Goal: Task Accomplishment & Management: Use online tool/utility

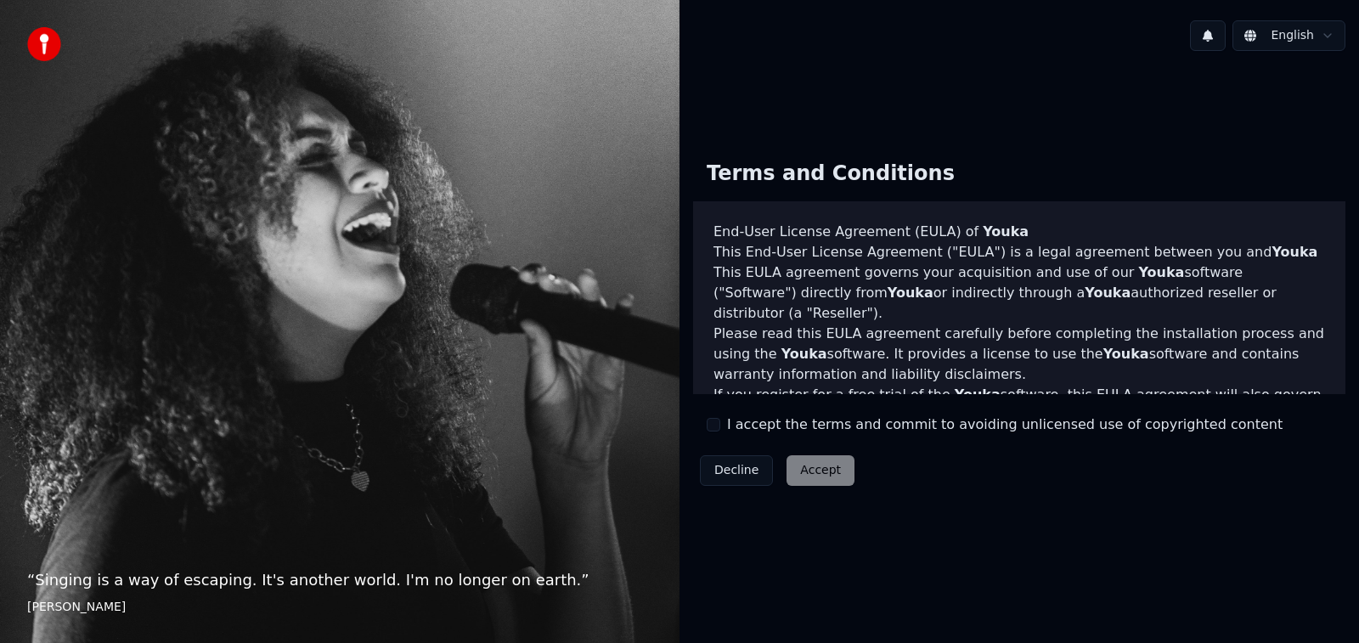
click at [760, 424] on label "I accept the terms and commit to avoiding unlicensed use of copyrighted content" at bounding box center [1005, 425] width 556 height 20
click at [720, 424] on button "I accept the terms and commit to avoiding unlicensed use of copyrighted content" at bounding box center [714, 425] width 14 height 14
click at [827, 470] on button "Accept" at bounding box center [821, 470] width 68 height 31
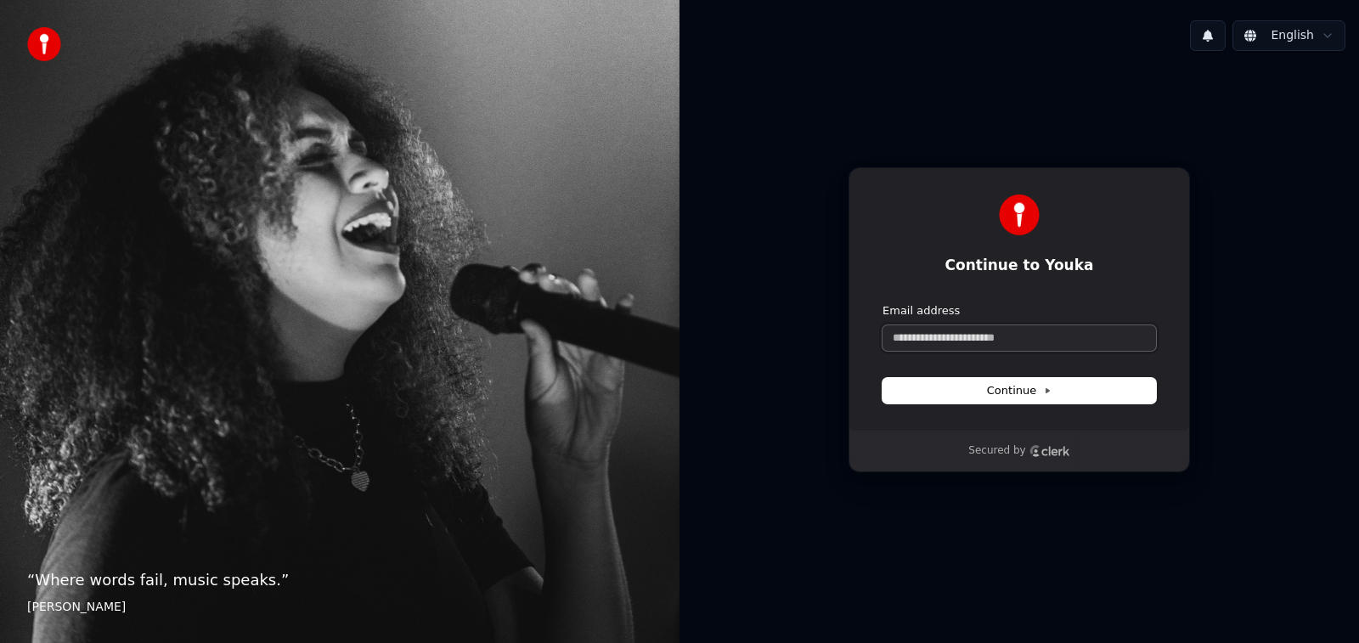
click at [1002, 342] on input "Email address" at bounding box center [1020, 337] width 274 height 25
click at [883, 303] on button "submit" at bounding box center [883, 303] width 0 height 0
type input "**********"
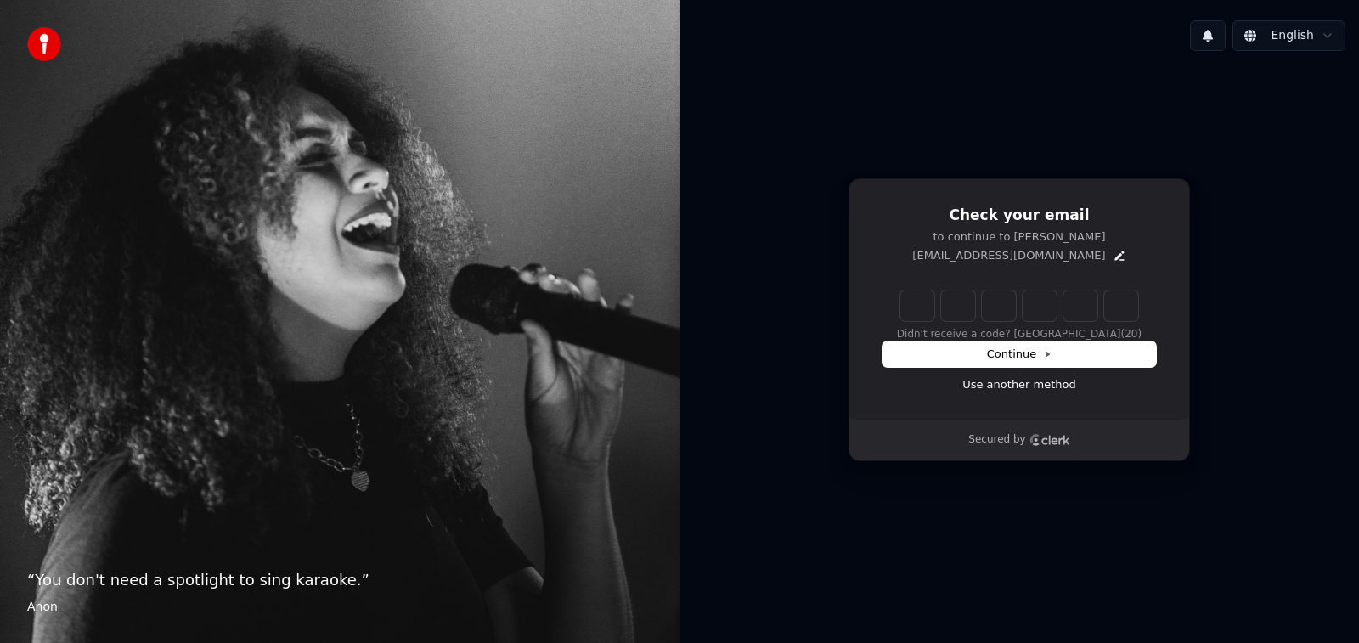
click at [902, 310] on input "Enter verification code" at bounding box center [1020, 306] width 238 height 31
type input "******"
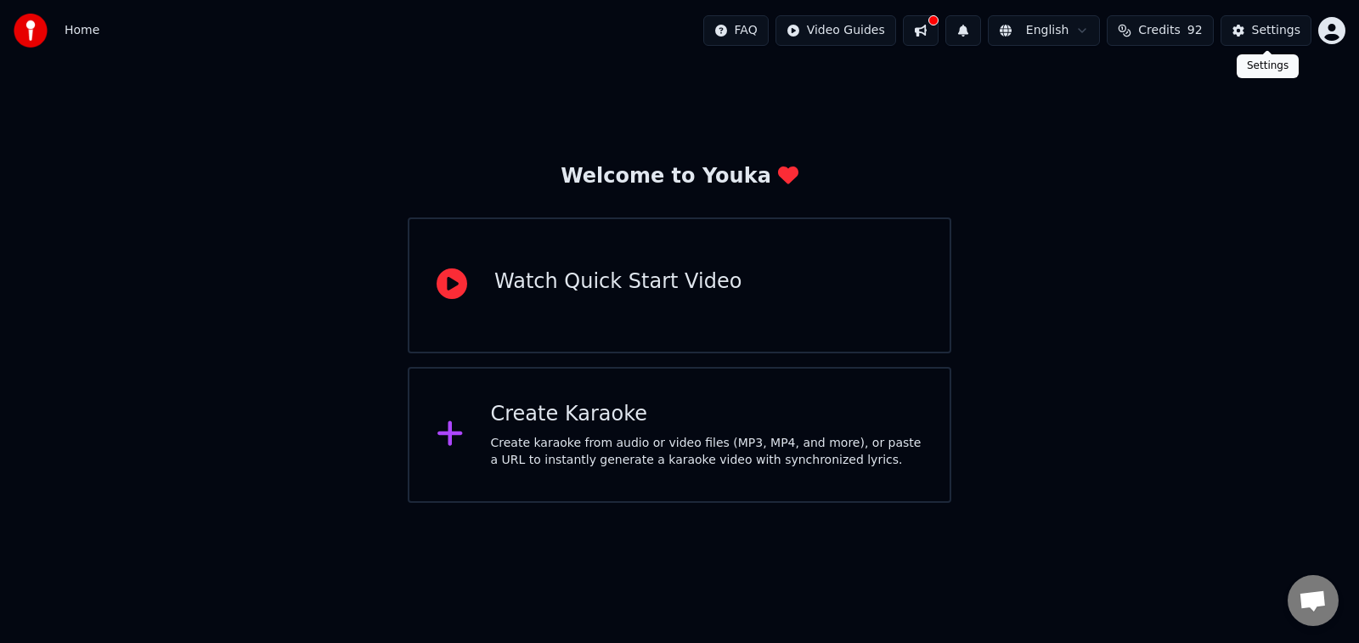
click at [1295, 28] on div "Settings" at bounding box center [1276, 30] width 48 height 17
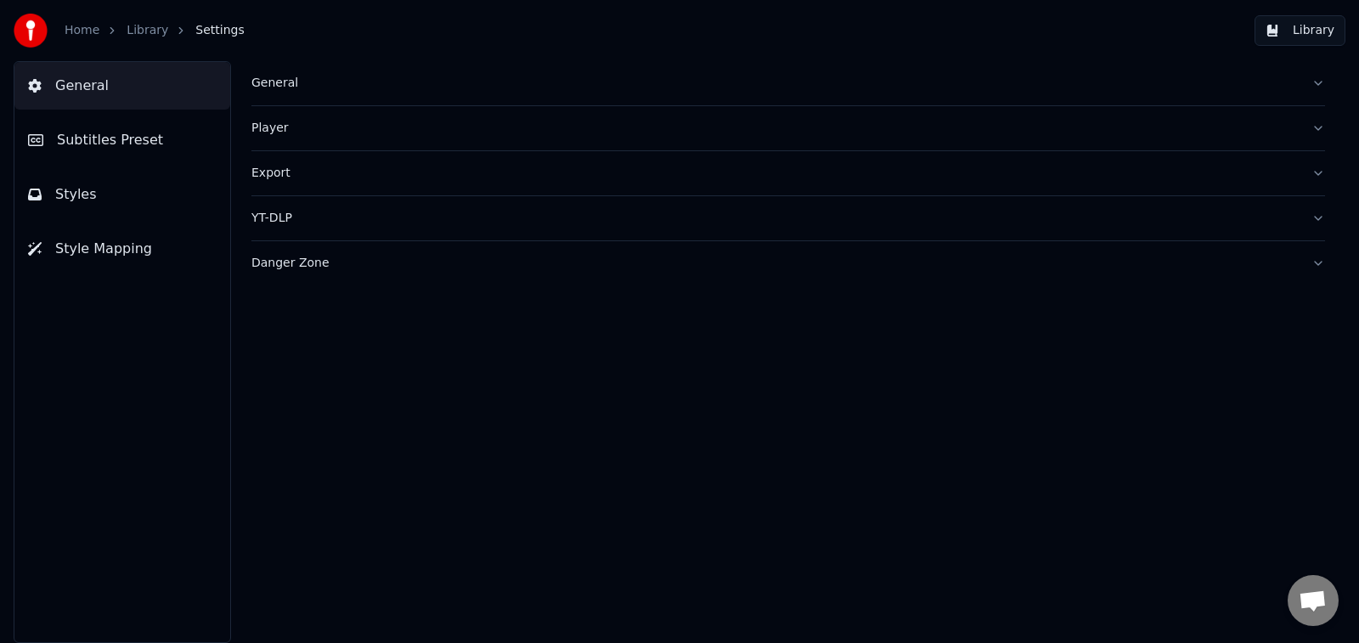
click at [268, 211] on div "YT-DLP" at bounding box center [774, 218] width 1047 height 17
click at [302, 88] on div "General" at bounding box center [774, 83] width 1047 height 17
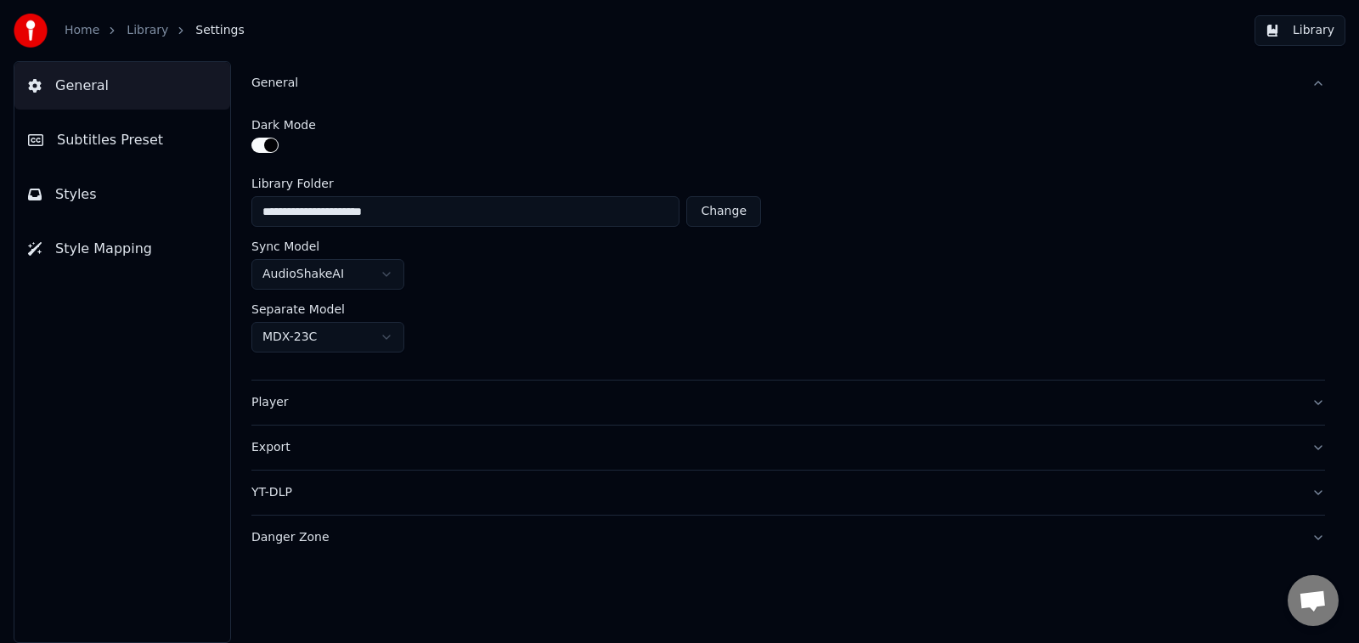
click at [505, 465] on button "Export" at bounding box center [788, 448] width 1074 height 44
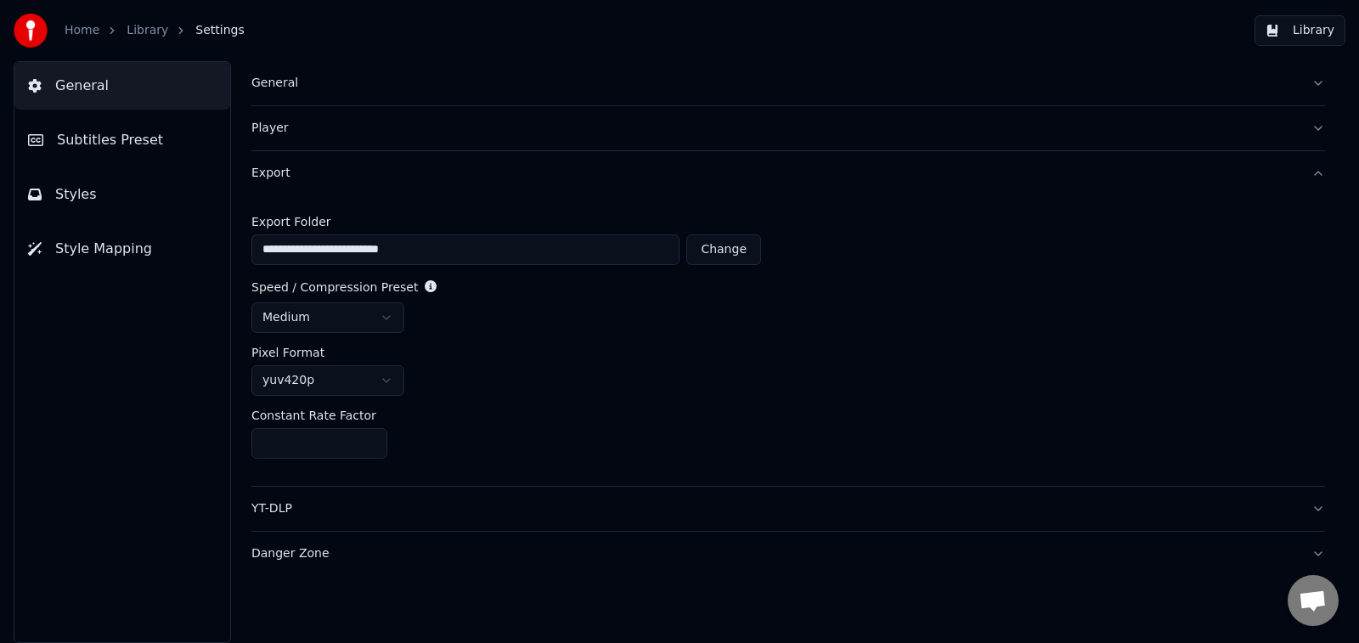
click at [726, 252] on button "Change" at bounding box center [723, 249] width 75 height 31
click at [725, 246] on button "Change" at bounding box center [723, 249] width 75 height 31
type input "**********"
click at [387, 317] on html "**********" at bounding box center [679, 321] width 1359 height 643
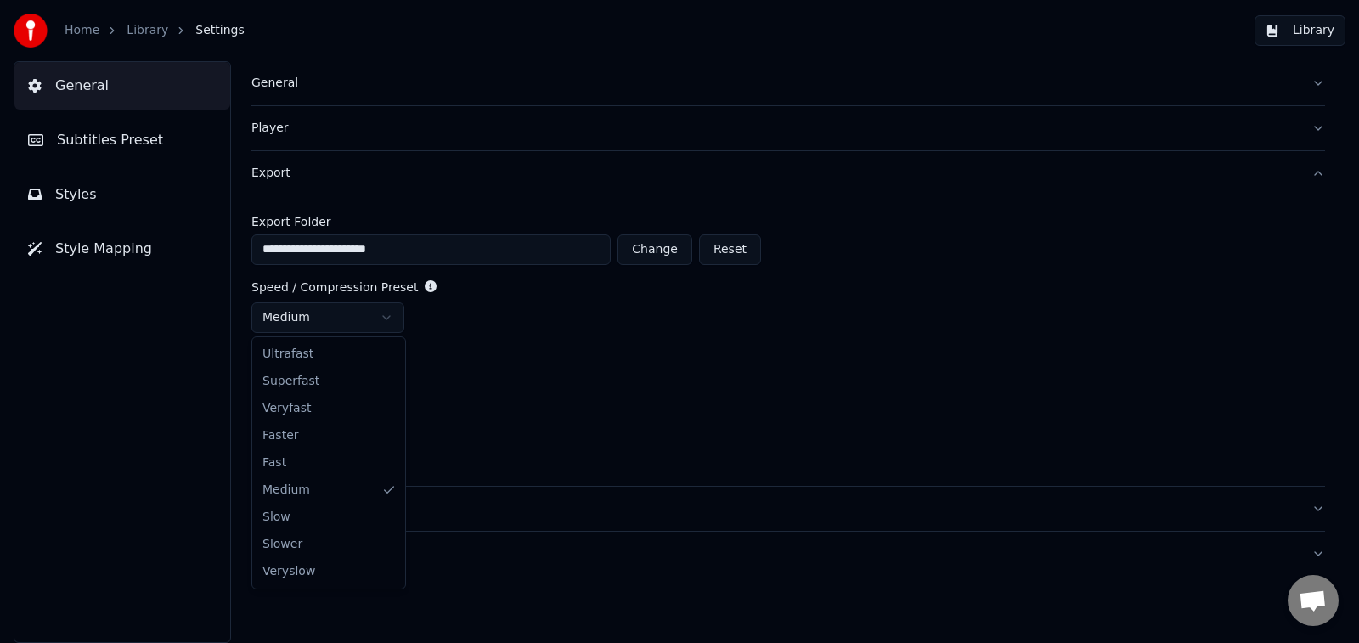
click at [387, 317] on html "**********" at bounding box center [679, 321] width 1359 height 643
click at [390, 389] on html "**********" at bounding box center [679, 321] width 1359 height 643
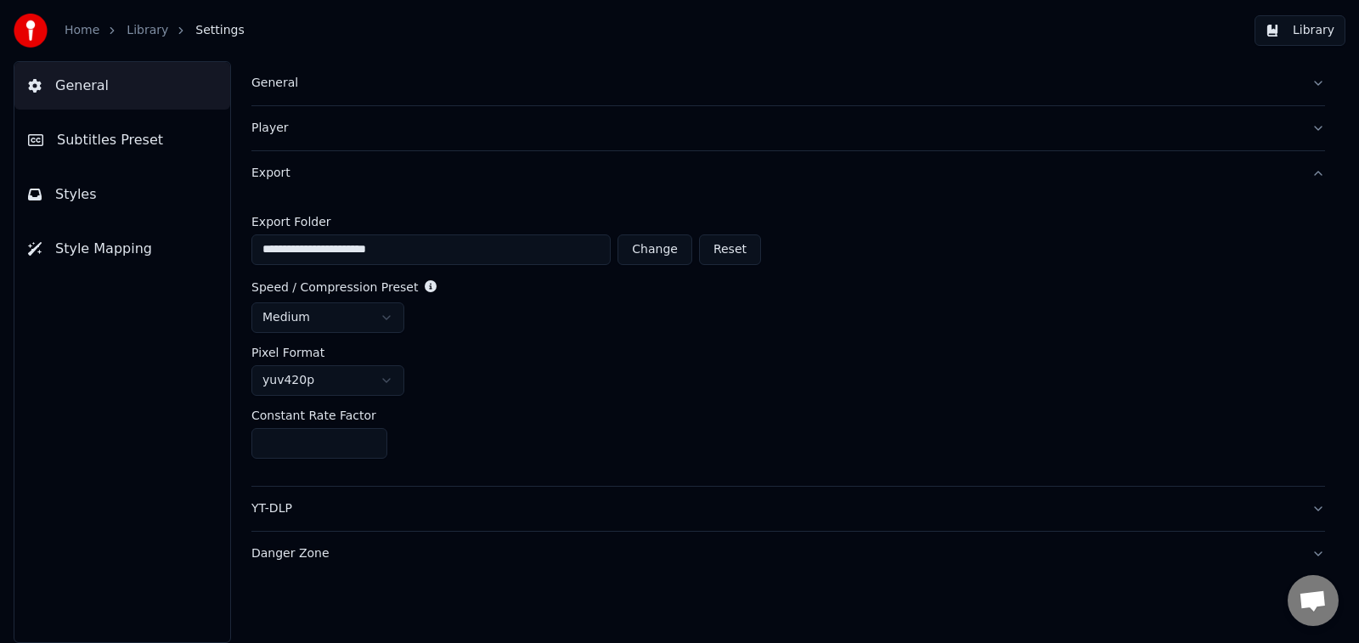
click at [455, 384] on html "**********" at bounding box center [679, 321] width 1359 height 643
click at [398, 383] on html "**********" at bounding box center [679, 321] width 1359 height 643
click at [425, 380] on html "**********" at bounding box center [679, 321] width 1359 height 643
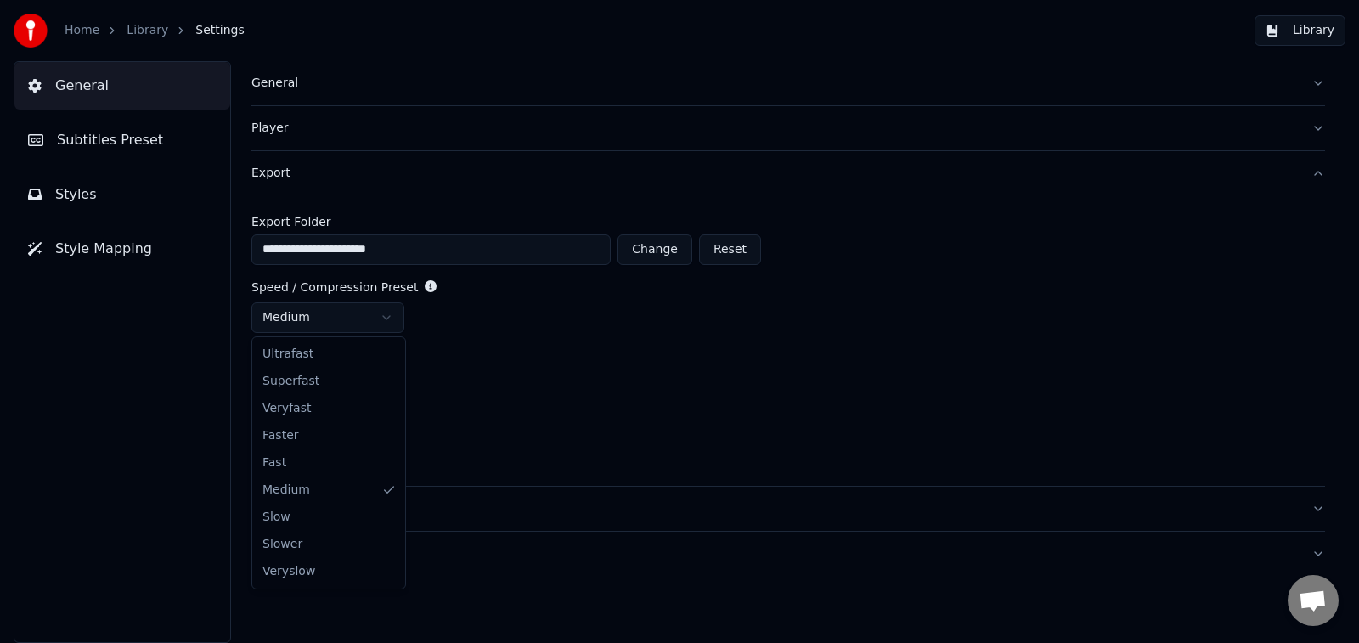
click at [398, 310] on html "**********" at bounding box center [679, 321] width 1359 height 643
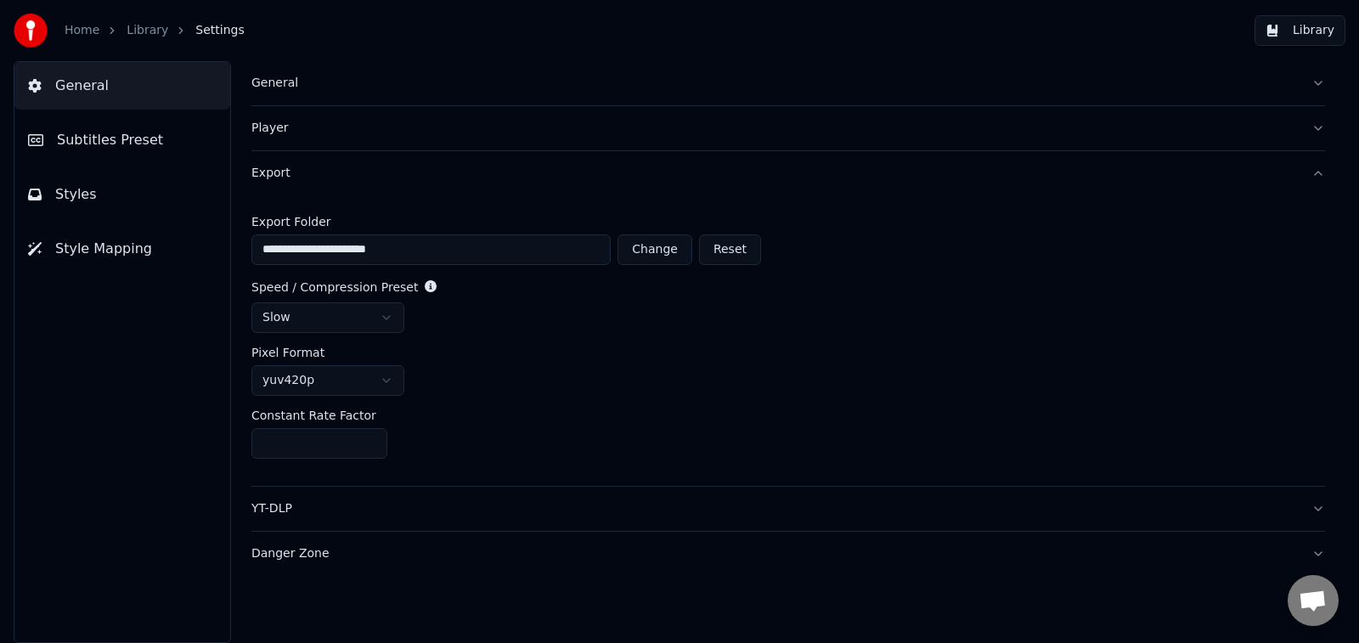
click at [517, 319] on div "slow" at bounding box center [788, 317] width 1074 height 31
click at [504, 135] on div "Player" at bounding box center [774, 128] width 1047 height 17
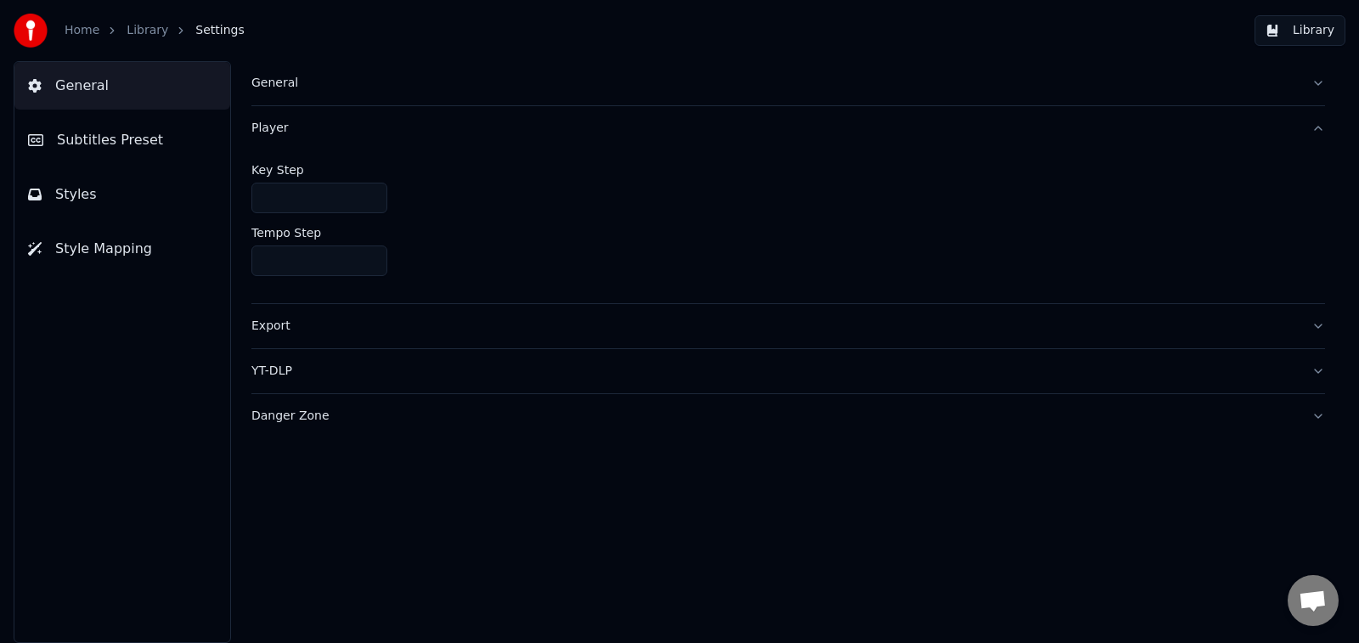
click at [488, 326] on div "Export" at bounding box center [774, 326] width 1047 height 17
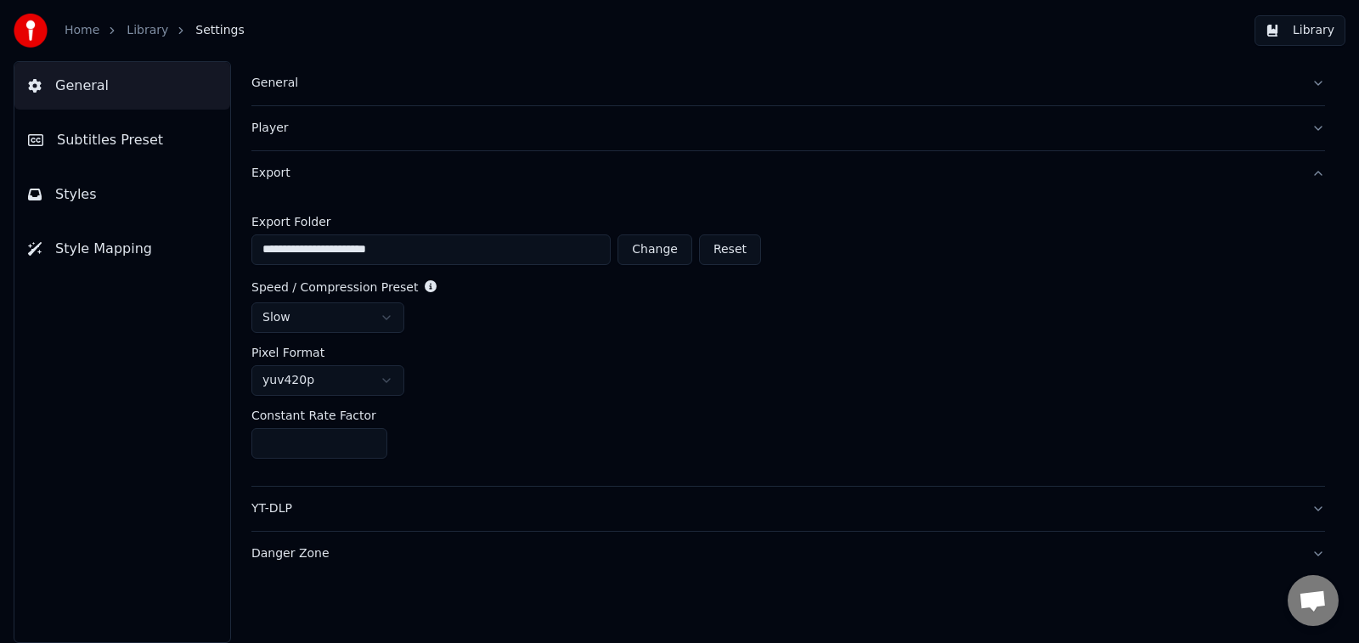
click at [494, 496] on button "YT-DLP" at bounding box center [788, 509] width 1074 height 44
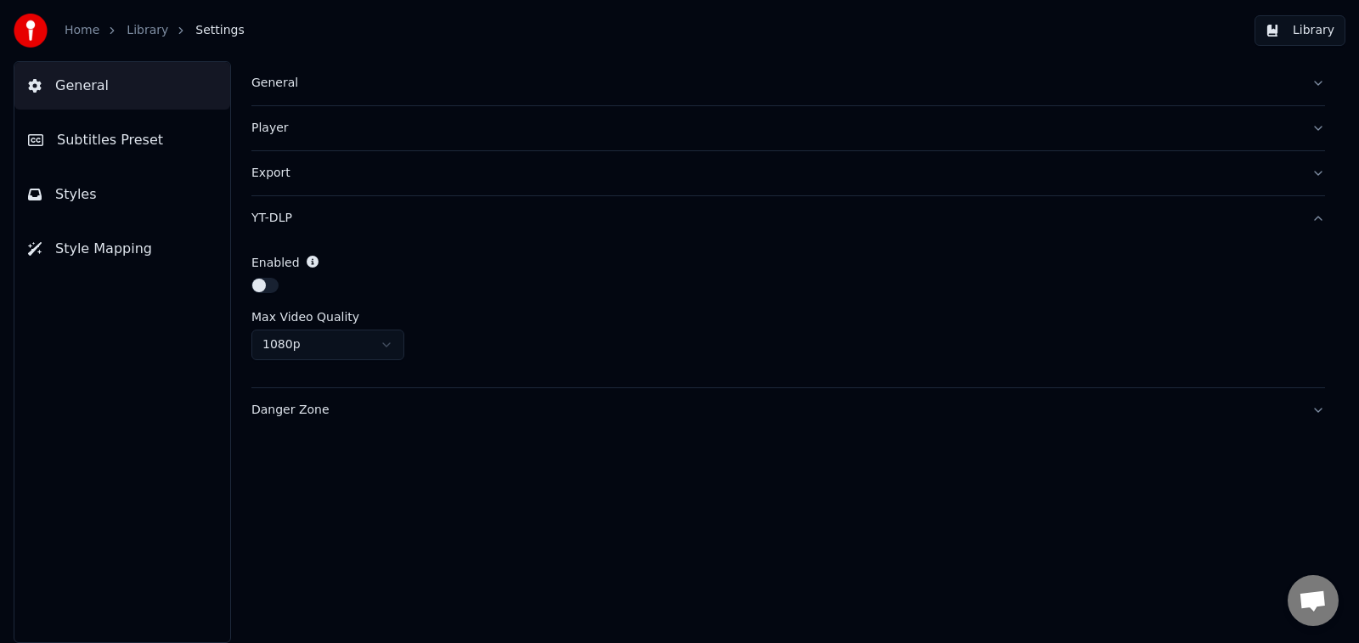
click at [494, 421] on button "Danger Zone" at bounding box center [788, 410] width 1074 height 44
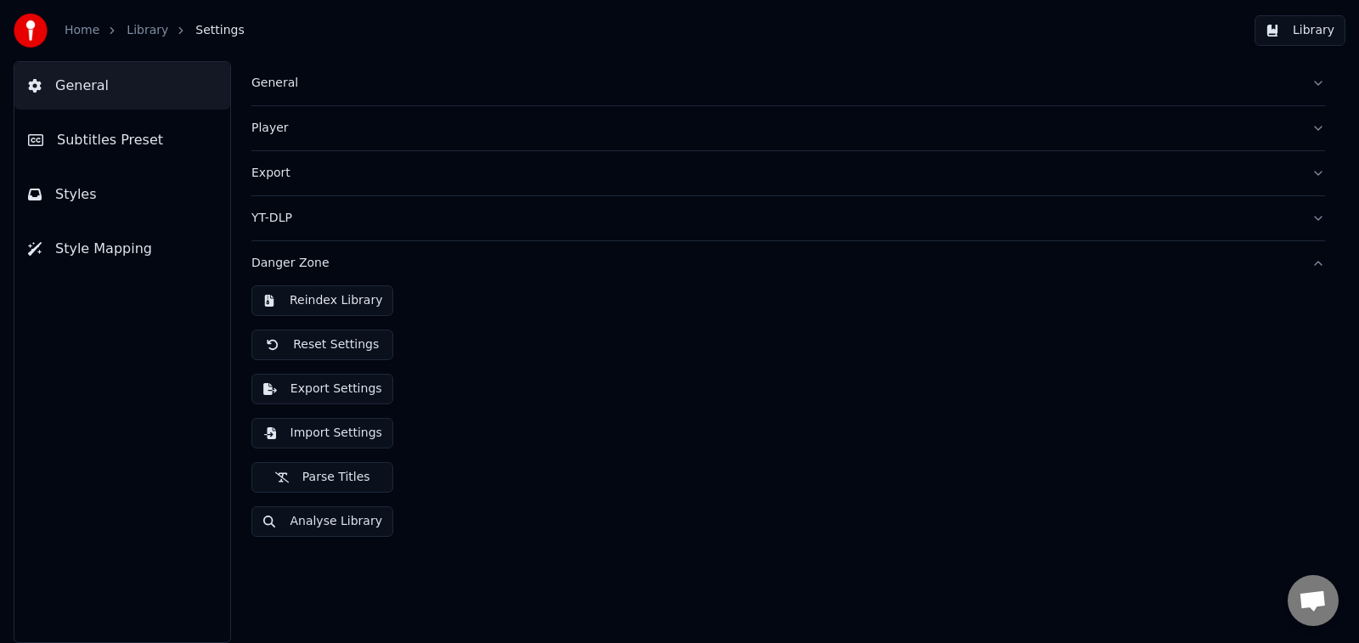
click at [399, 99] on button "General" at bounding box center [788, 83] width 1074 height 44
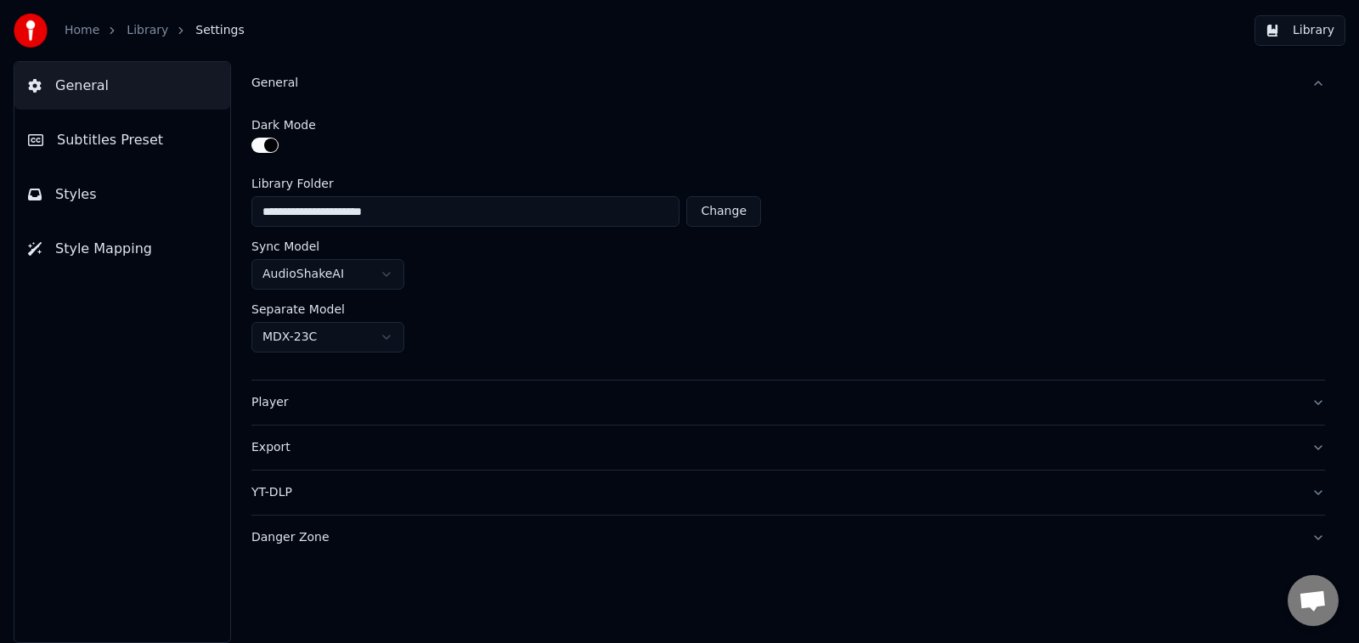
click at [399, 339] on html "**********" at bounding box center [679, 321] width 1359 height 643
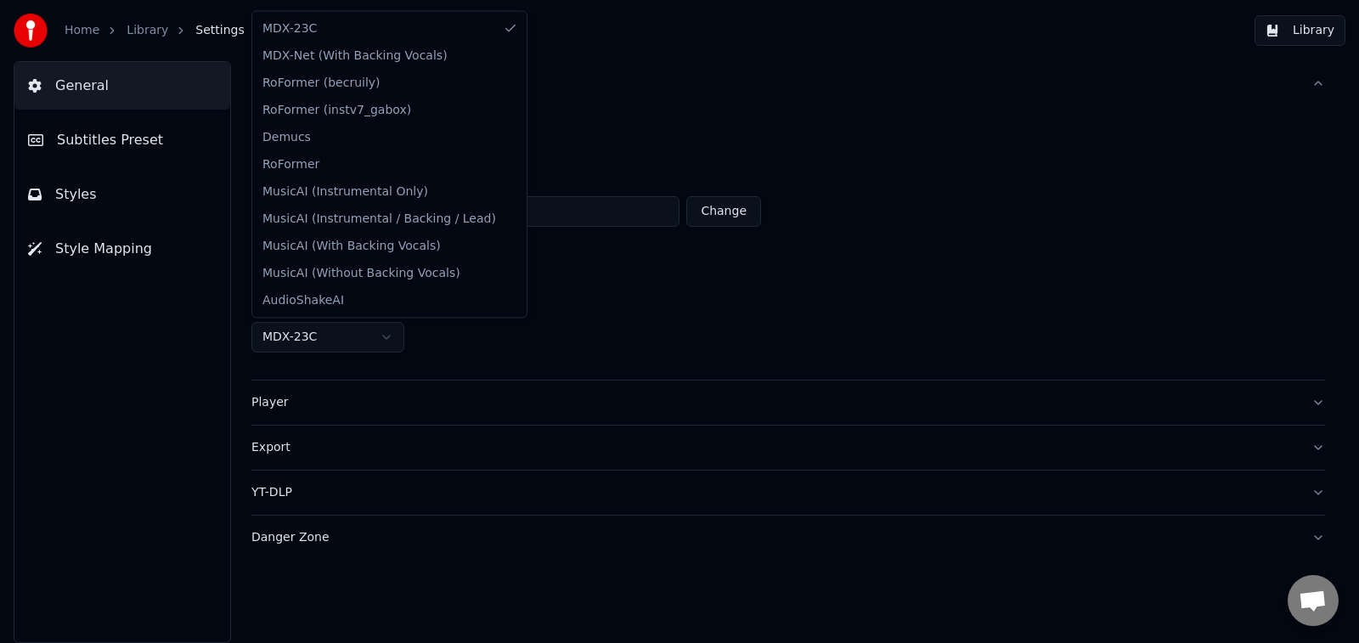
click at [591, 262] on html "**********" at bounding box center [679, 321] width 1359 height 643
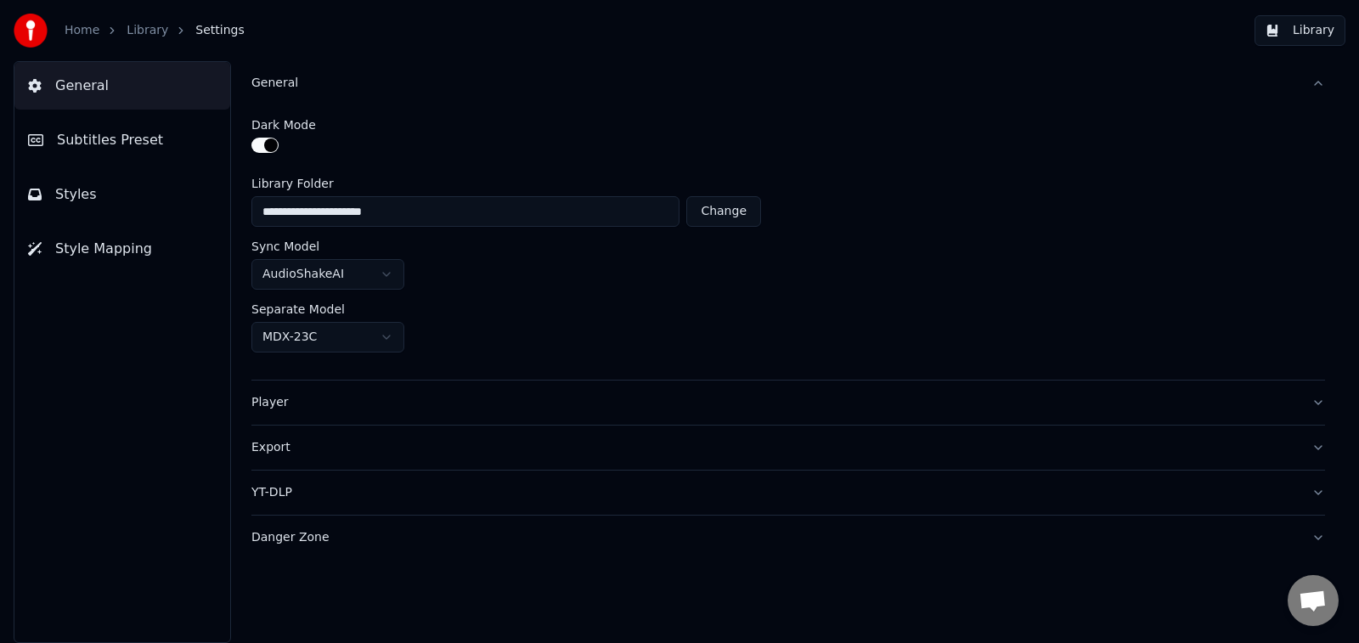
click at [396, 264] on html "**********" at bounding box center [679, 321] width 1359 height 643
click at [601, 278] on html "**********" at bounding box center [679, 321] width 1359 height 643
click at [601, 278] on div "AudioShakeAI" at bounding box center [788, 274] width 1074 height 31
click at [163, 37] on div "Library" at bounding box center [157, 30] width 60 height 17
click at [147, 37] on link "Library" at bounding box center [148, 30] width 42 height 17
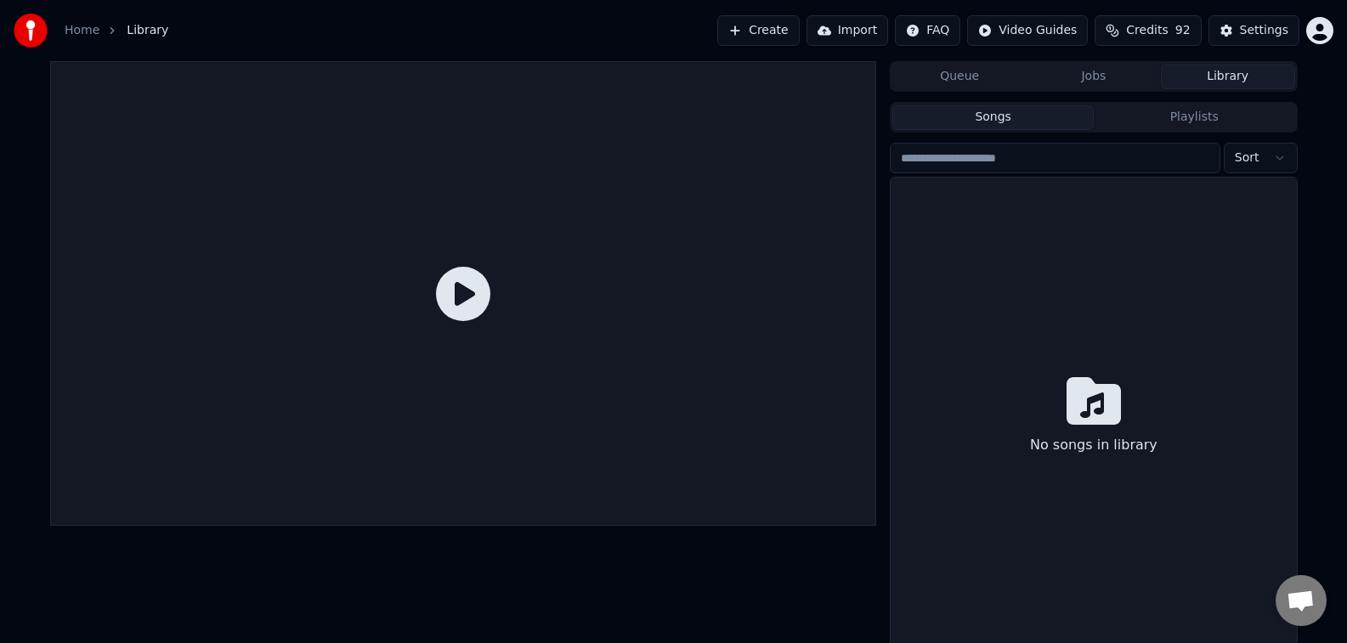
click at [76, 34] on link "Home" at bounding box center [82, 30] width 35 height 17
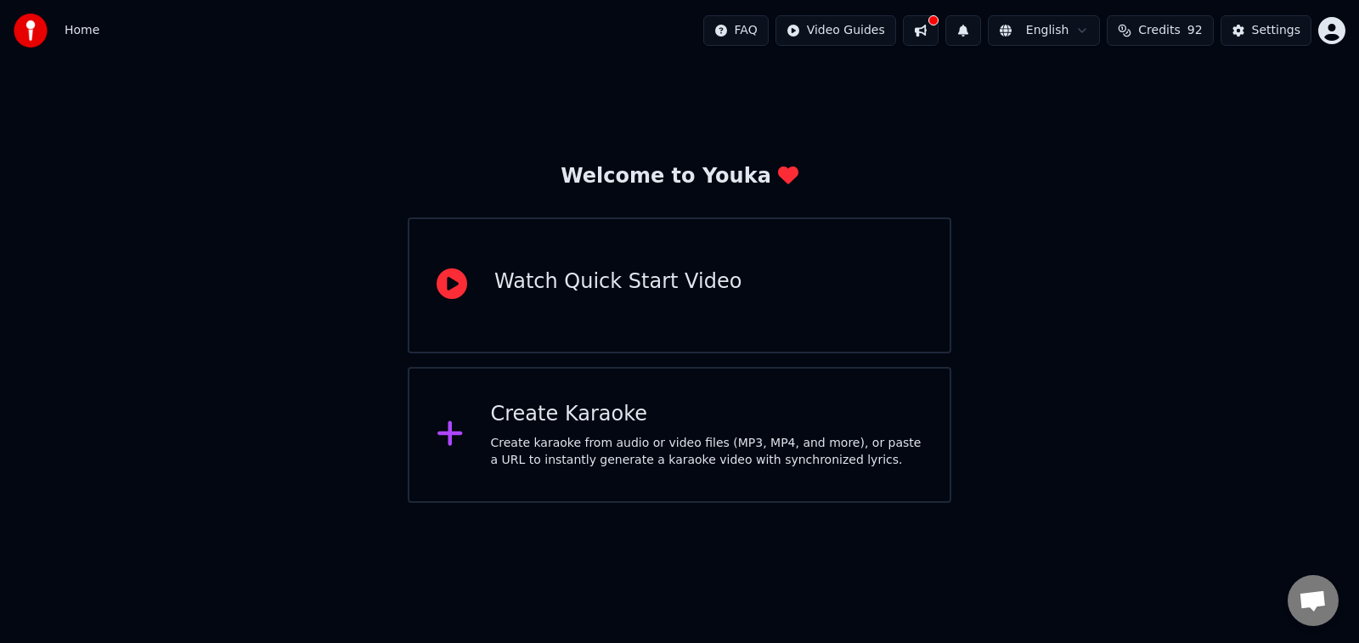
click at [610, 434] on div "Create Karaoke Create karaoke from audio or video files (MP3, MP4, and more), o…" at bounding box center [707, 435] width 432 height 68
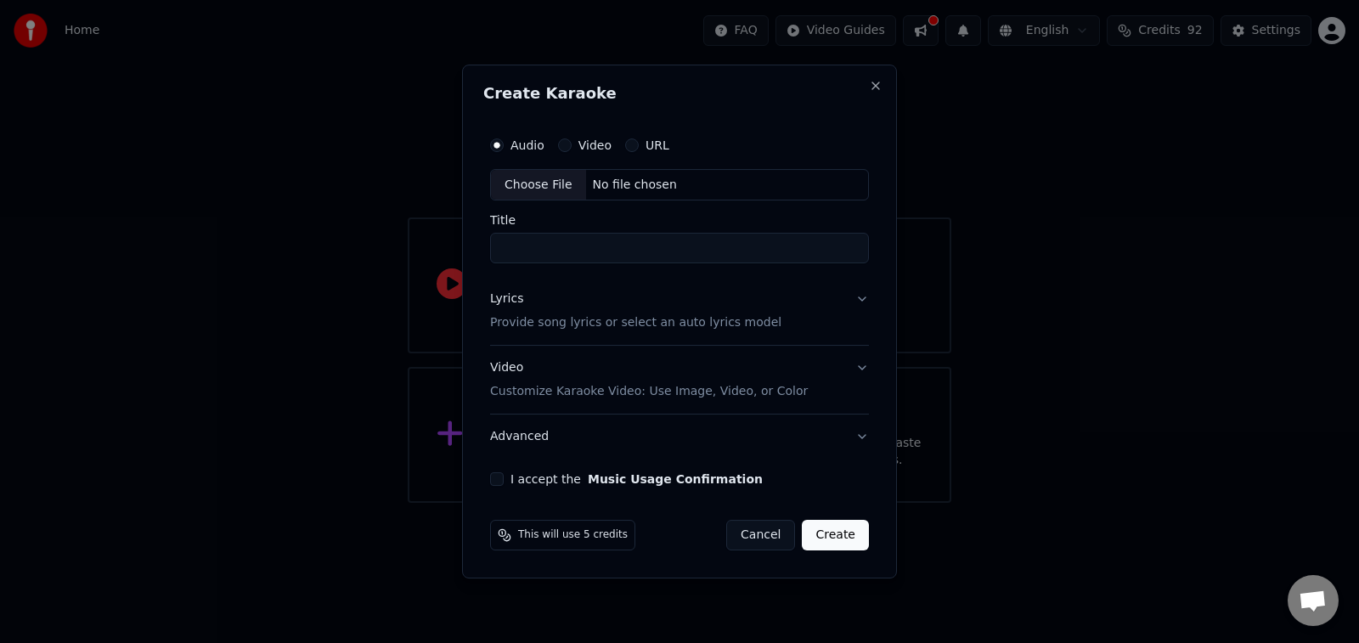
click at [549, 183] on div "Choose File" at bounding box center [538, 185] width 95 height 31
type input "**********"
click at [554, 318] on p "Provide song lyrics or select an auto lyrics model" at bounding box center [632, 323] width 291 height 17
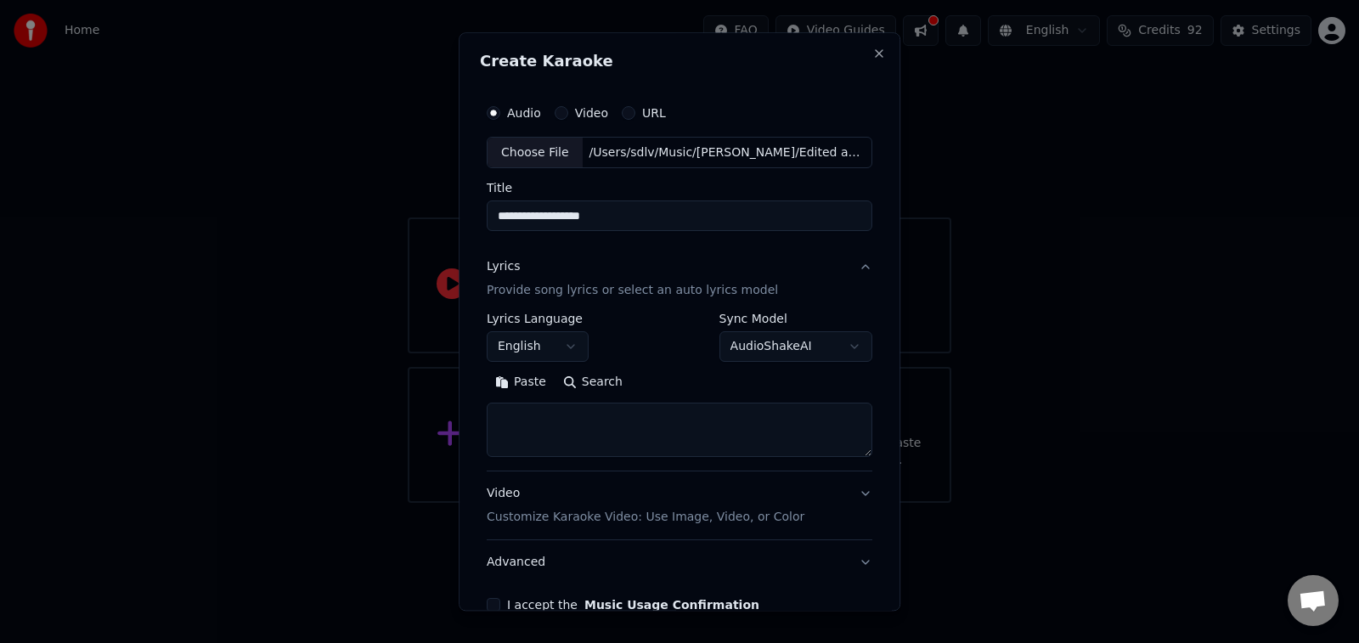
click at [552, 350] on button "English" at bounding box center [538, 347] width 102 height 31
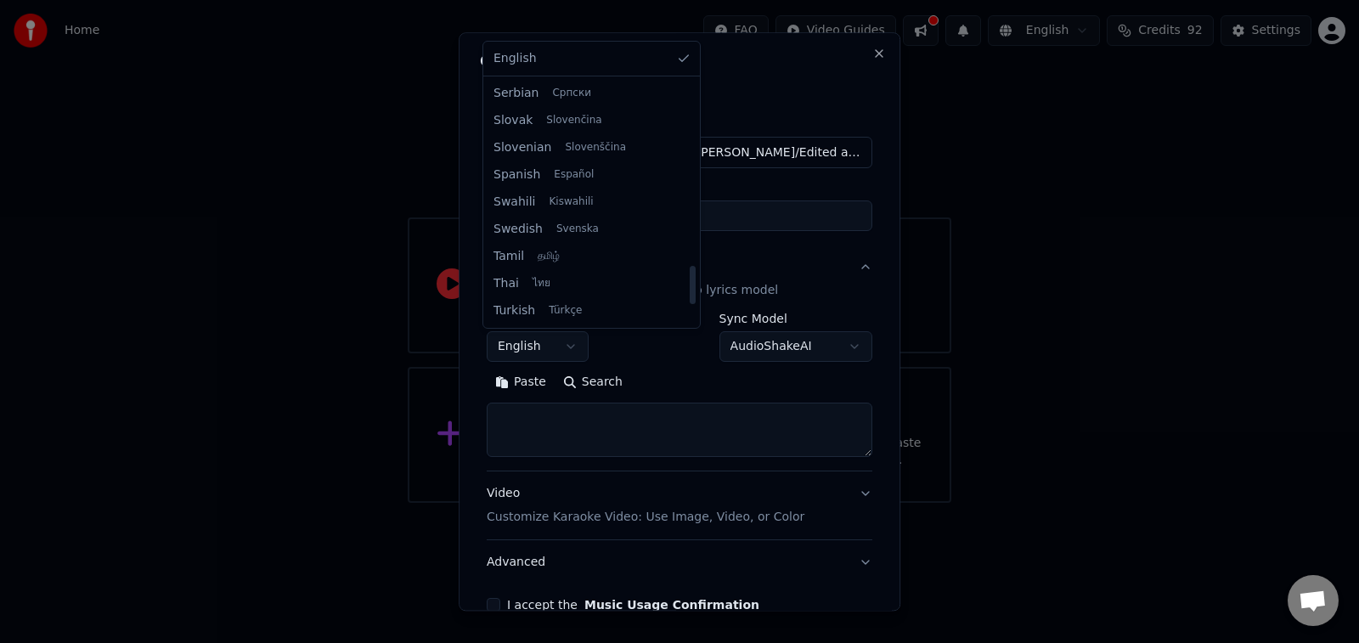
scroll to position [1155, 0]
select select "**"
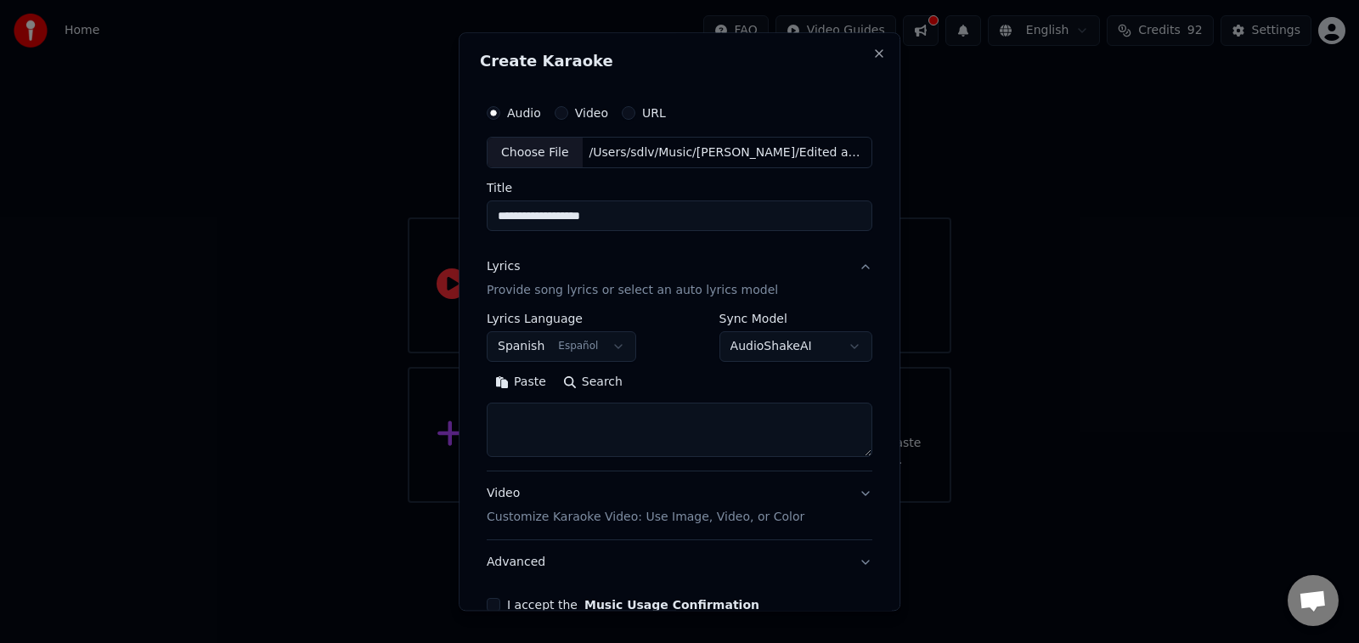
click at [600, 427] on textarea at bounding box center [680, 431] width 386 height 54
paste textarea "**********"
type textarea "**********"
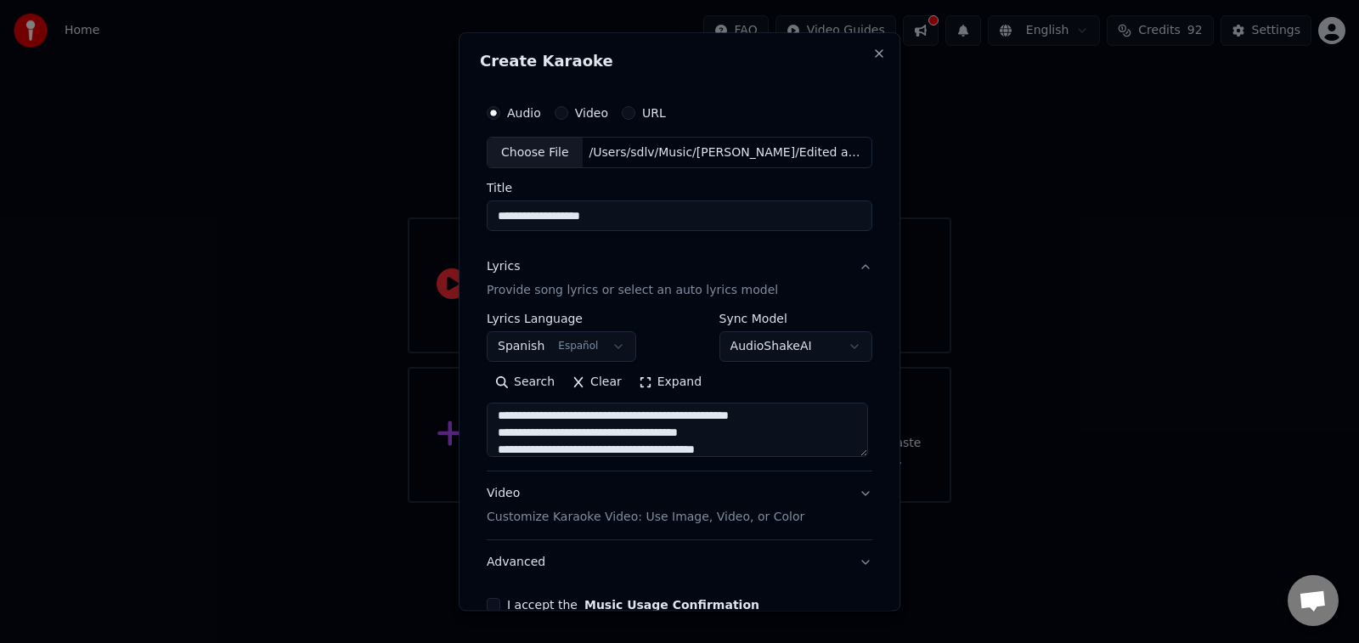
scroll to position [0, 0]
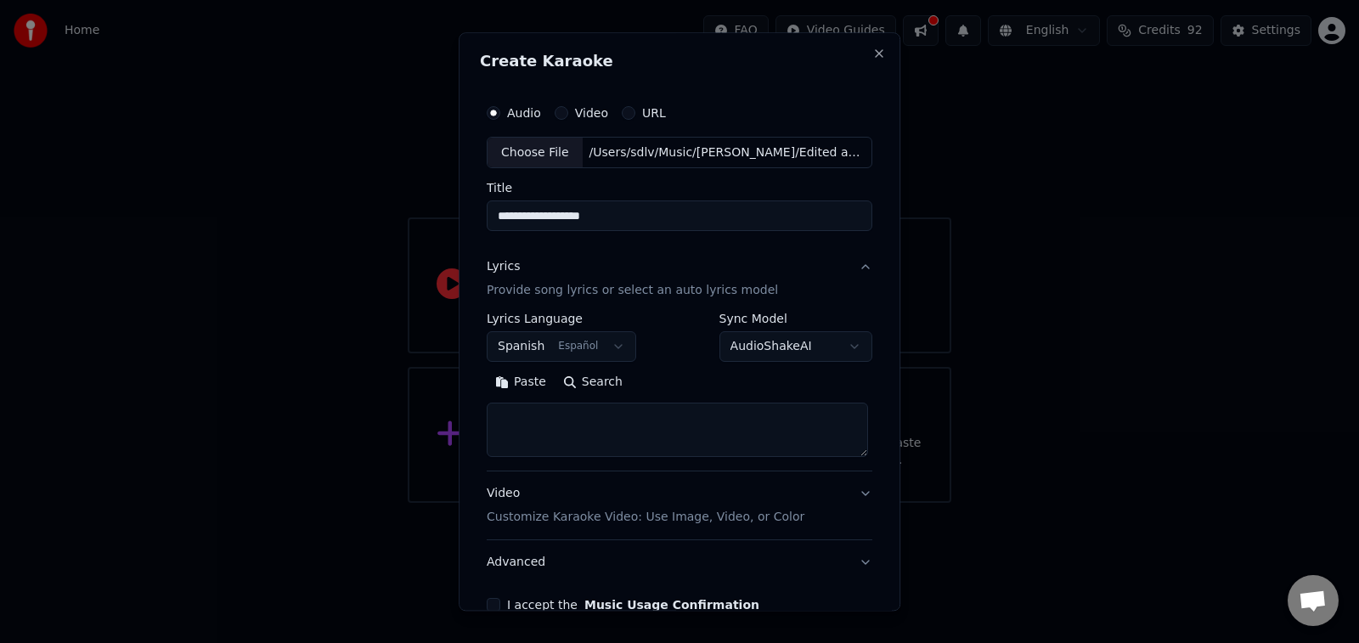
paste textarea "**********"
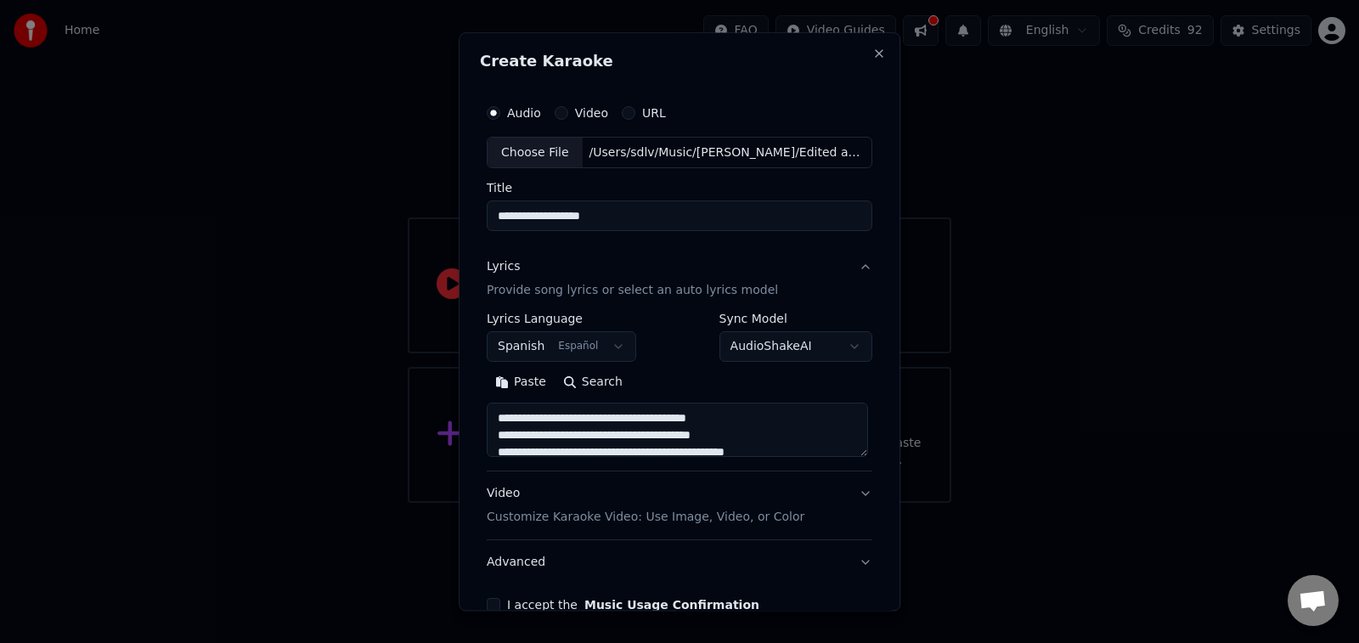
scroll to position [173, 0]
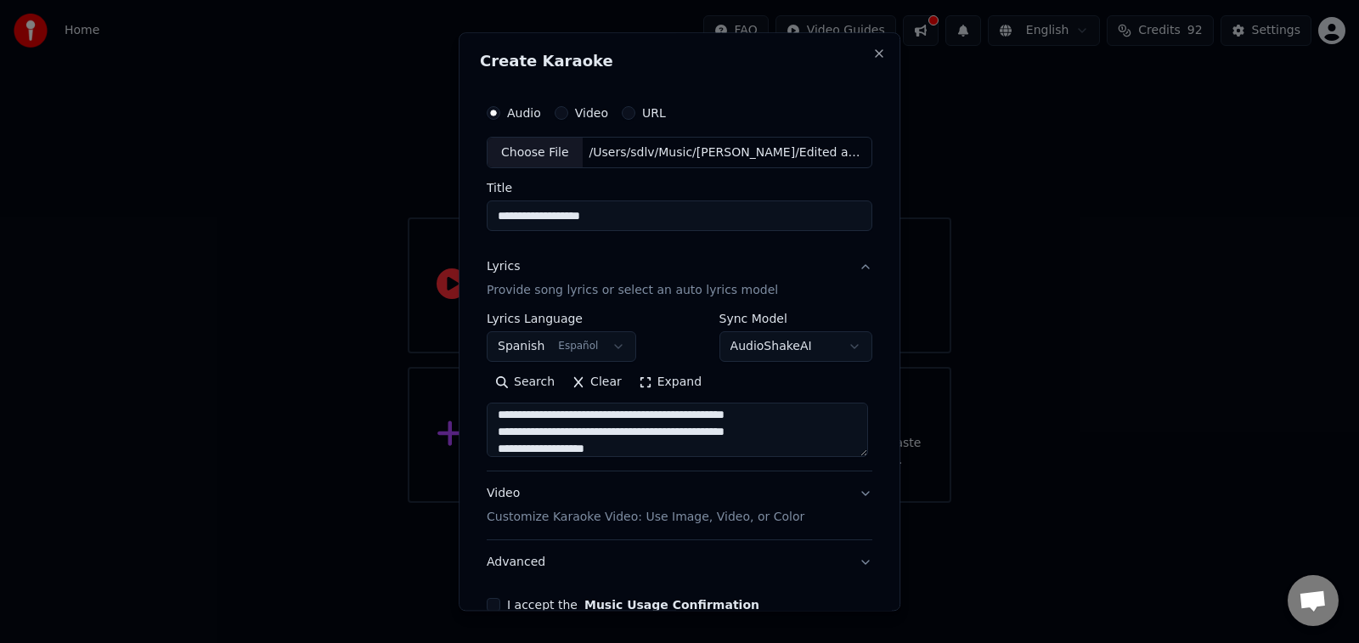
type textarea "**********"
drag, startPoint x: 618, startPoint y: 218, endPoint x: 545, endPoint y: 217, distance: 73.9
click at [545, 217] on input "**********" at bounding box center [680, 216] width 386 height 31
type input "**********"
click at [686, 521] on p "Customize Karaoke Video: Use Image, Video, or Color" at bounding box center [646, 518] width 318 height 17
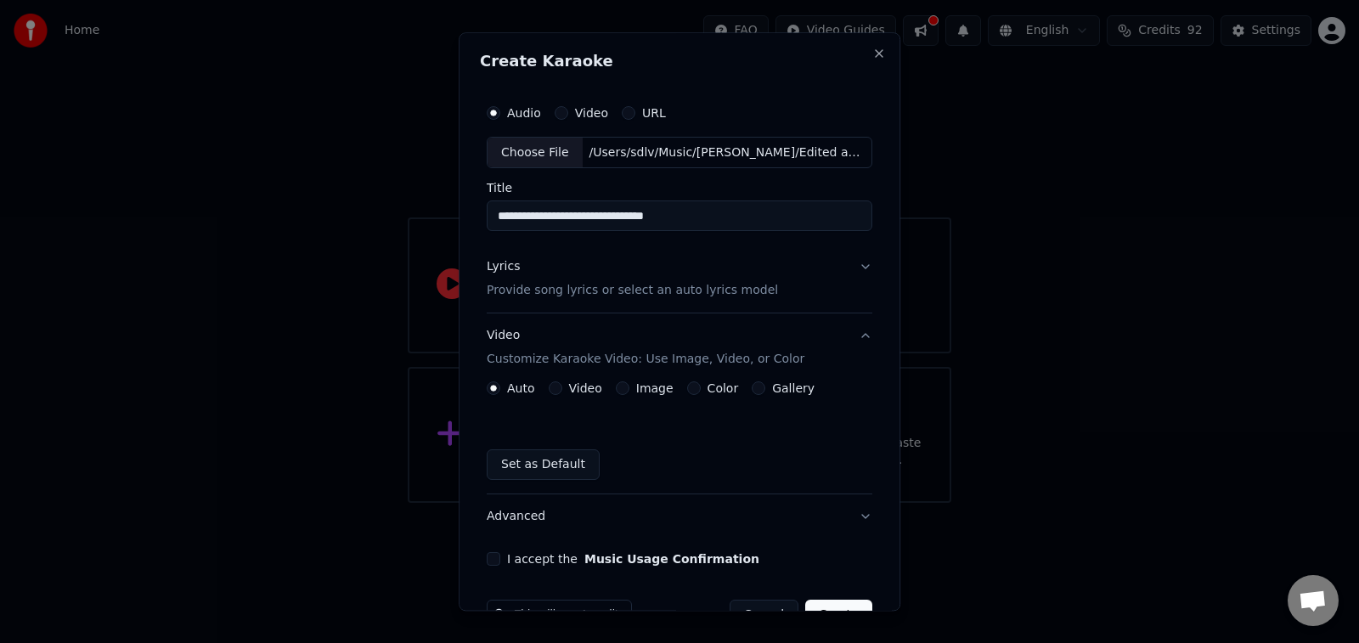
click at [616, 389] on button "Image" at bounding box center [623, 389] width 14 height 14
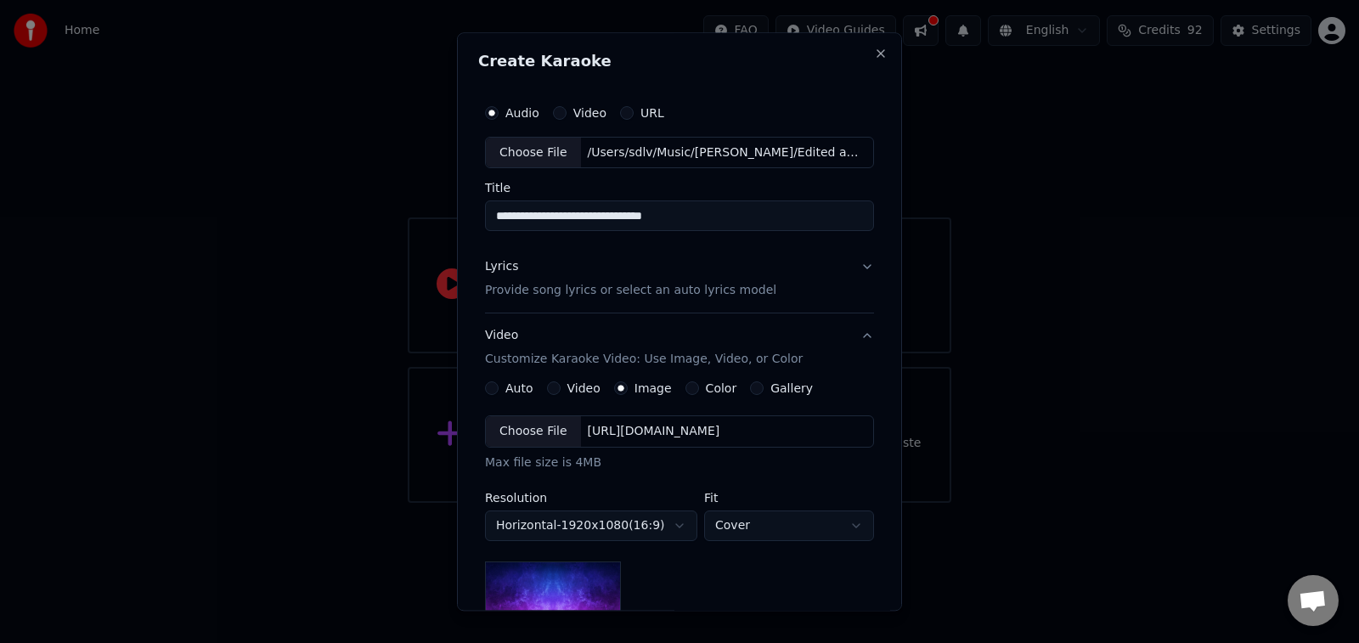
click at [546, 425] on div "Choose File" at bounding box center [533, 432] width 95 height 31
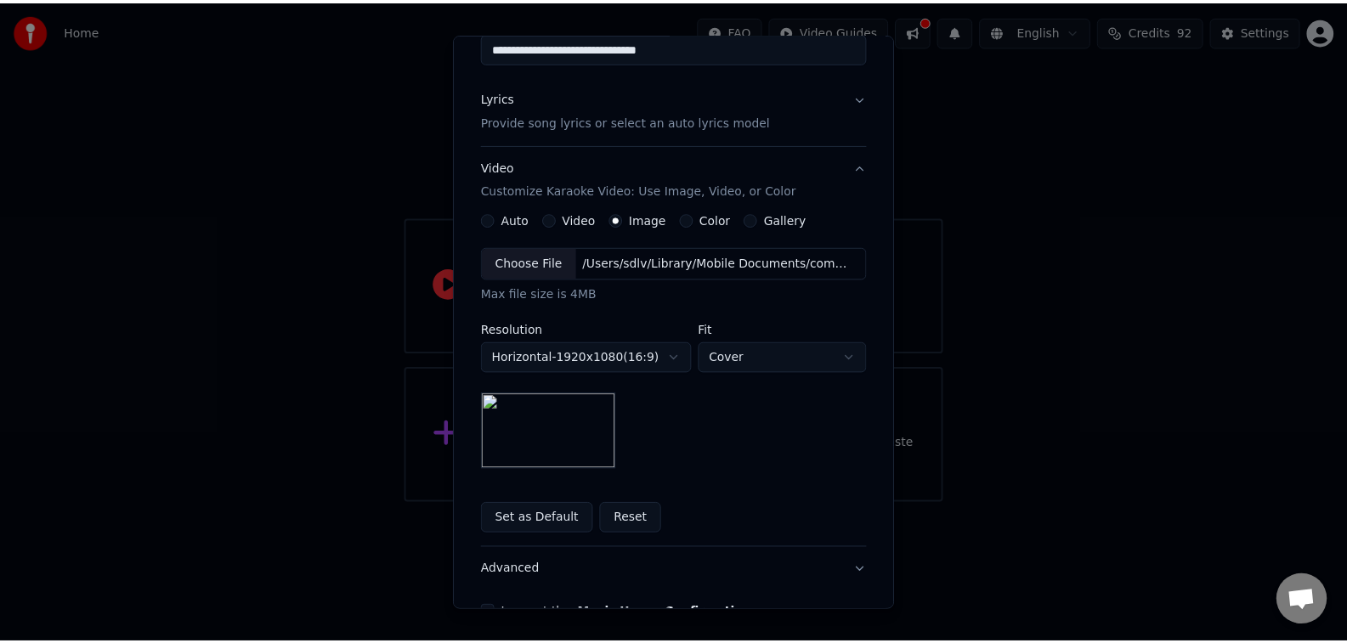
scroll to position [270, 0]
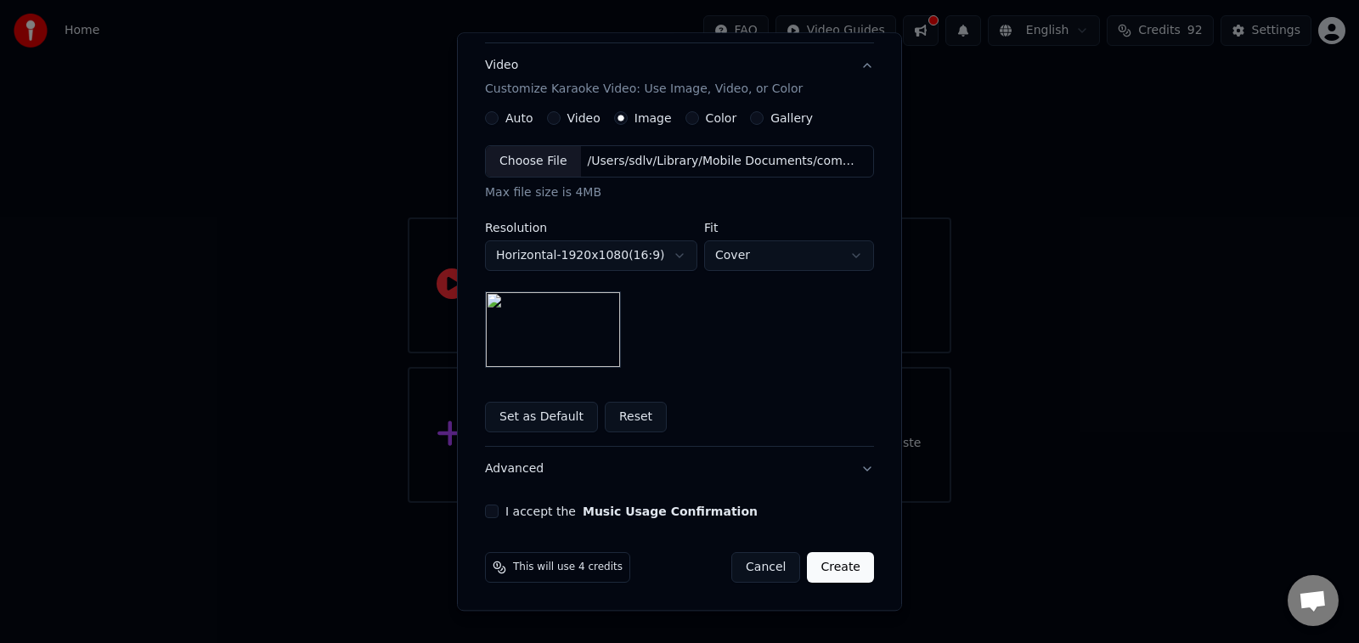
click at [485, 515] on button "I accept the Music Usage Confirmation" at bounding box center [492, 512] width 14 height 14
click at [850, 570] on button "Create" at bounding box center [840, 568] width 67 height 31
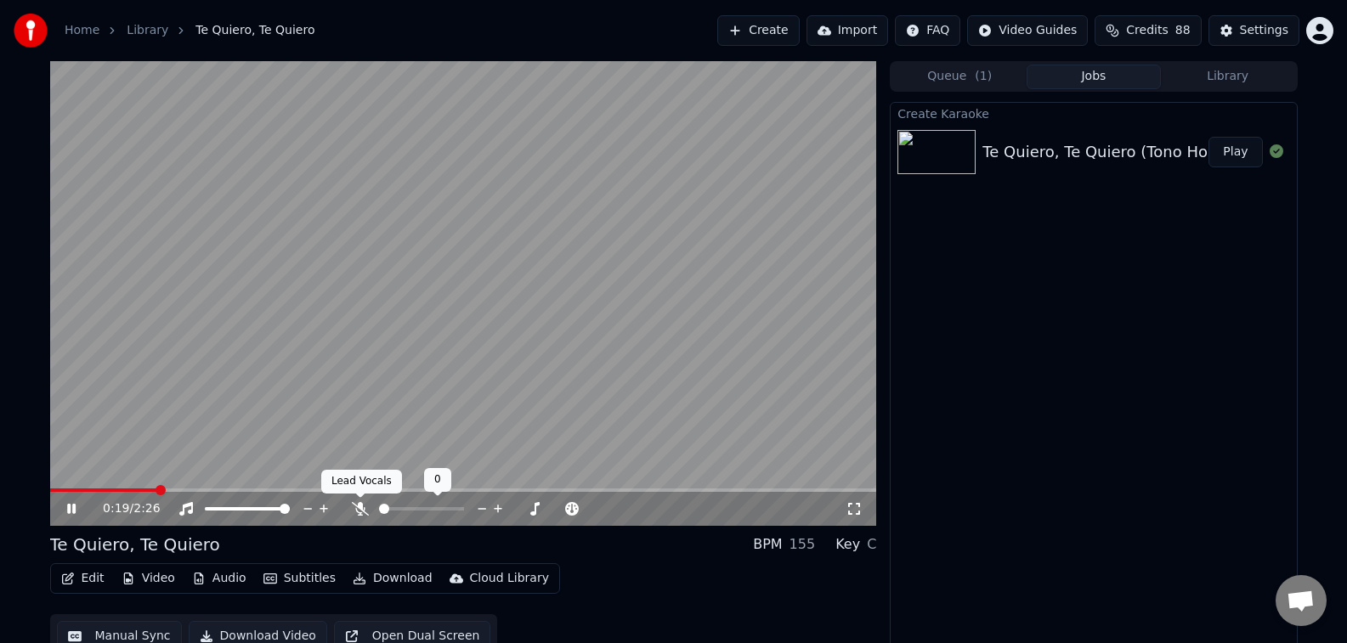
click at [359, 511] on icon at bounding box center [360, 509] width 17 height 14
click at [226, 490] on span at bounding box center [463, 490] width 827 height 3
click at [336, 490] on span at bounding box center [463, 490] width 827 height 3
click at [405, 489] on span at bounding box center [463, 490] width 827 height 3
click at [486, 489] on span at bounding box center [463, 490] width 827 height 3
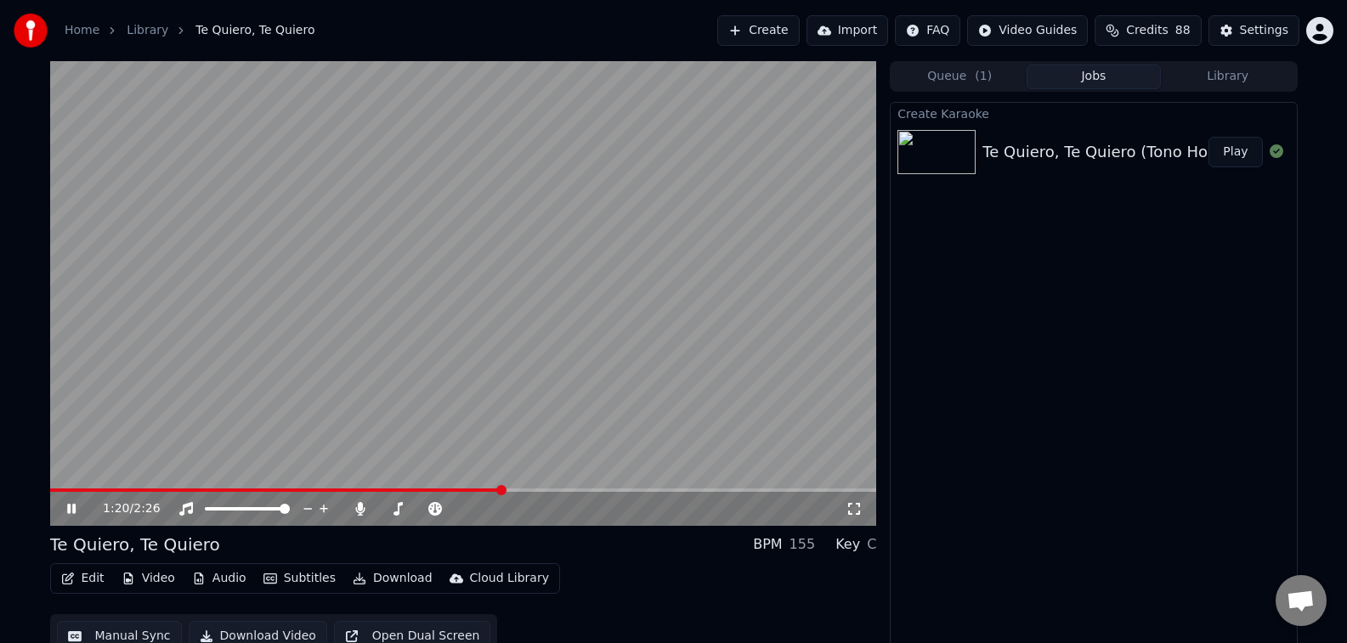
click at [576, 490] on span at bounding box center [463, 490] width 827 height 3
click at [646, 489] on span at bounding box center [463, 490] width 827 height 3
click at [743, 490] on span at bounding box center [463, 490] width 827 height 3
click at [769, 489] on span at bounding box center [463, 490] width 827 height 3
click at [820, 489] on span at bounding box center [463, 490] width 827 height 3
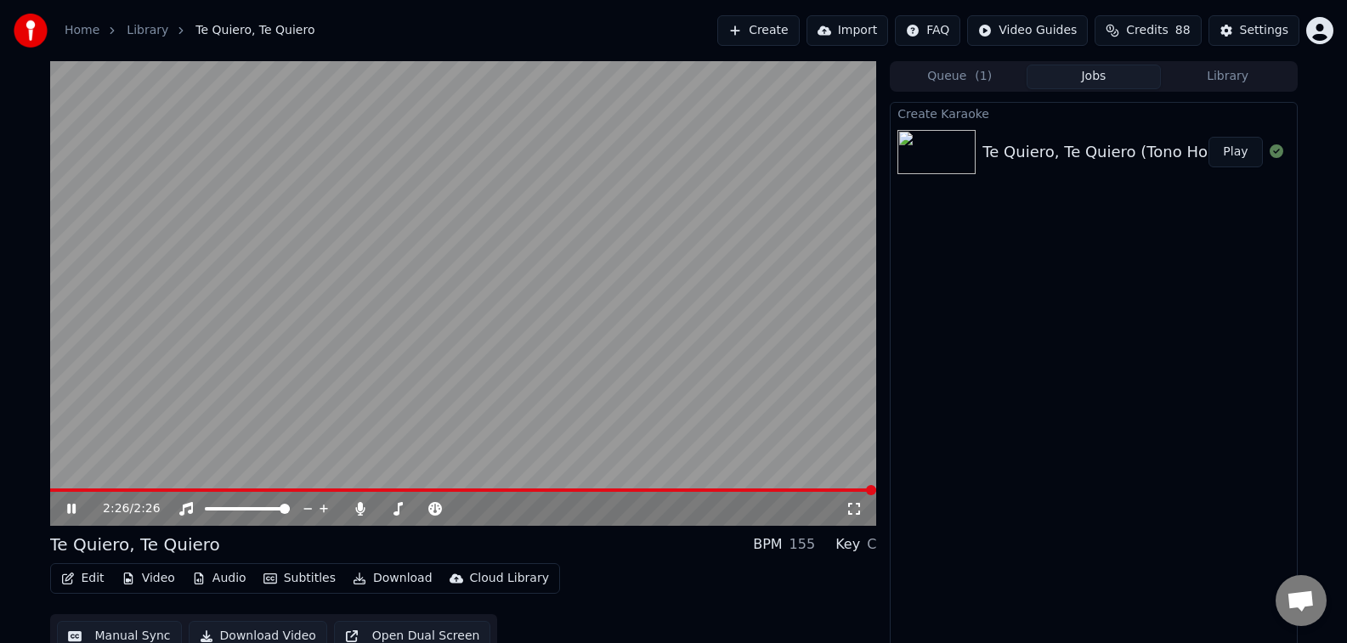
click at [434, 296] on video at bounding box center [463, 293] width 827 height 465
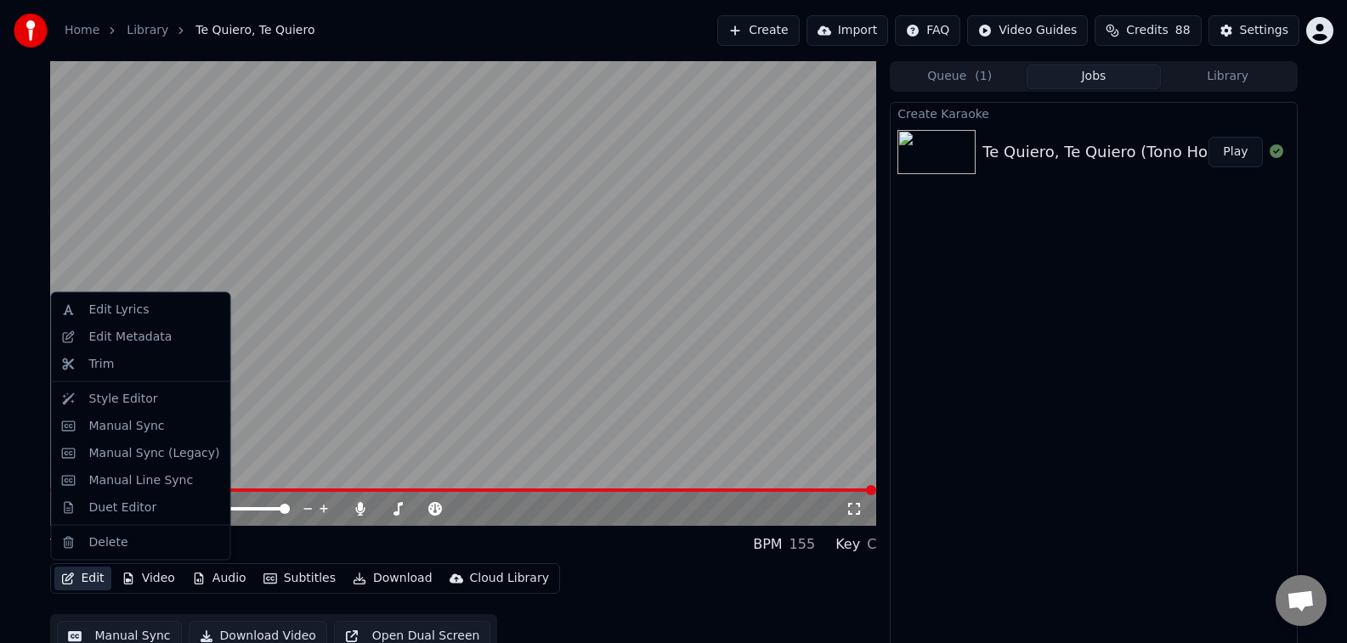
click at [87, 578] on button "Edit" at bounding box center [82, 579] width 57 height 24
click at [115, 370] on div "Trim" at bounding box center [154, 363] width 131 height 17
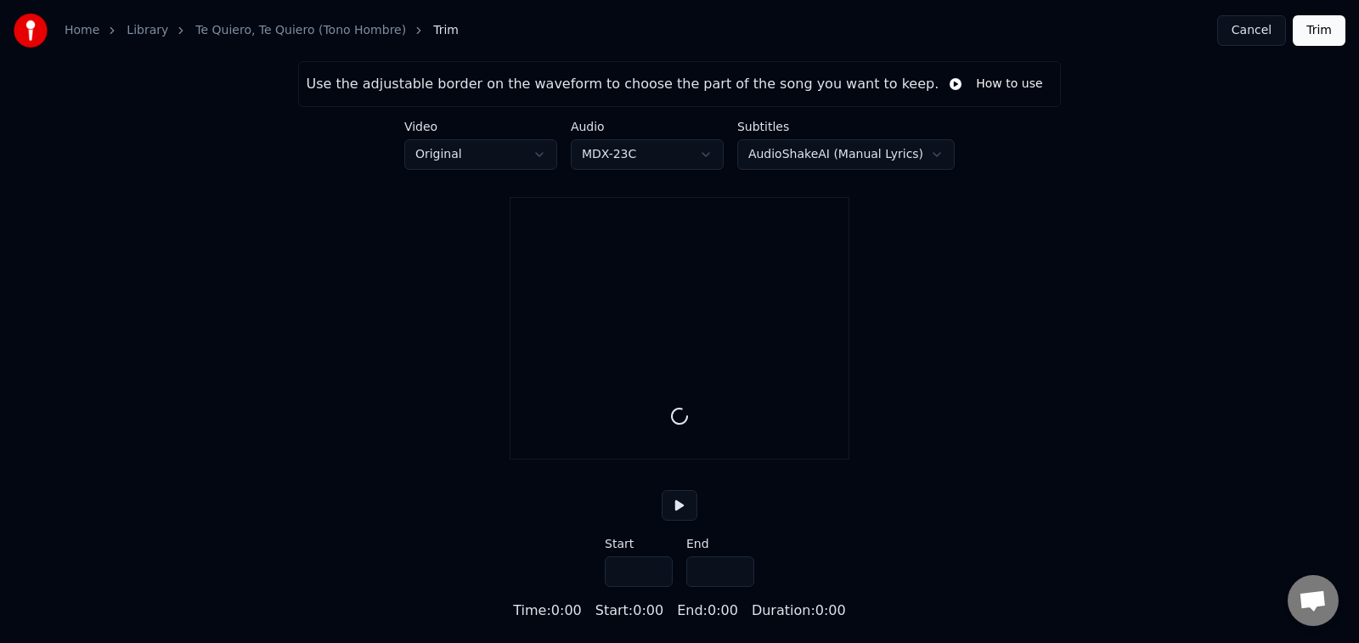
type input "*****"
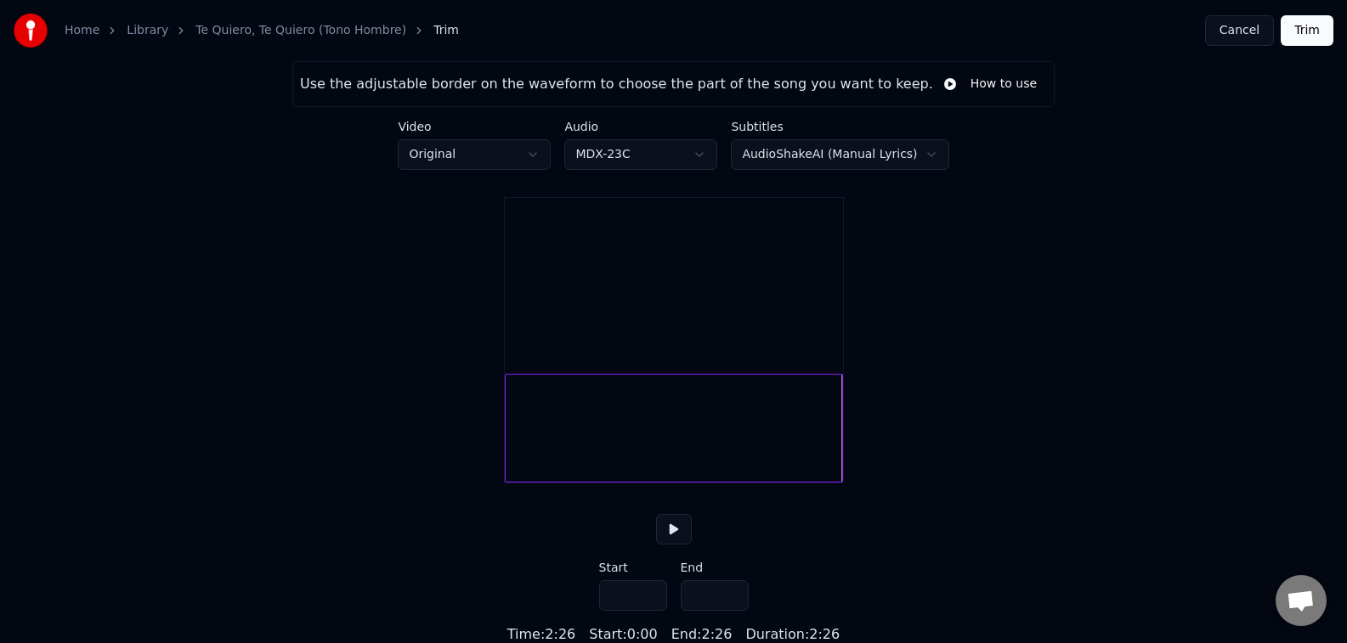
click at [675, 545] on button at bounding box center [674, 529] width 36 height 31
click at [672, 533] on button at bounding box center [674, 527] width 36 height 31
click at [522, 441] on div at bounding box center [524, 426] width 5 height 107
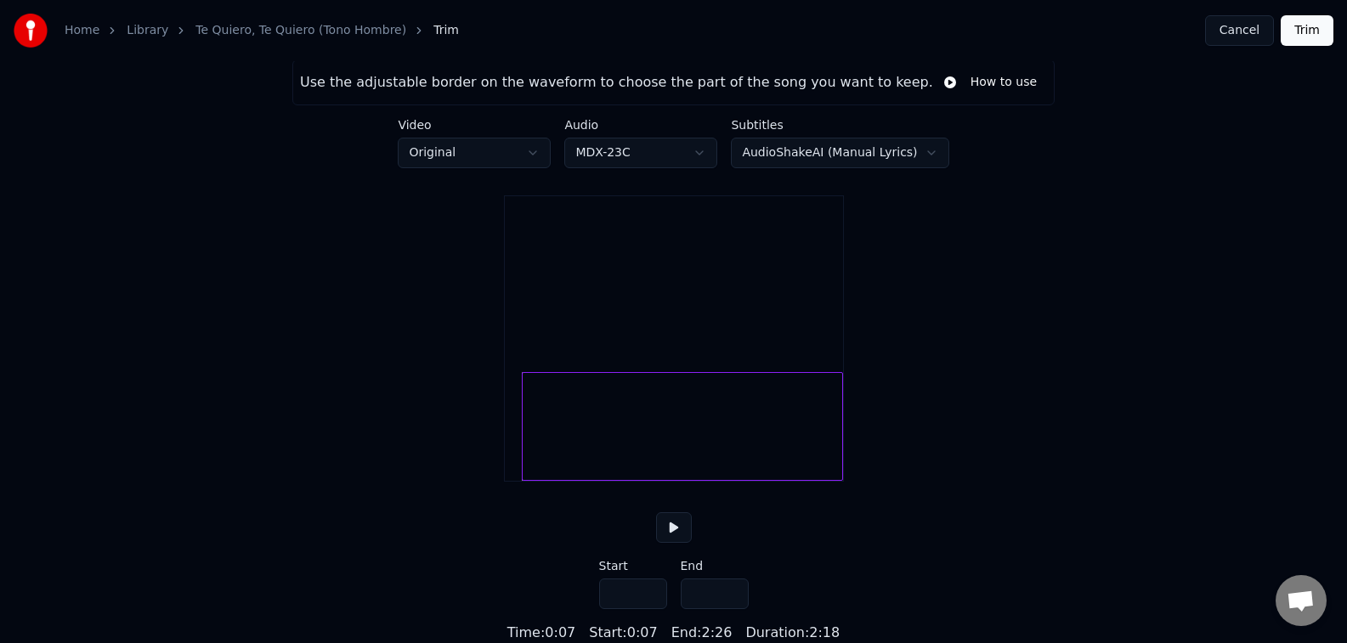
click at [683, 531] on button at bounding box center [674, 527] width 36 height 31
click at [523, 429] on div at bounding box center [523, 426] width 5 height 107
click at [519, 417] on div at bounding box center [521, 426] width 5 height 107
type input "***"
click at [675, 525] on button at bounding box center [674, 527] width 36 height 31
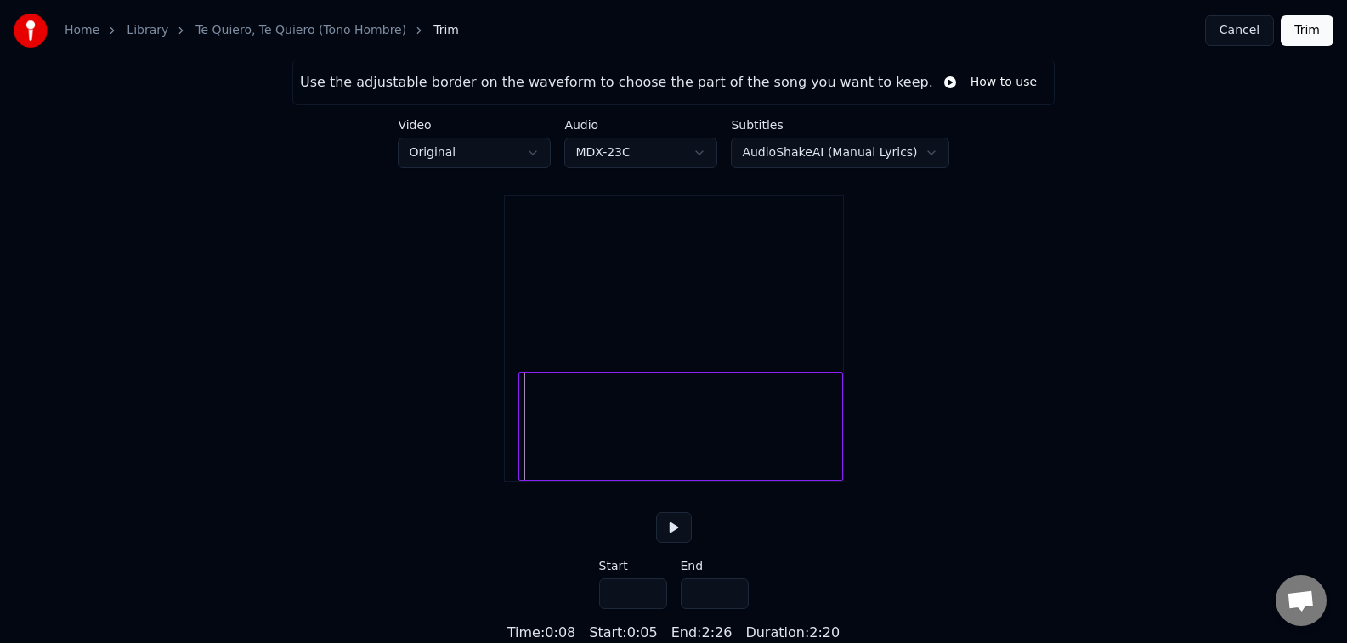
click at [1302, 39] on button "Trim" at bounding box center [1306, 30] width 53 height 31
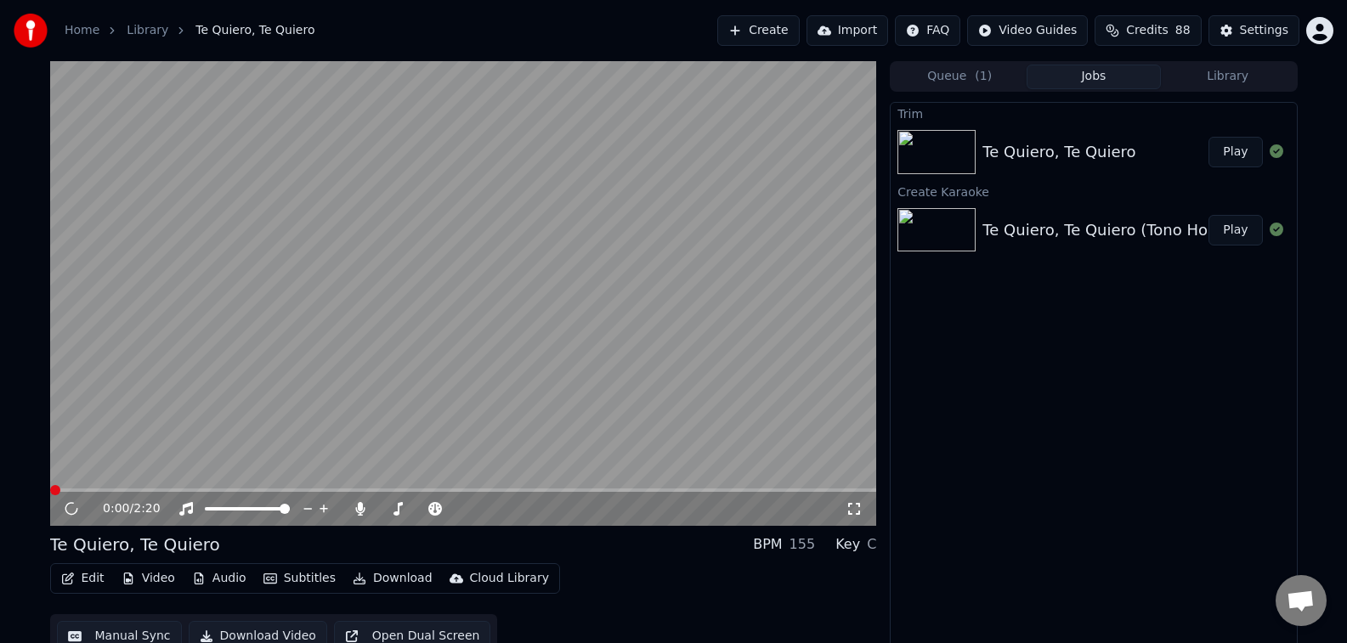
click at [1241, 143] on button "Play" at bounding box center [1235, 152] width 54 height 31
click at [1228, 232] on button "Play" at bounding box center [1235, 230] width 54 height 31
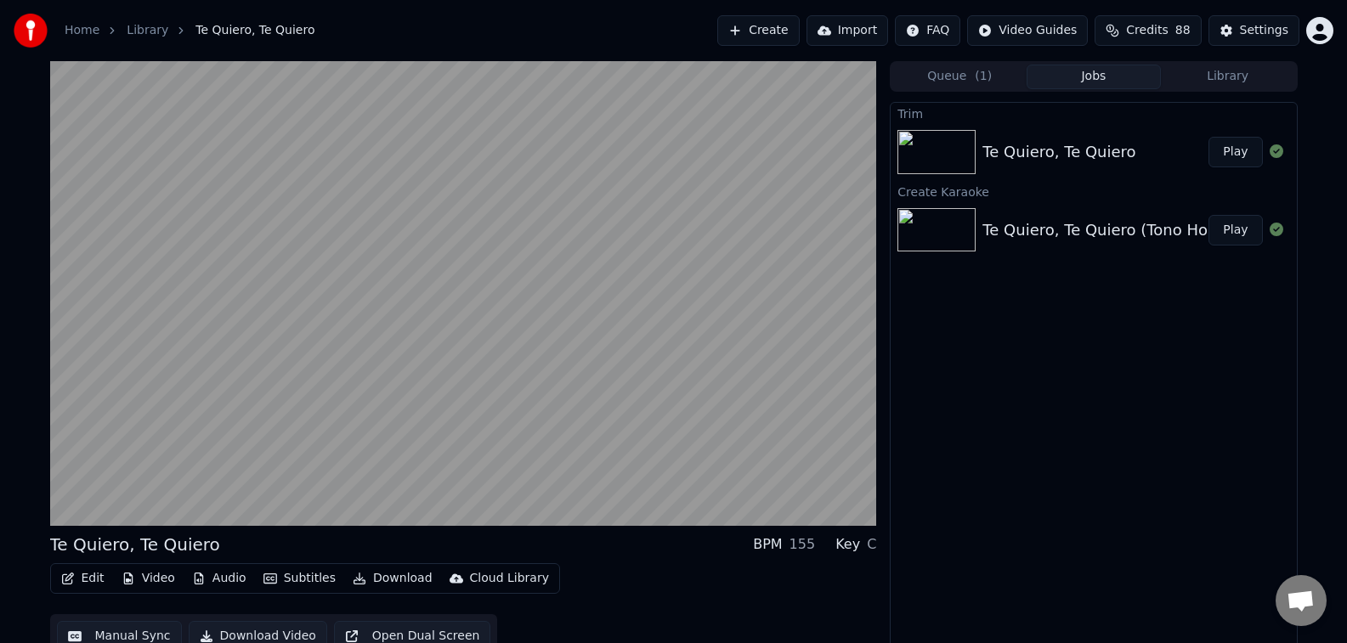
click at [1250, 147] on button "Play" at bounding box center [1235, 152] width 54 height 31
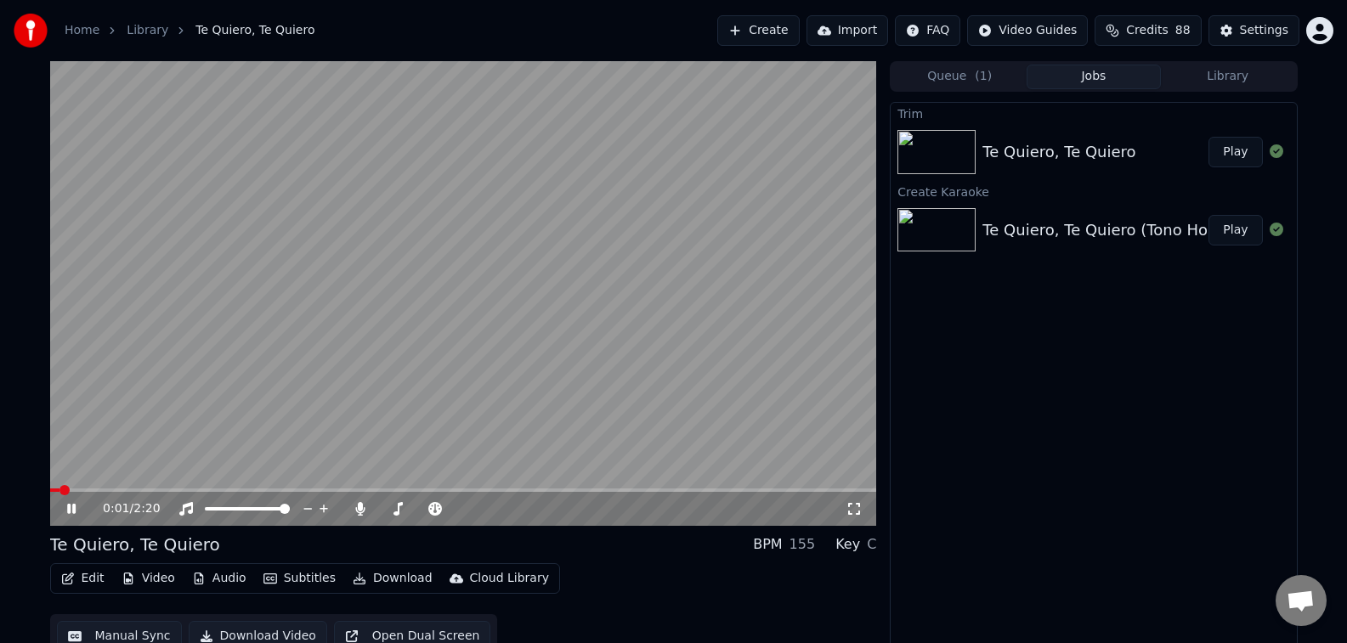
click at [93, 573] on button "Edit" at bounding box center [82, 579] width 57 height 24
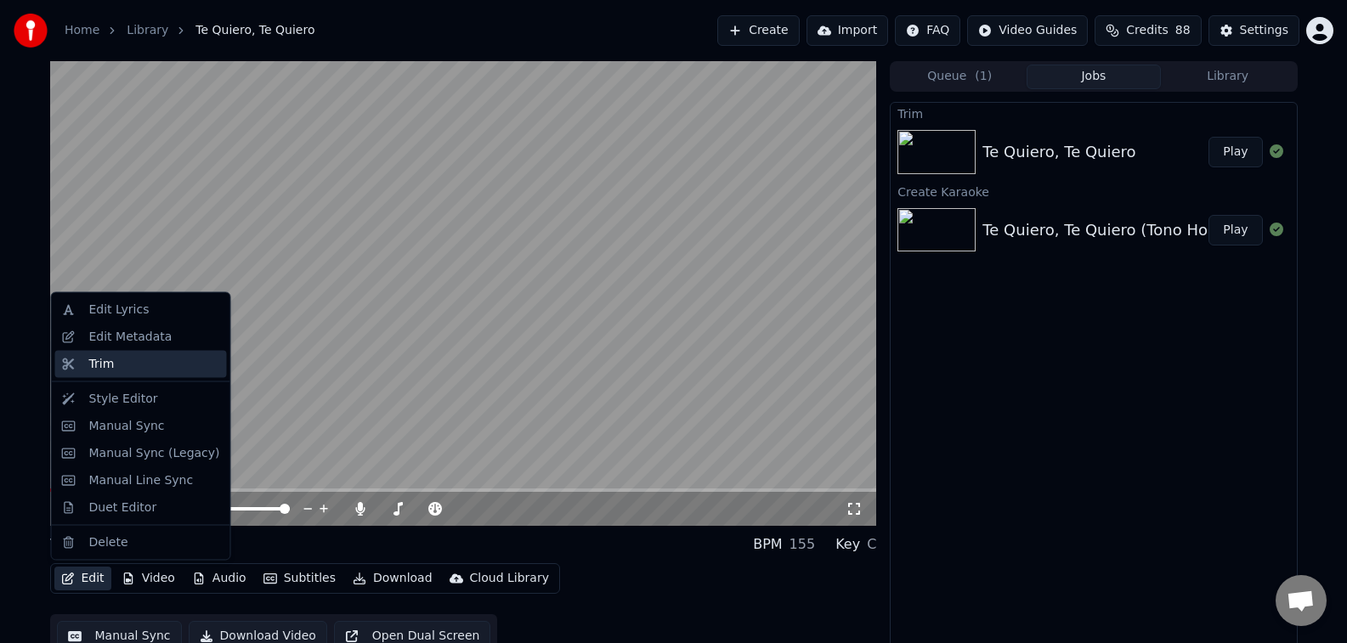
click at [121, 364] on div "Trim" at bounding box center [154, 363] width 131 height 17
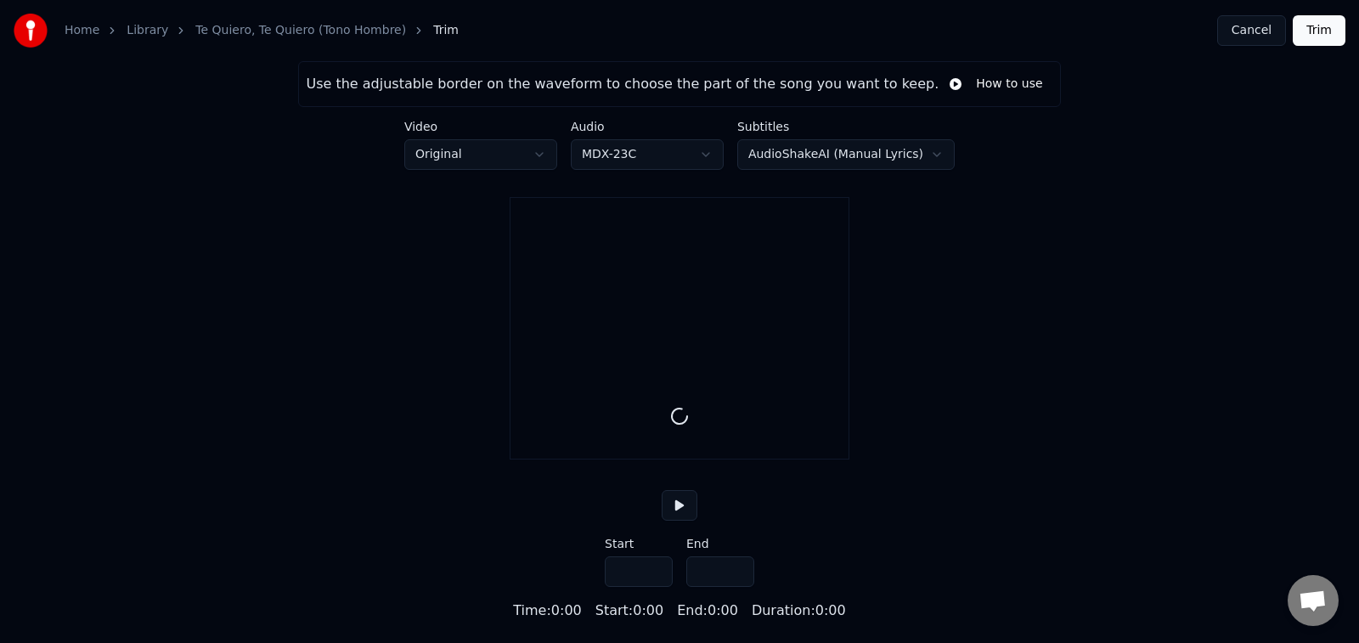
type input "*****"
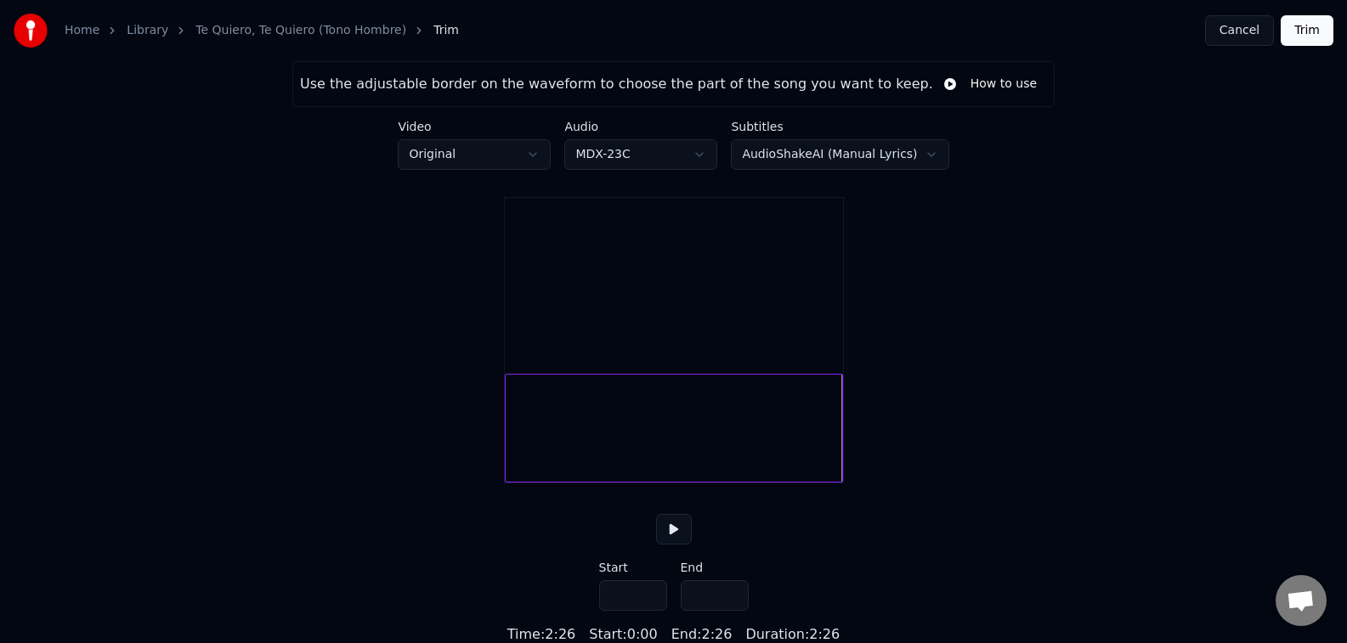
click at [515, 453] on div at bounding box center [674, 428] width 338 height 109
click at [511, 445] on div at bounding box center [511, 428] width 5 height 107
click at [663, 545] on button at bounding box center [674, 529] width 36 height 31
click at [522, 450] on div at bounding box center [523, 428] width 5 height 107
click at [524, 450] on div at bounding box center [524, 428] width 5 height 107
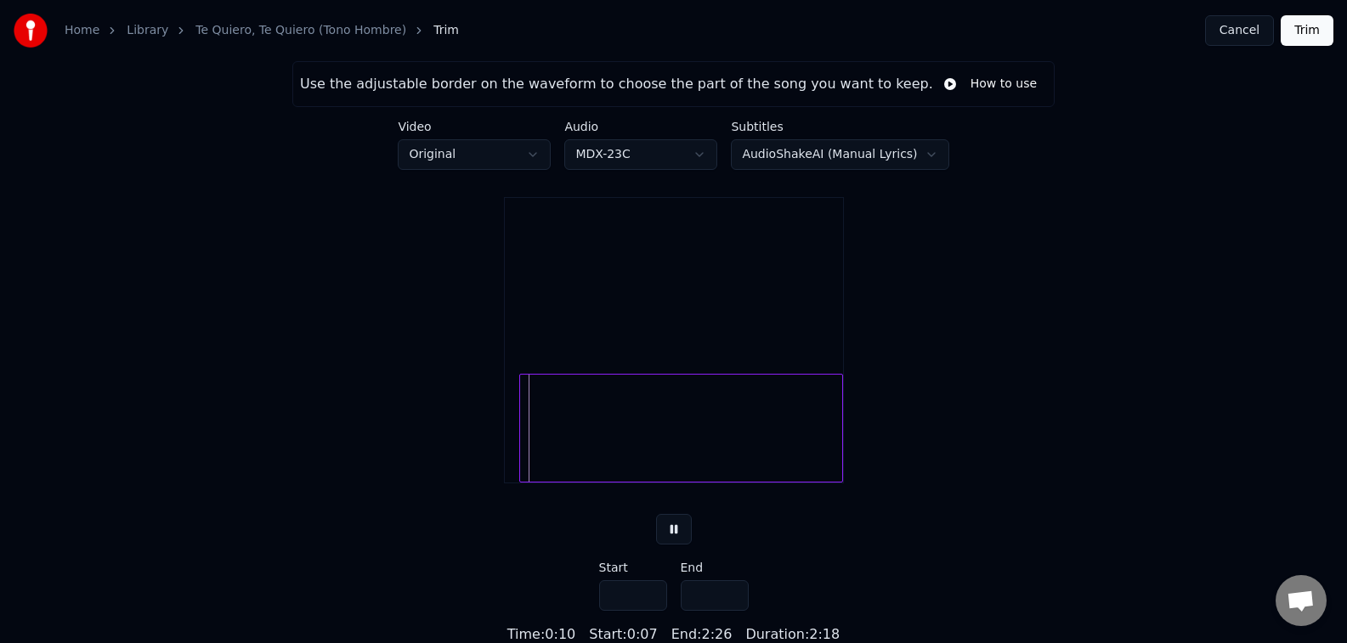
click at [522, 450] on div at bounding box center [522, 428] width 5 height 107
click at [523, 450] on div at bounding box center [524, 428] width 5 height 107
click at [522, 450] on div at bounding box center [523, 428] width 5 height 107
click at [524, 450] on div at bounding box center [524, 428] width 5 height 107
click at [523, 449] on div at bounding box center [524, 428] width 5 height 107
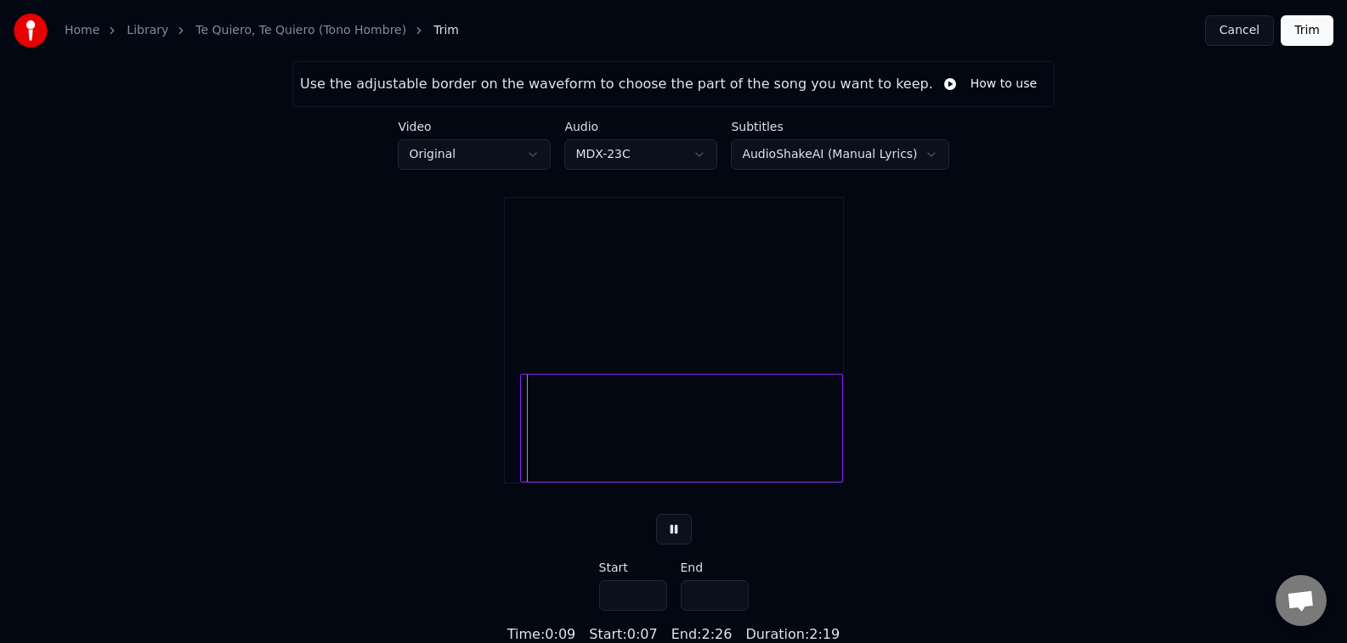
click at [522, 449] on div at bounding box center [523, 428] width 5 height 107
type input "***"
click at [1014, 336] on div "Use the adjustable border on the waveform to choose the part of the song you wa…" at bounding box center [673, 353] width 1347 height 584
click at [1313, 29] on button "Trim" at bounding box center [1306, 30] width 53 height 31
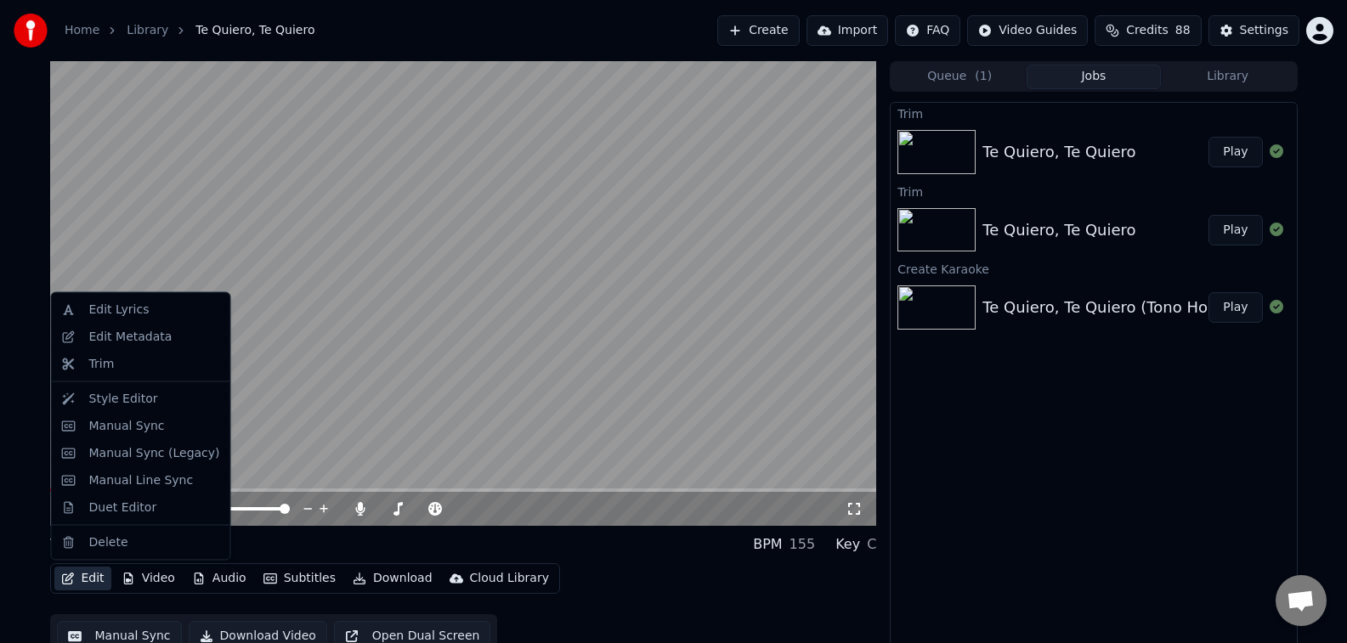
click at [87, 579] on button "Edit" at bounding box center [82, 579] width 57 height 24
click at [129, 431] on div "Manual Sync" at bounding box center [127, 425] width 76 height 17
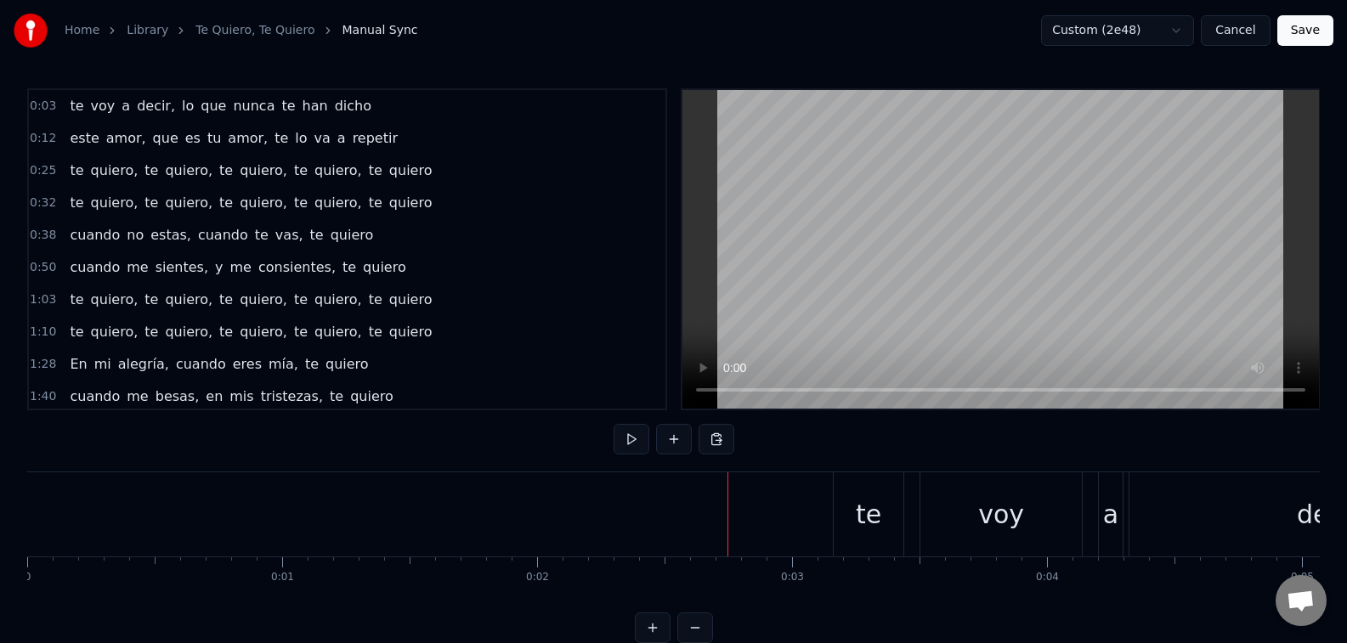
click at [676, 517] on div at bounding box center [676, 514] width 1 height 84
click at [673, 436] on button at bounding box center [674, 439] width 36 height 31
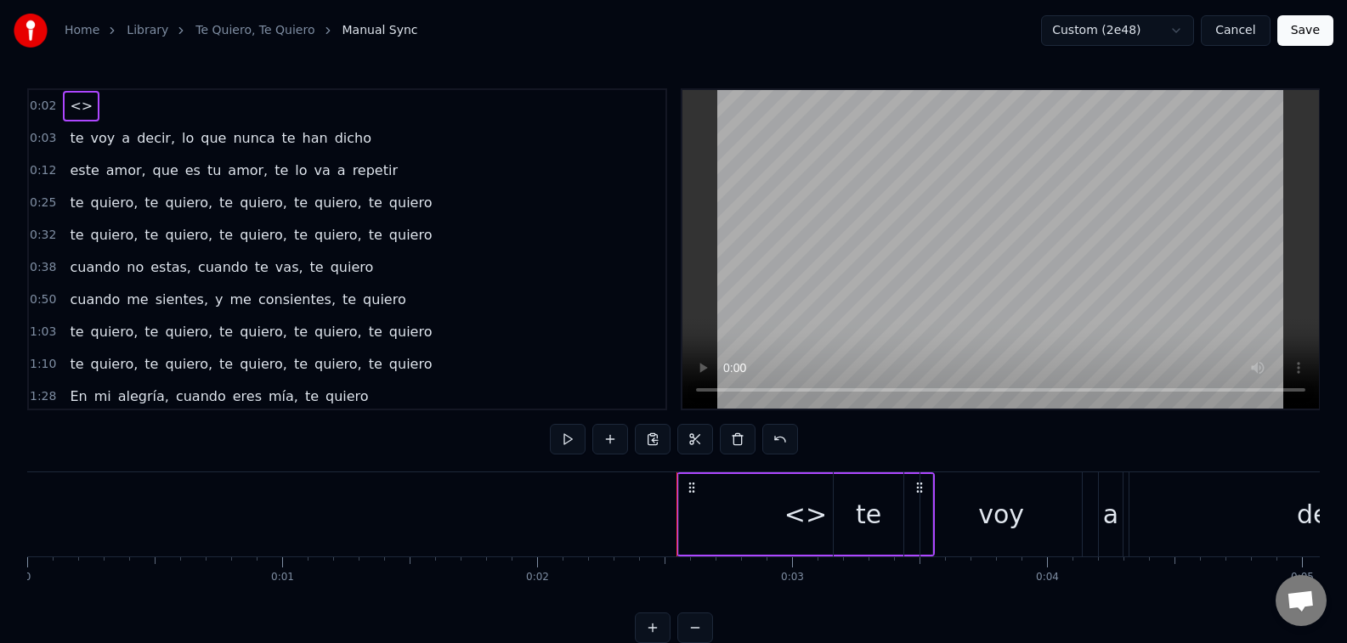
drag, startPoint x: 810, startPoint y: 519, endPoint x: 771, endPoint y: 519, distance: 39.9
click at [771, 519] on div "<>" at bounding box center [805, 514] width 253 height 81
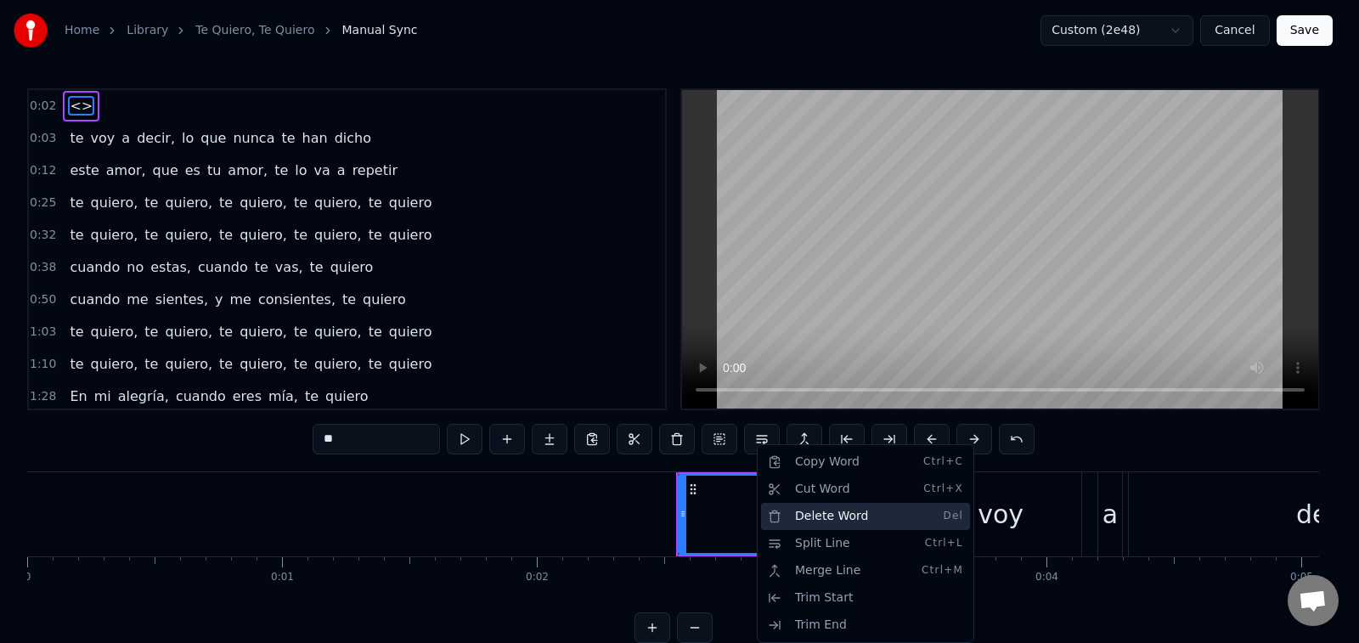
click at [822, 523] on div "Delete Word Del" at bounding box center [865, 516] width 209 height 27
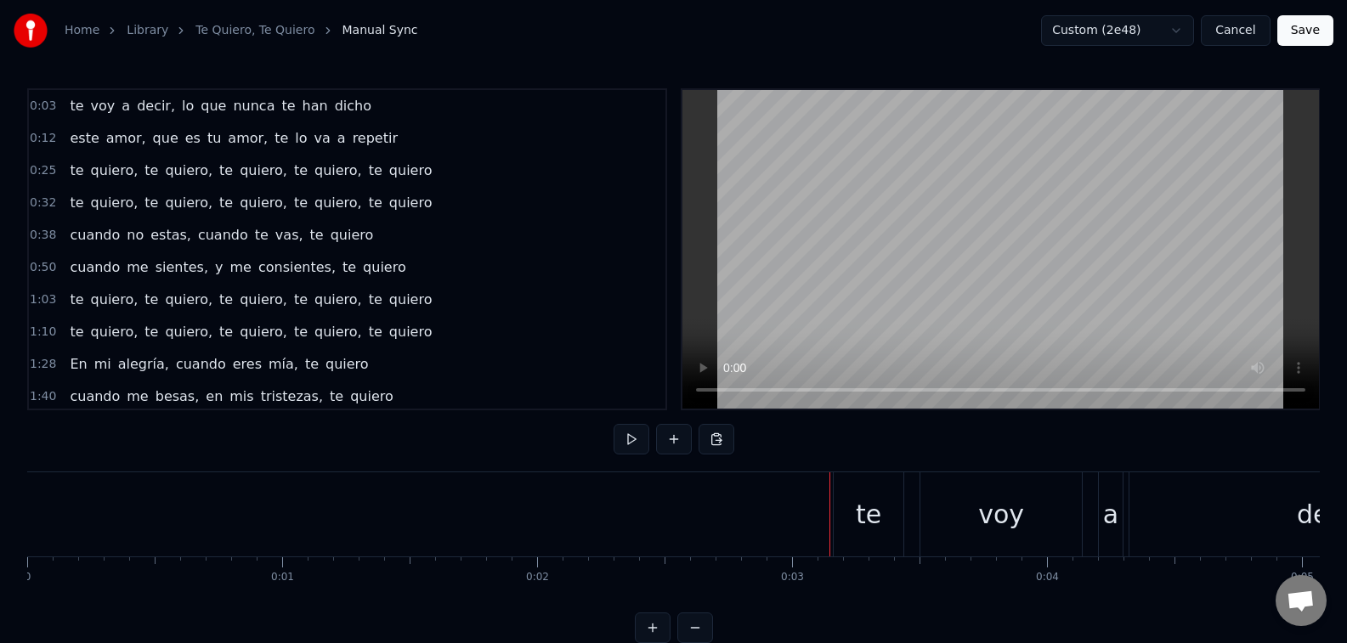
click at [859, 517] on div "te" at bounding box center [868, 514] width 25 height 38
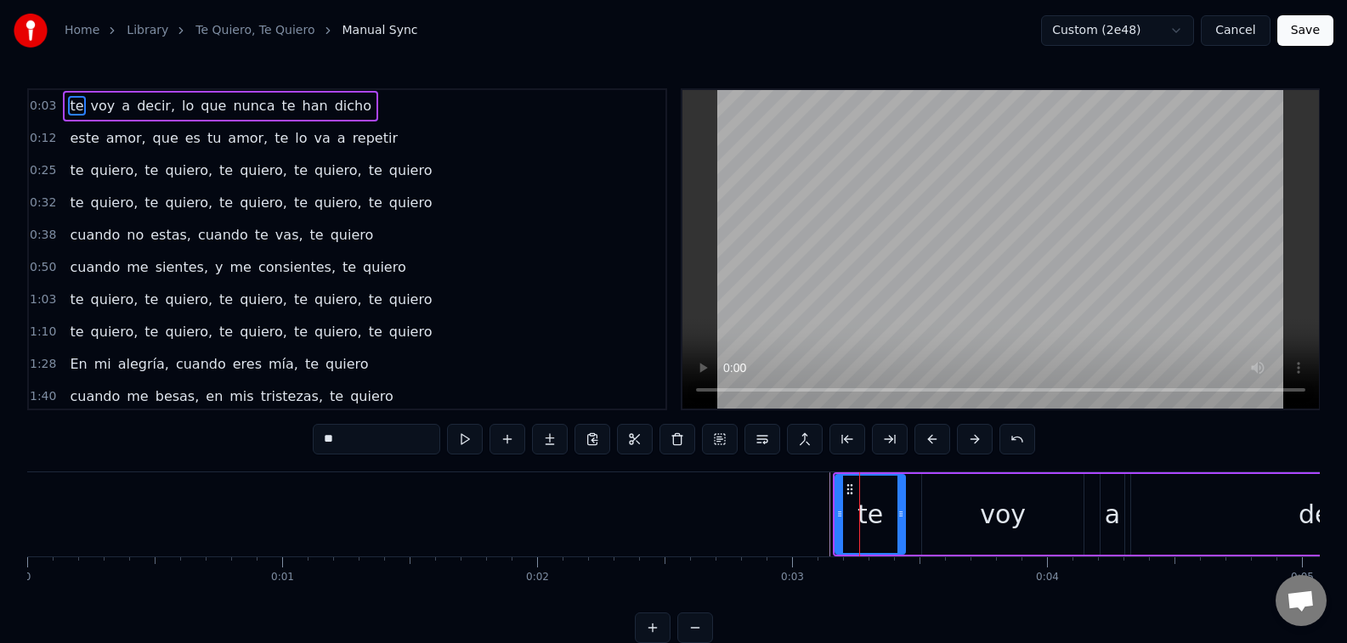
click at [381, 443] on input "**" at bounding box center [376, 439] width 127 height 31
click at [323, 439] on input "**" at bounding box center [376, 439] width 127 height 31
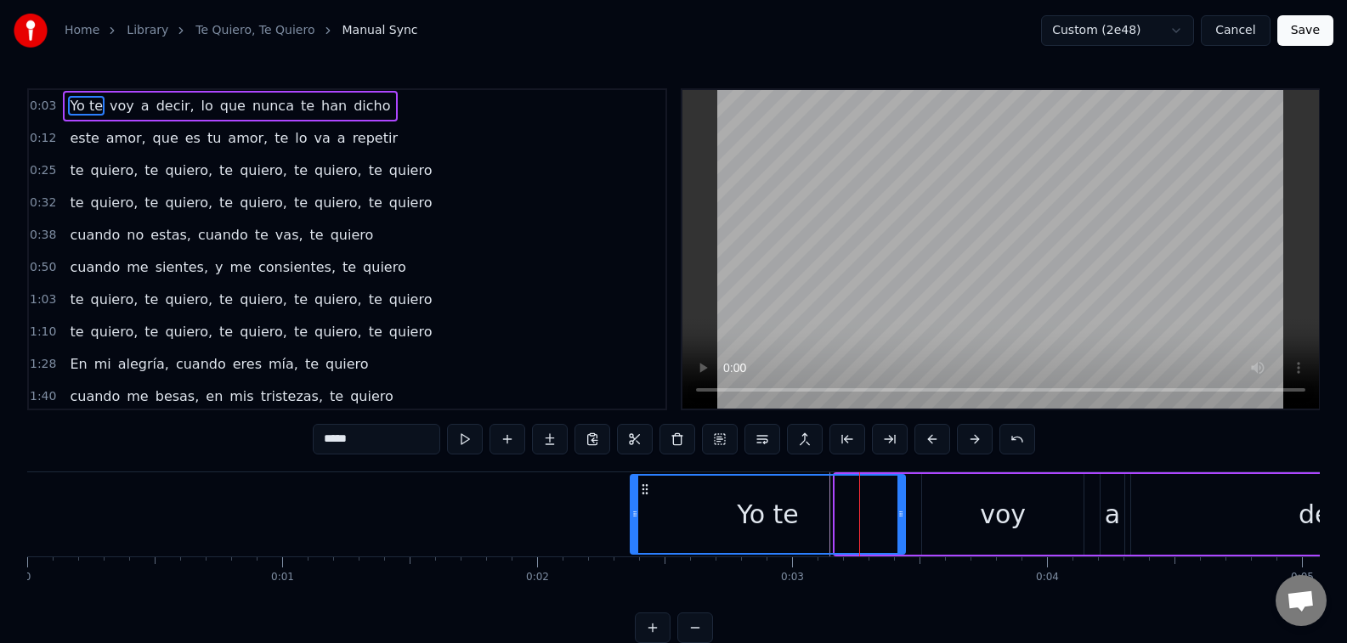
drag, startPoint x: 839, startPoint y: 514, endPoint x: 634, endPoint y: 517, distance: 204.8
click at [634, 517] on icon at bounding box center [634, 514] width 7 height 14
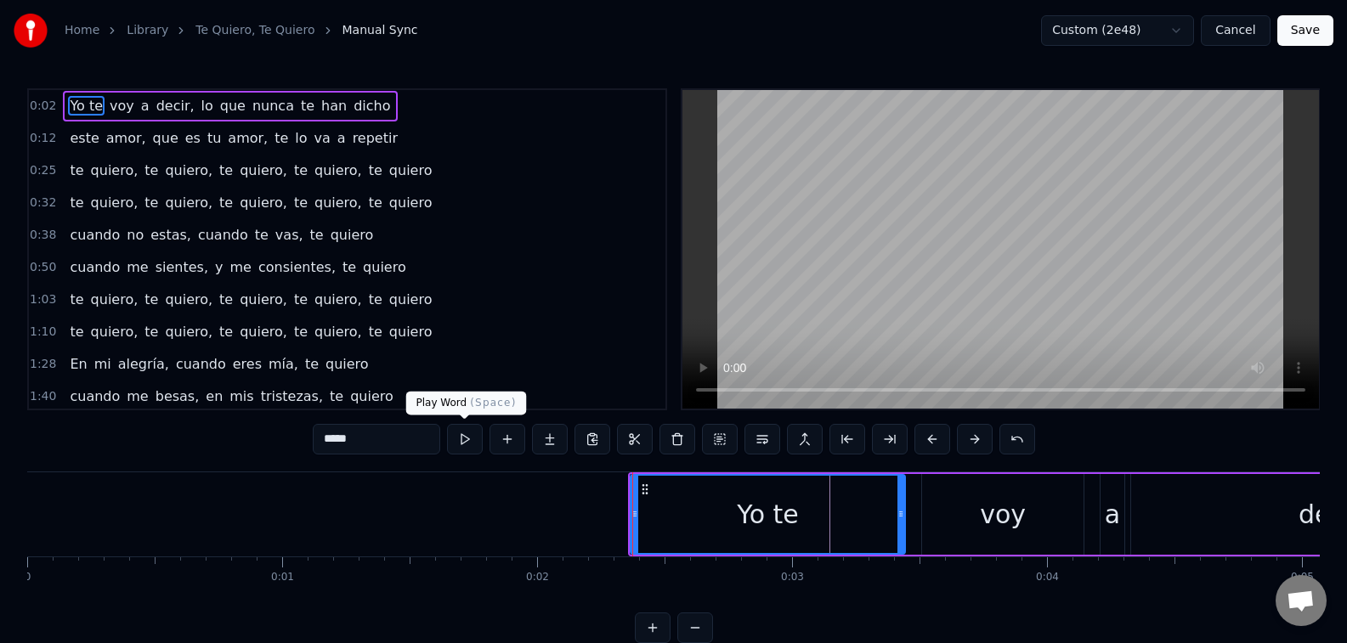
click at [467, 442] on button at bounding box center [465, 439] width 36 height 31
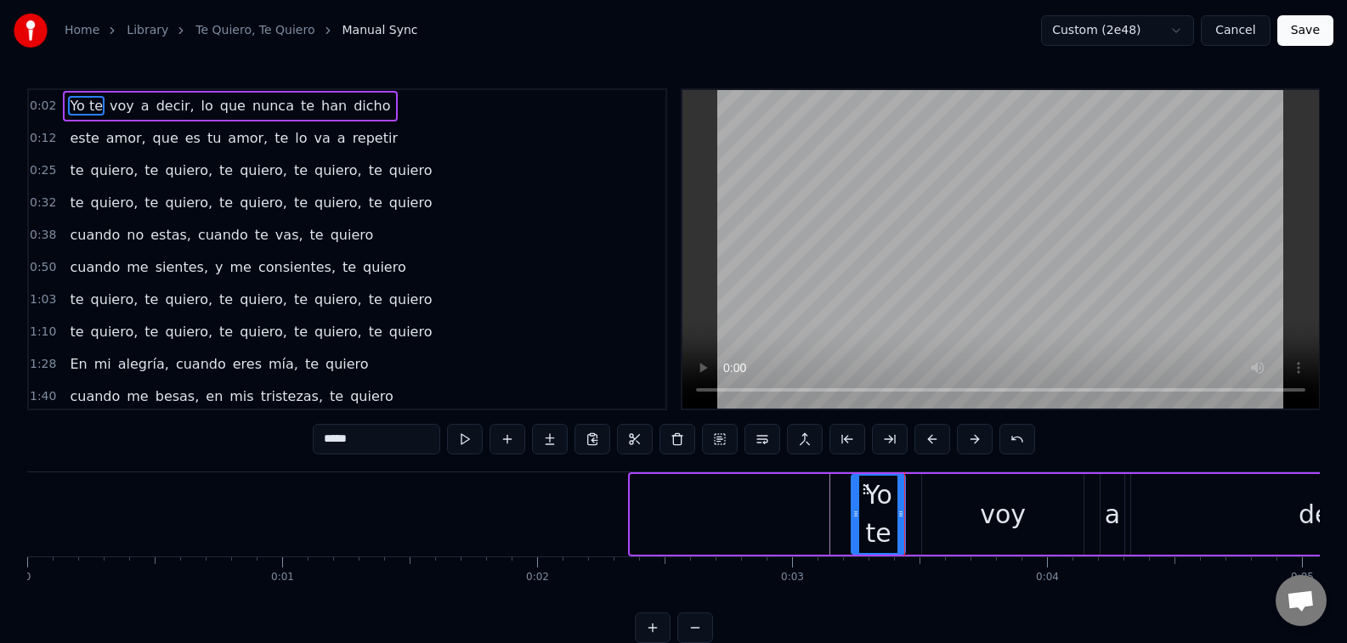
drag, startPoint x: 635, startPoint y: 513, endPoint x: 856, endPoint y: 515, distance: 220.9
click at [856, 515] on icon at bounding box center [855, 514] width 7 height 14
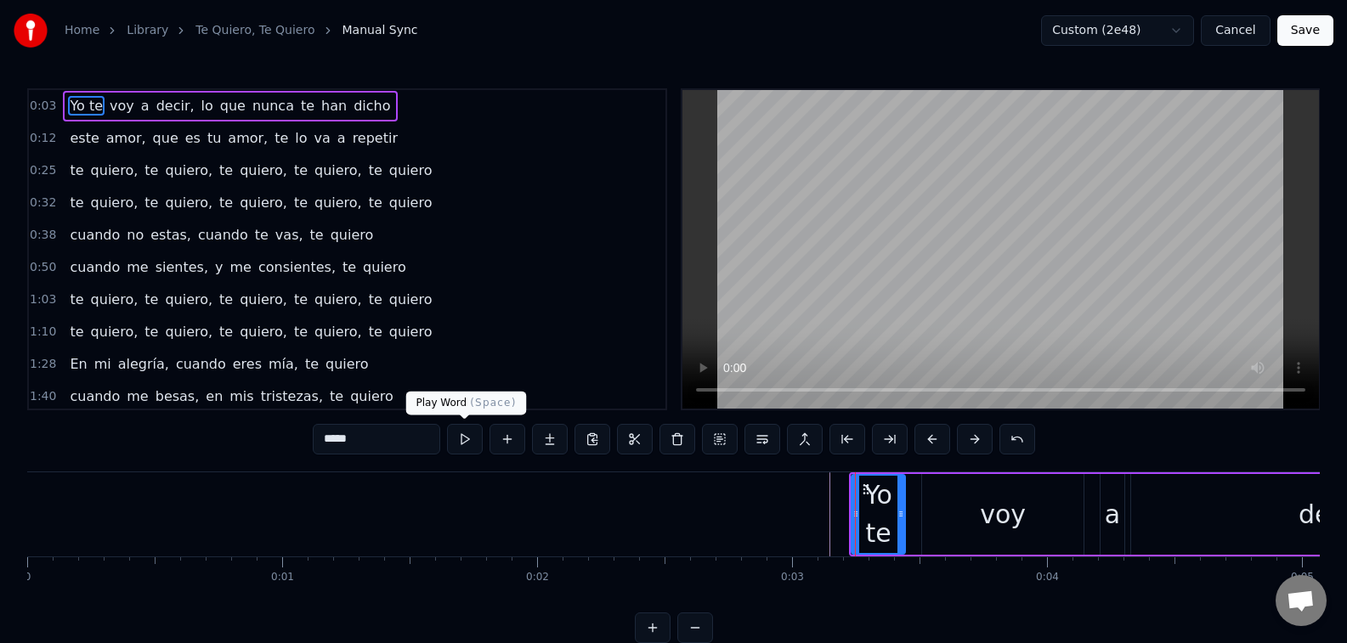
click at [473, 440] on button at bounding box center [465, 439] width 36 height 31
click at [997, 503] on div "voy" at bounding box center [1003, 514] width 46 height 38
type input "***"
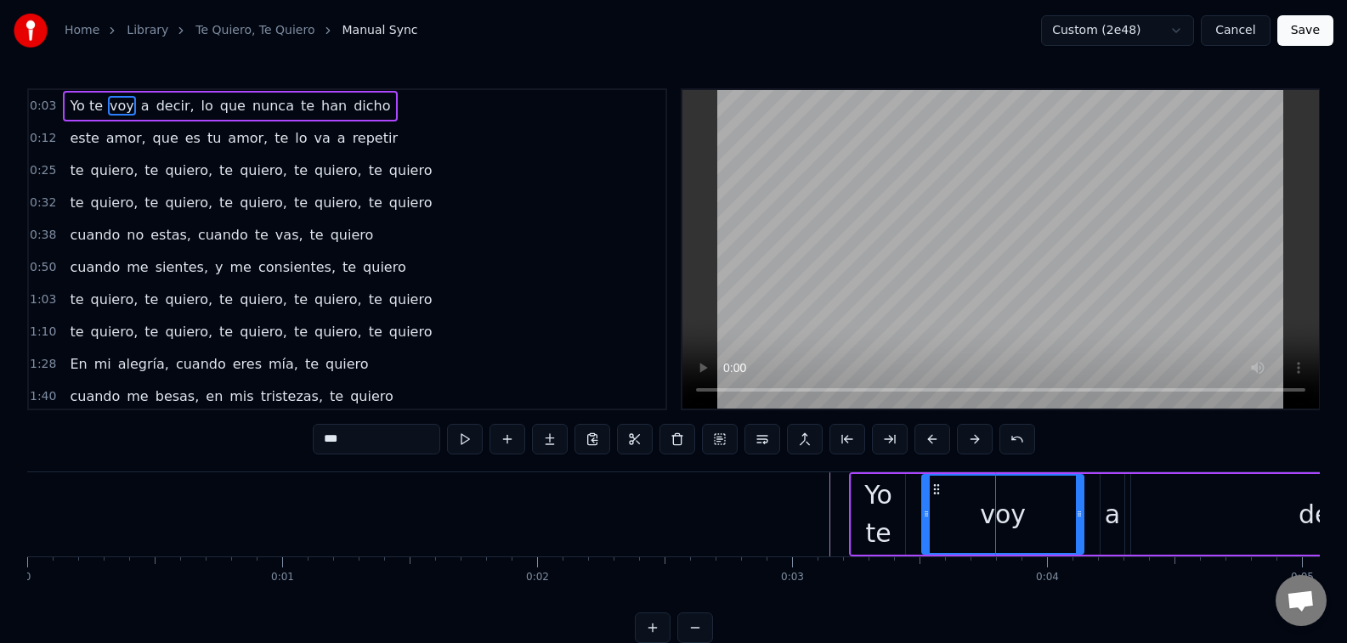
click at [946, 506] on div "voy" at bounding box center [1003, 514] width 160 height 77
click at [483, 444] on div "***" at bounding box center [674, 439] width 722 height 31
click at [478, 443] on button at bounding box center [465, 439] width 36 height 31
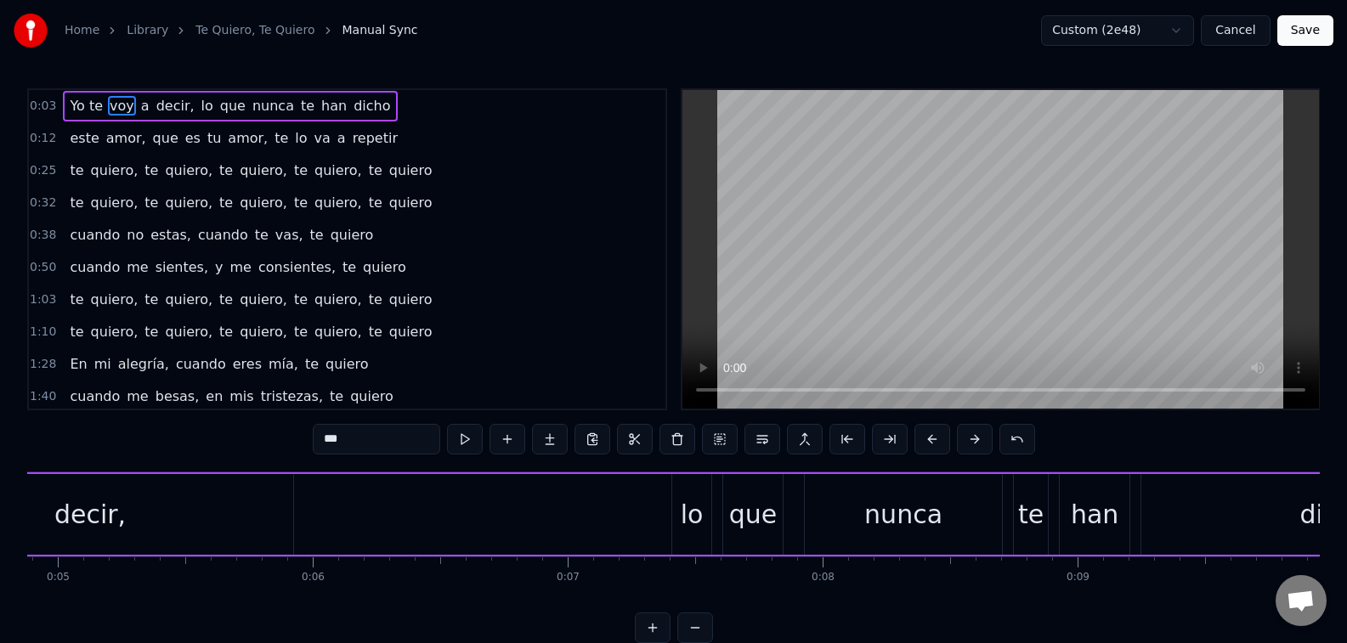
scroll to position [0, 1366]
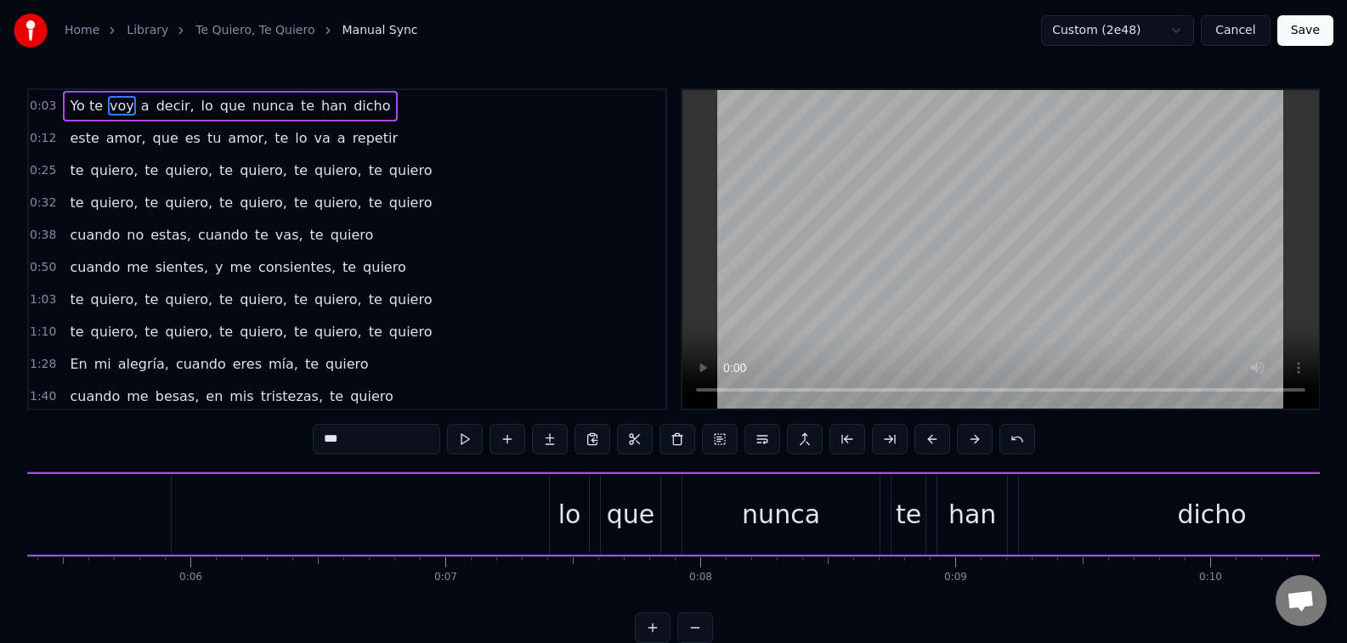
click at [464, 511] on div "Yo te voy a decir, lo que nunca te han dicho" at bounding box center [445, 514] width 1924 height 84
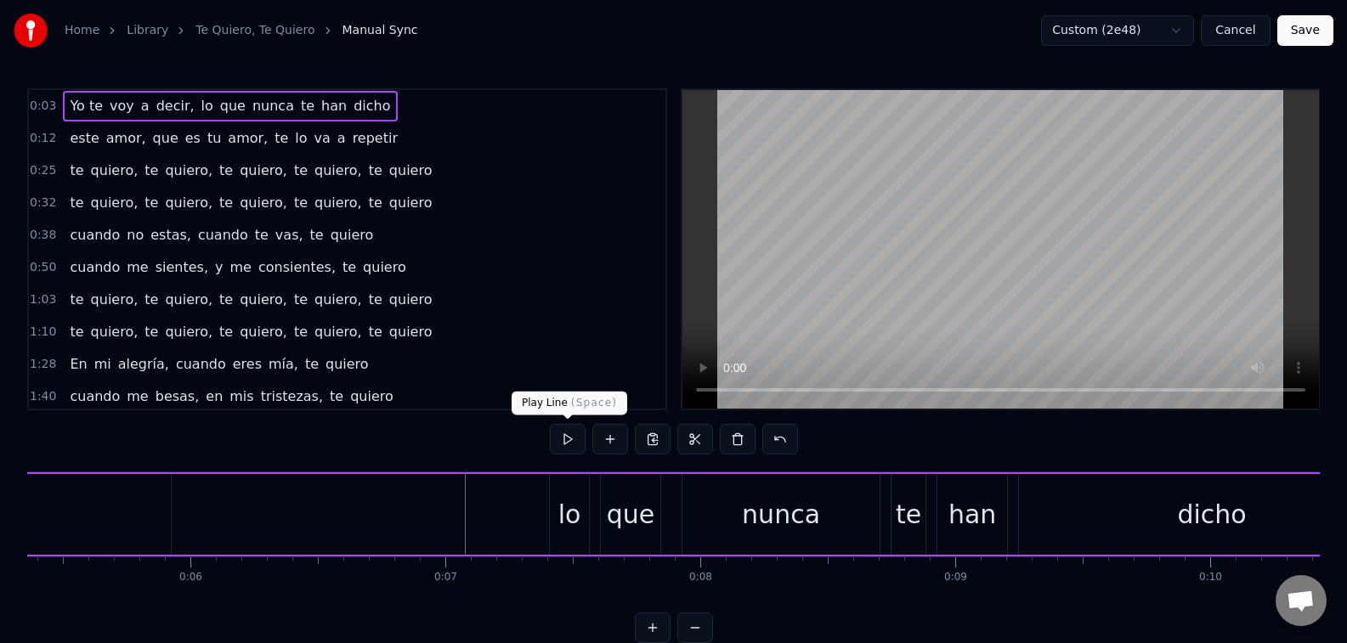
click at [579, 449] on button at bounding box center [568, 439] width 36 height 31
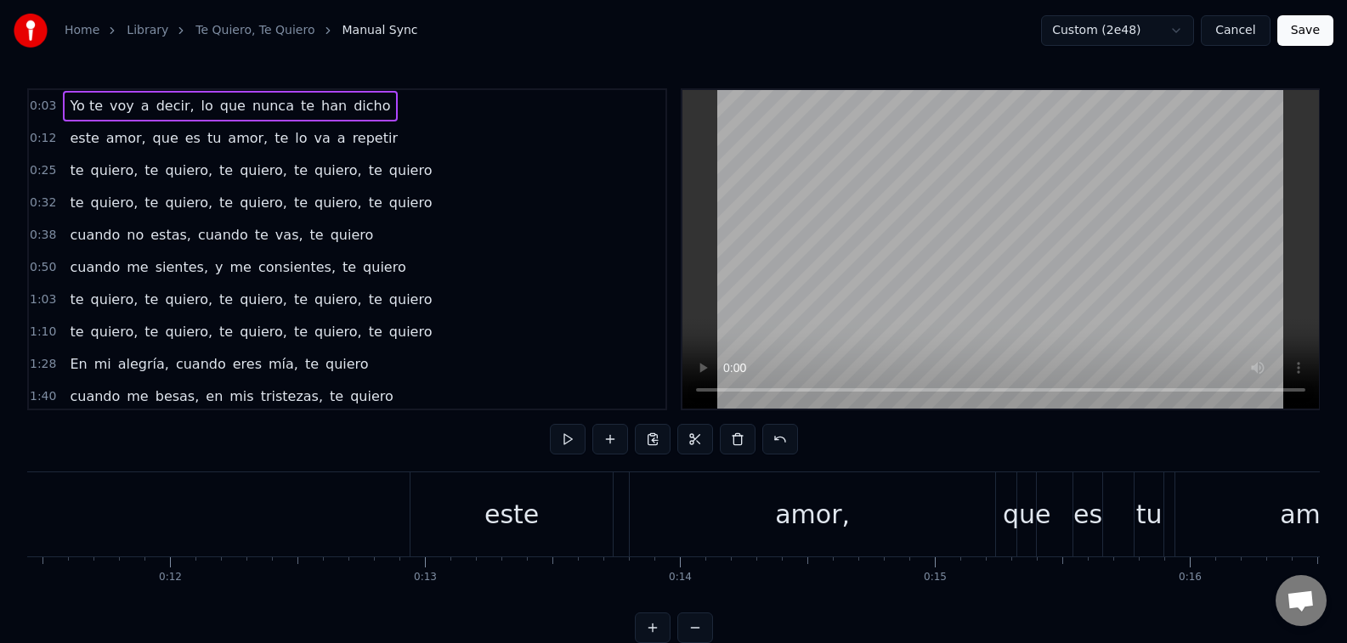
scroll to position [0, 3026]
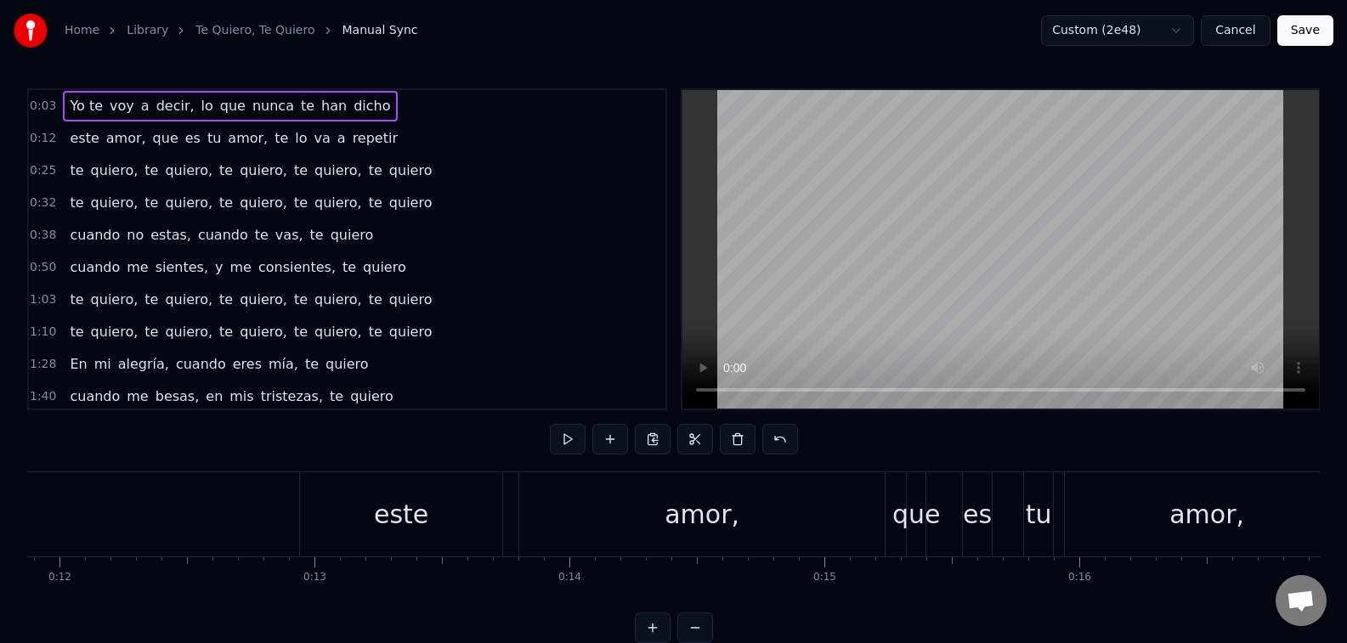
click at [384, 522] on div "este" at bounding box center [401, 514] width 54 height 38
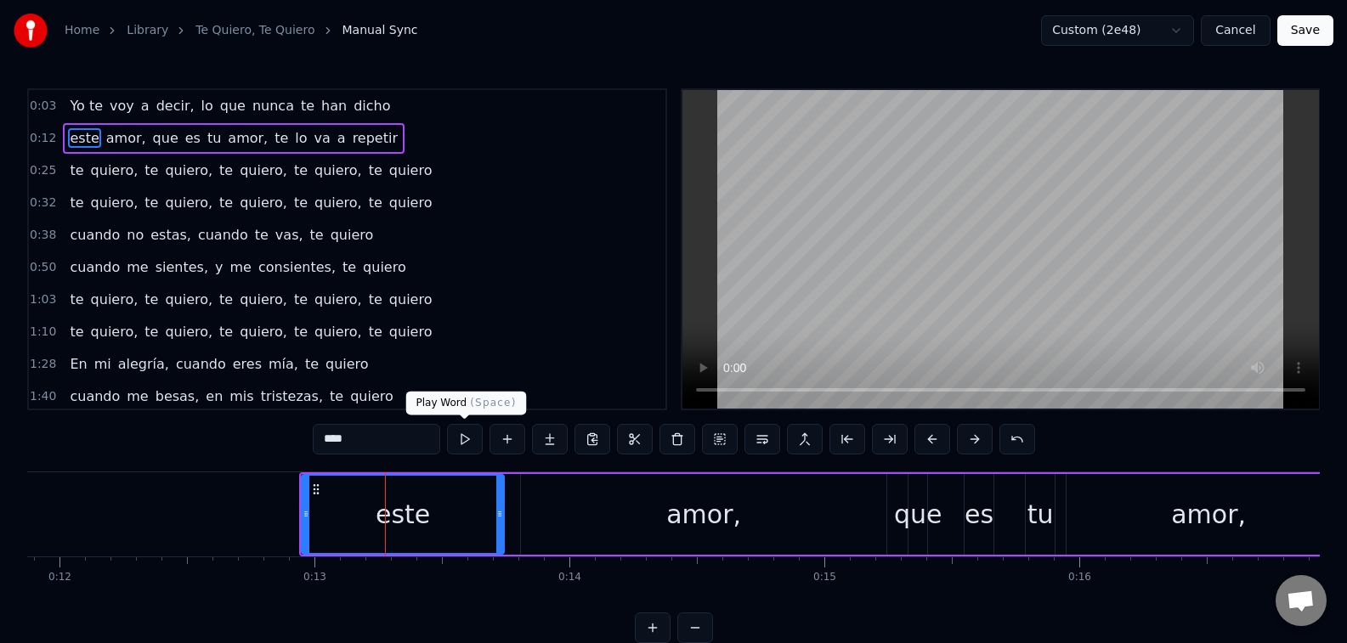
click at [475, 441] on button at bounding box center [465, 439] width 36 height 31
click at [573, 525] on div "amor," at bounding box center [703, 514] width 365 height 81
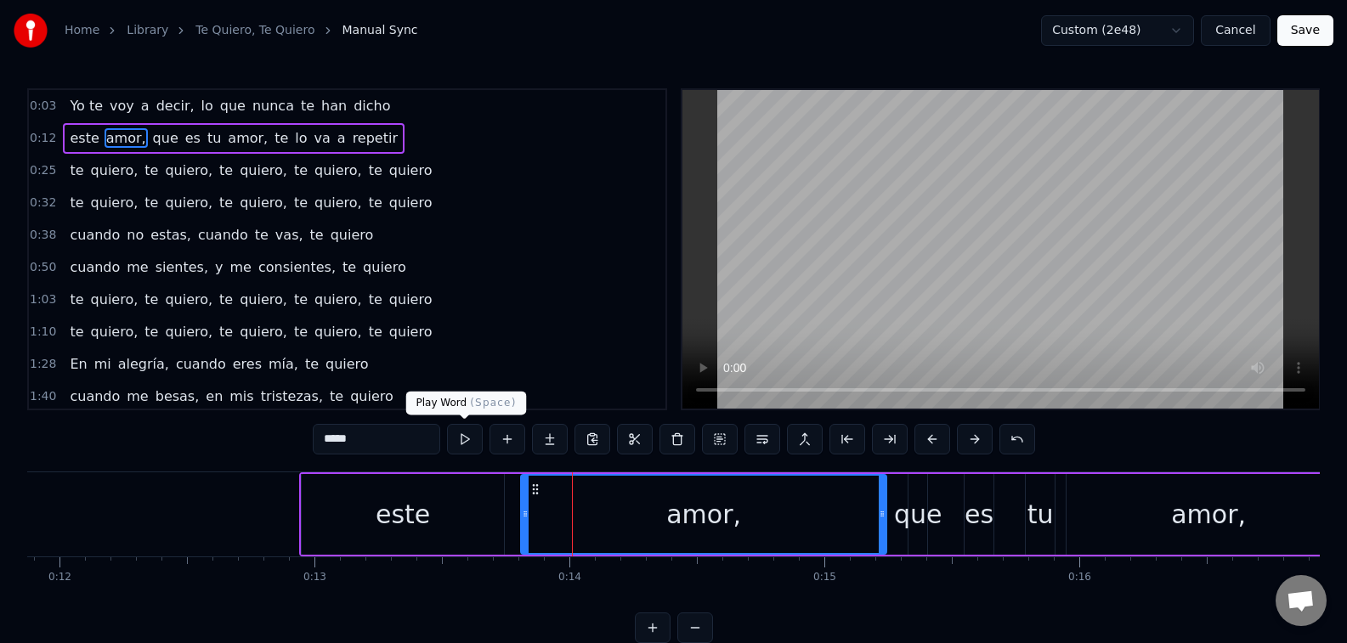
click at [469, 444] on button at bounding box center [465, 439] width 36 height 31
click at [469, 439] on button at bounding box center [465, 439] width 36 height 31
click at [915, 517] on div "que" at bounding box center [918, 514] width 48 height 38
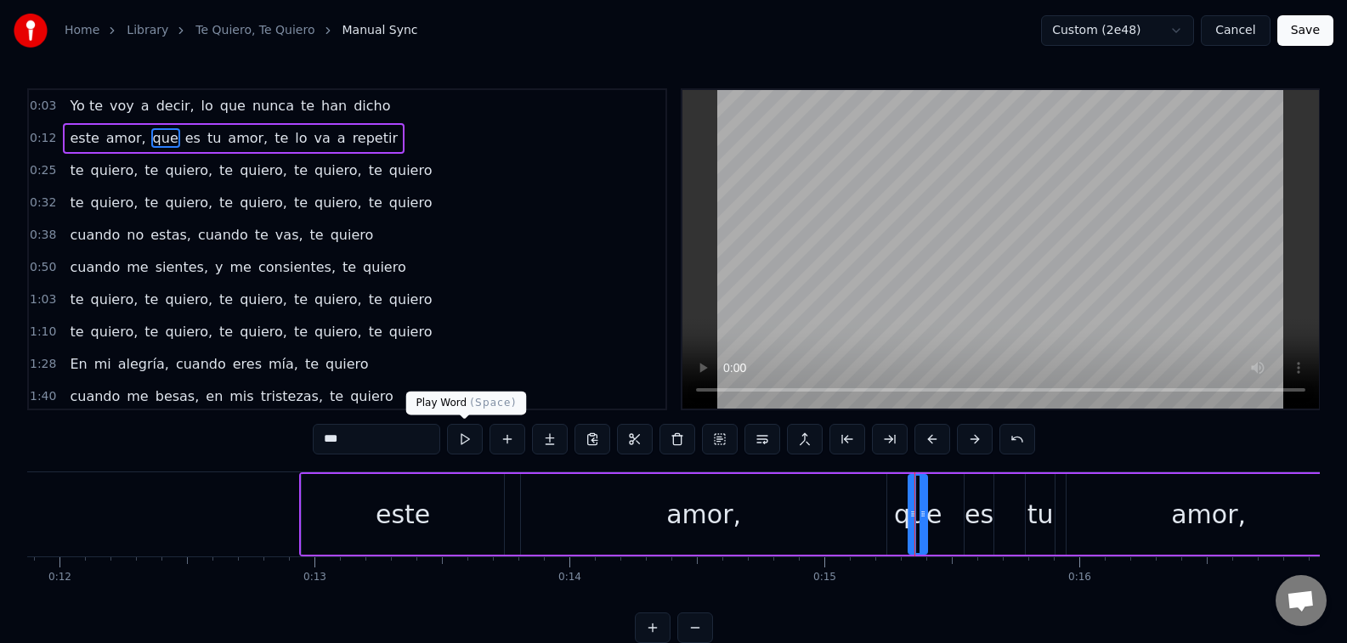
click at [458, 441] on button at bounding box center [465, 439] width 36 height 31
click at [1177, 510] on div "amor," at bounding box center [1208, 514] width 75 height 38
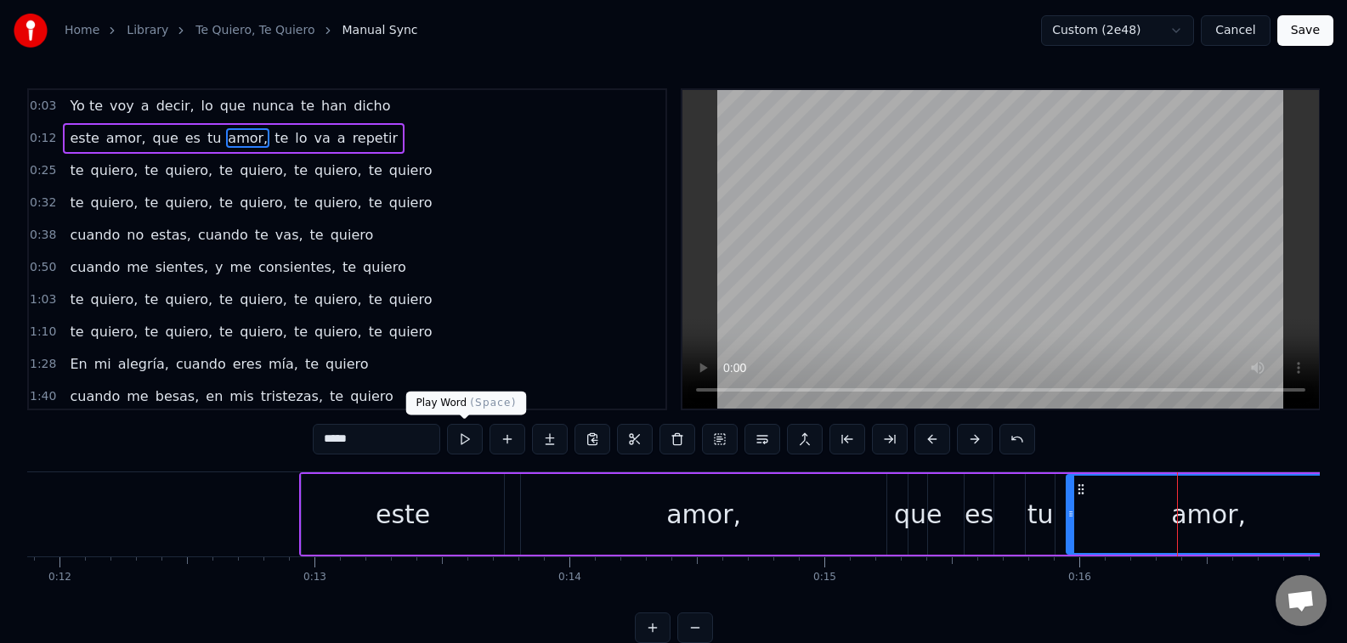
click at [460, 436] on button at bounding box center [465, 439] width 36 height 31
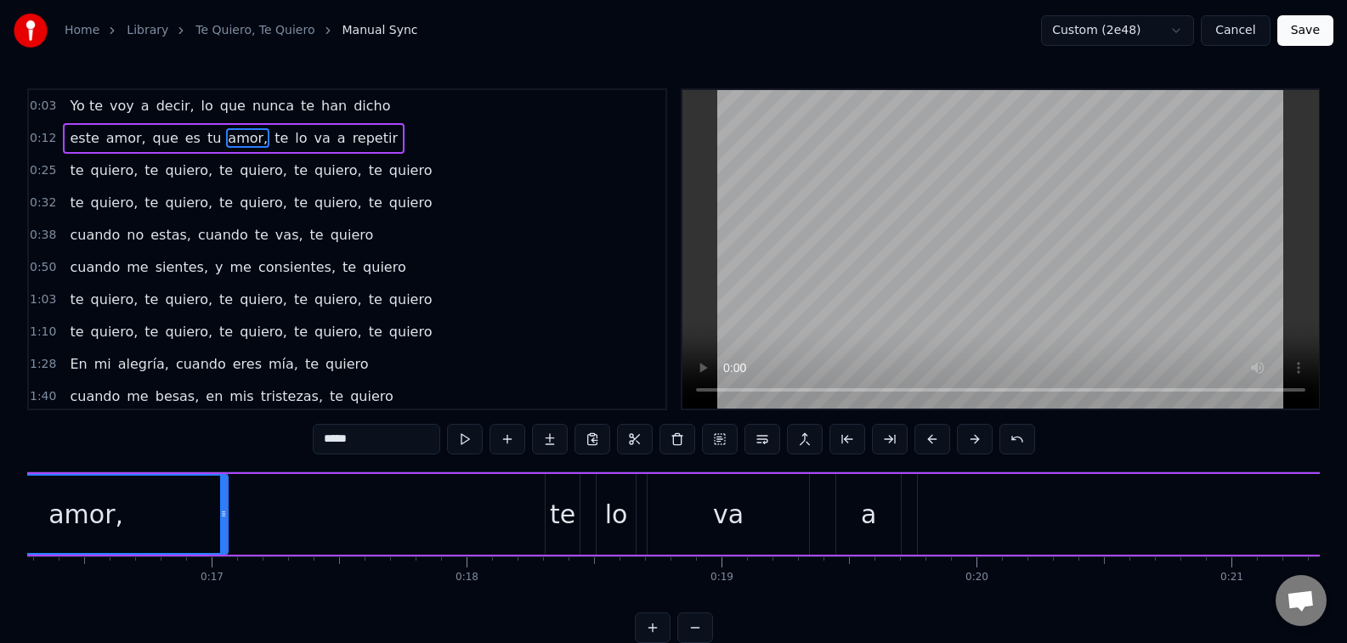
scroll to position [0, 4165]
click at [718, 519] on div "va" at bounding box center [712, 514] width 31 height 38
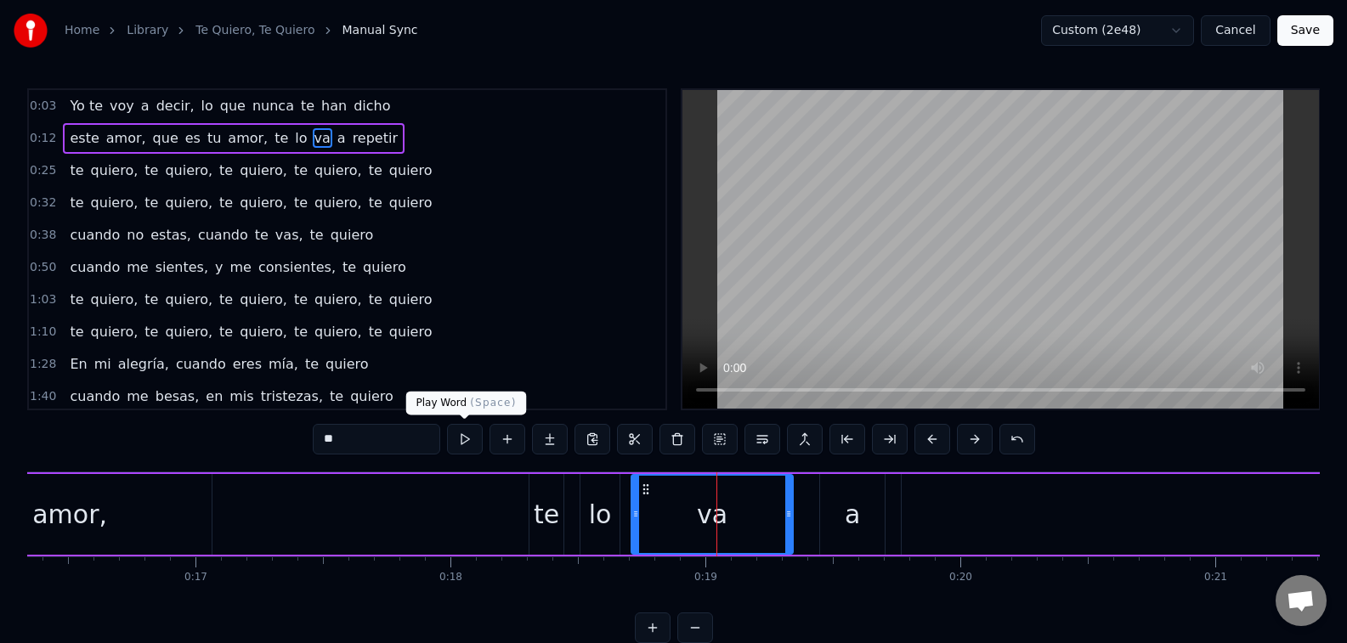
click at [472, 446] on button at bounding box center [465, 439] width 36 height 31
type input "*******"
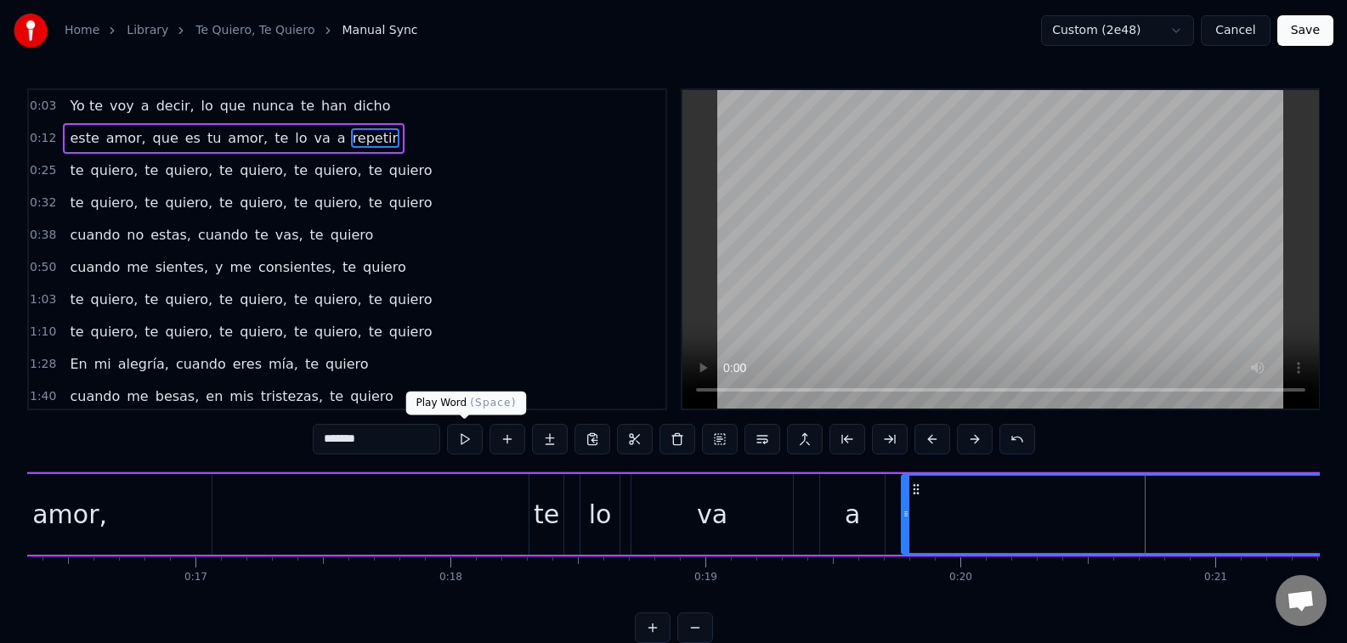
click at [476, 432] on button at bounding box center [465, 439] width 36 height 31
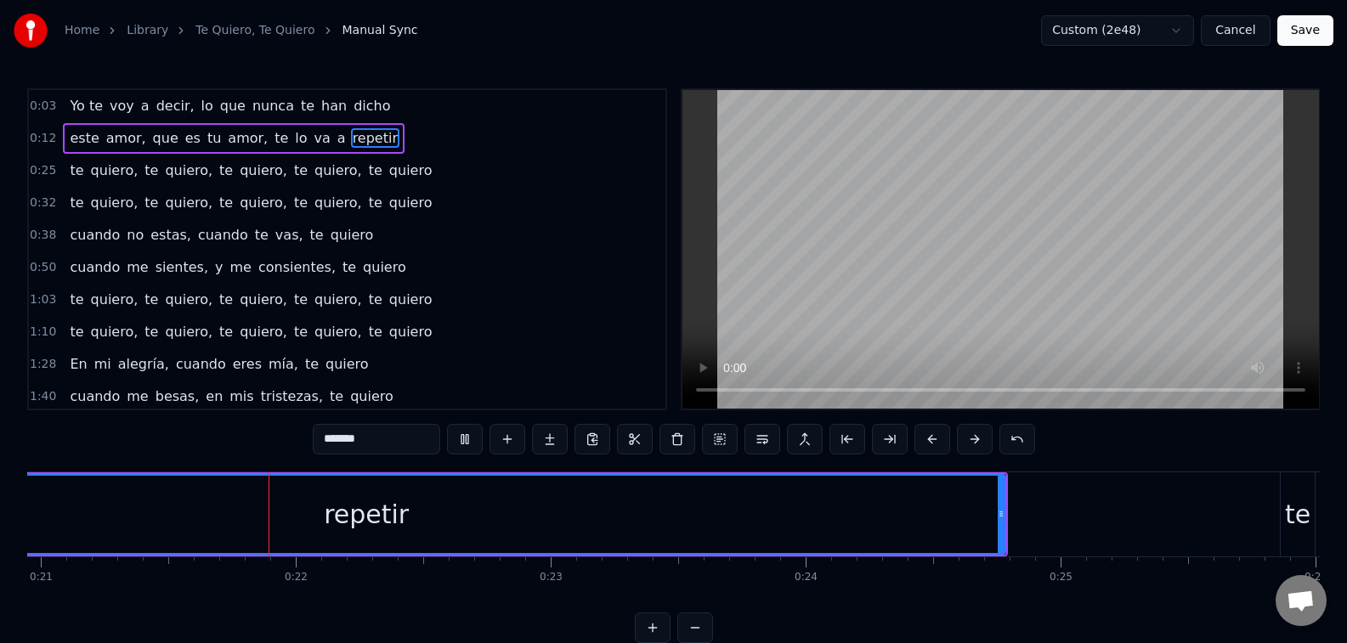
scroll to position [0, 5344]
click at [1223, 28] on button "Cancel" at bounding box center [1234, 30] width 69 height 31
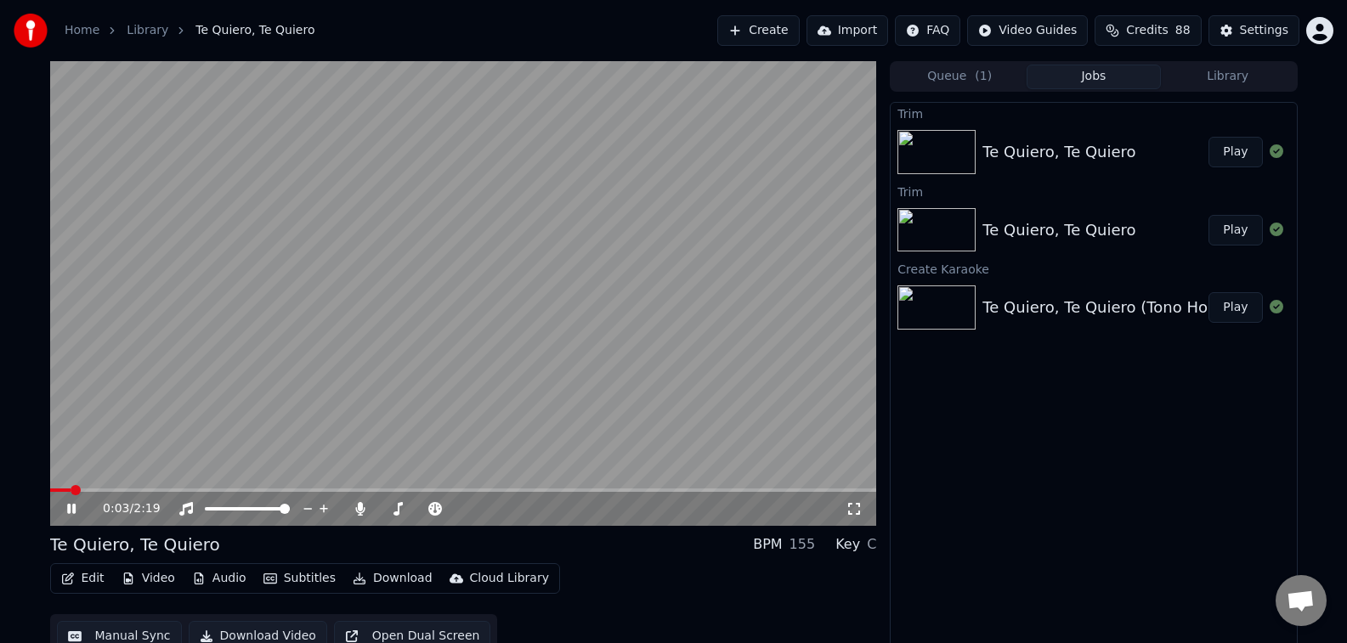
click at [201, 291] on video at bounding box center [463, 293] width 827 height 465
click at [226, 584] on button "Audio" at bounding box center [219, 579] width 68 height 24
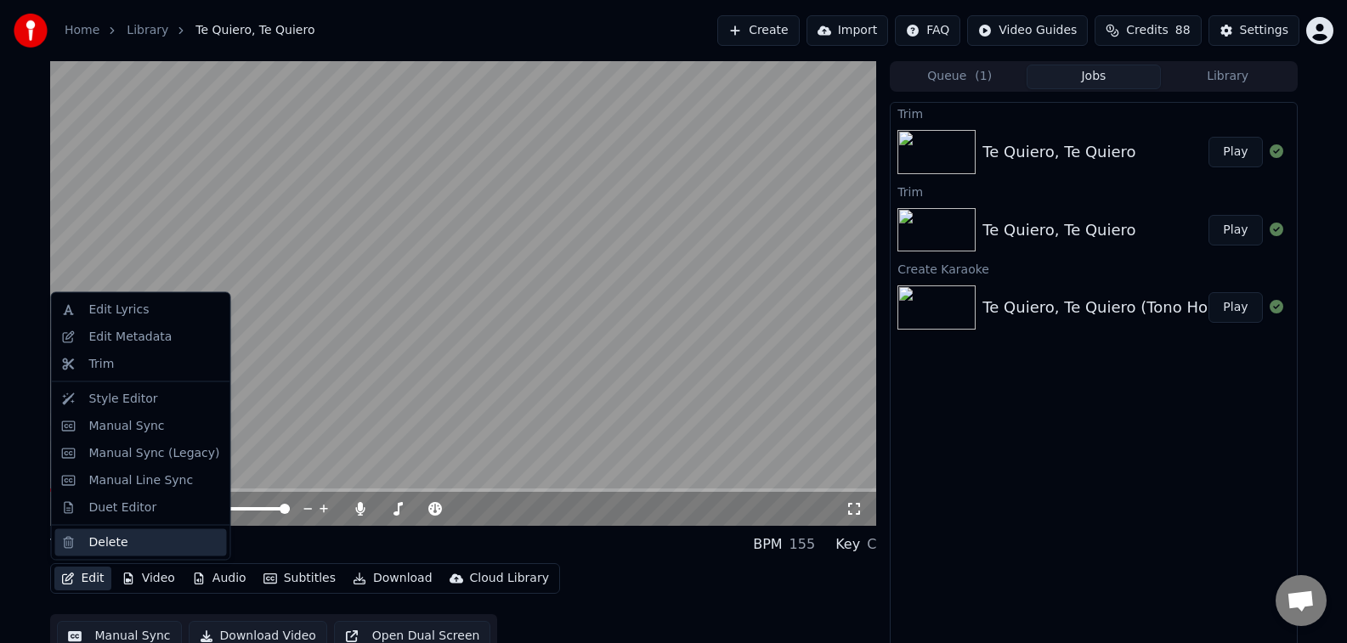
click at [101, 547] on div "Delete" at bounding box center [108, 542] width 39 height 17
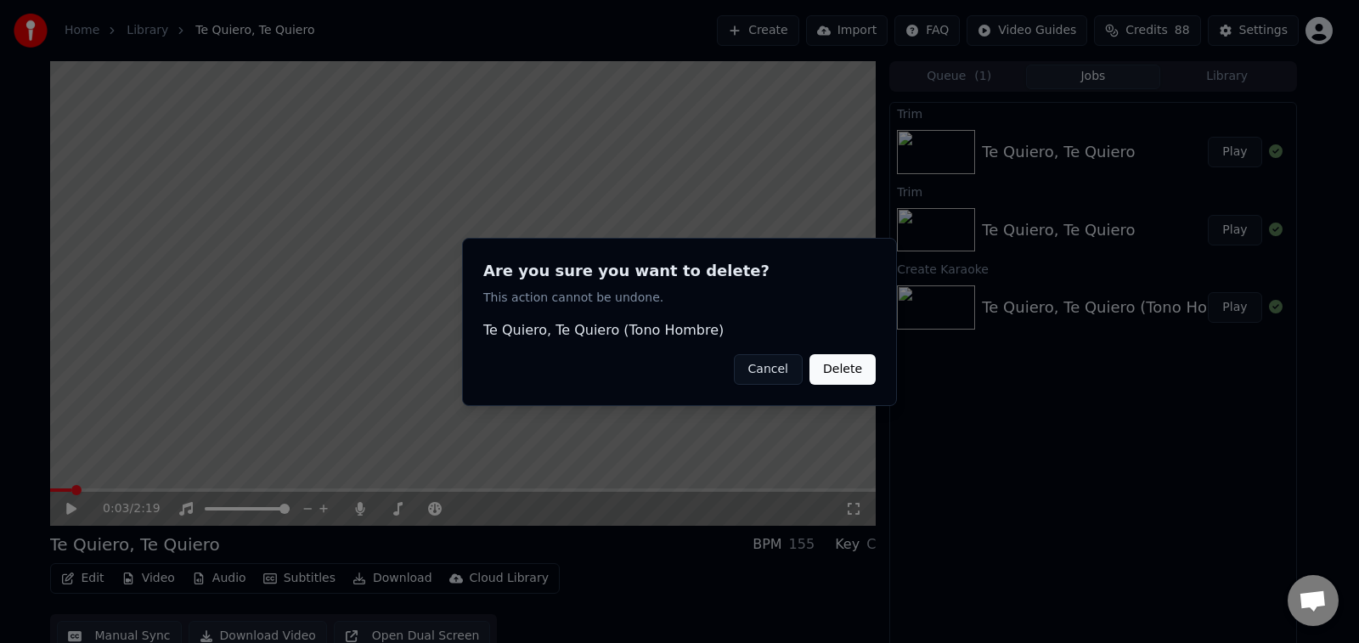
click at [837, 370] on button "Delete" at bounding box center [843, 368] width 66 height 31
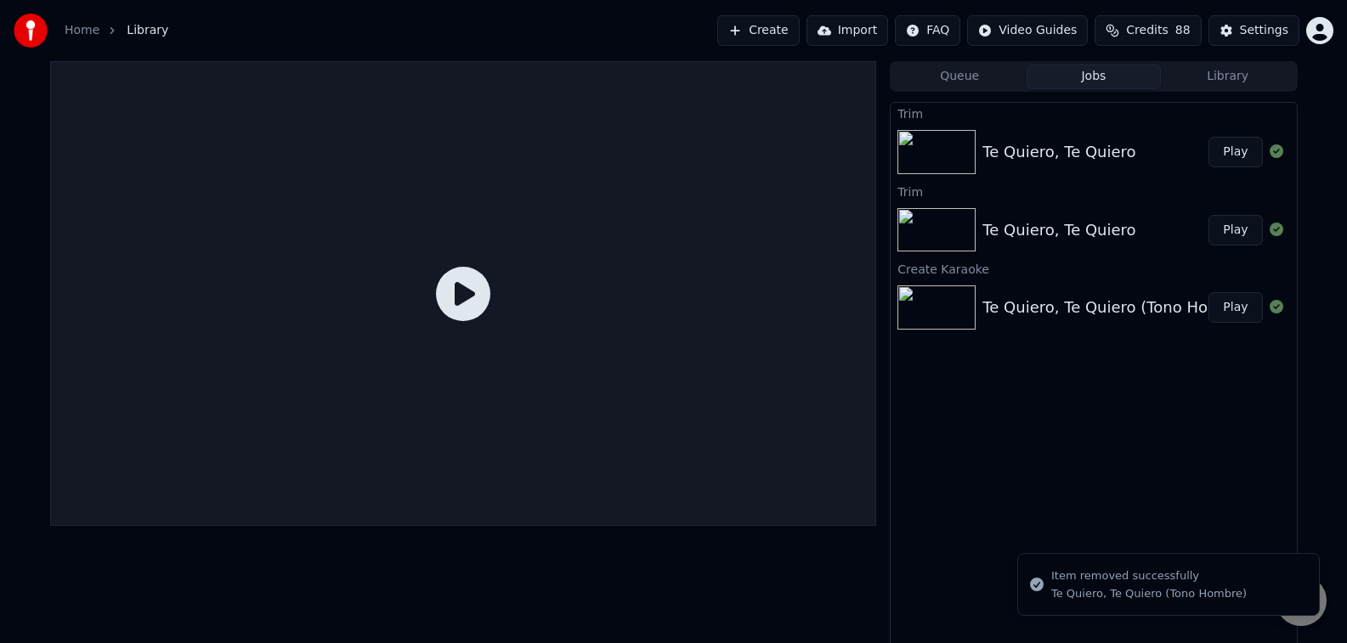
click at [1068, 398] on div "Trim Te Quiero, Te Quiero Play Trim Te Quiero, Te Quiero Play Create Karaoke Te…" at bounding box center [1092, 375] width 407 height 546
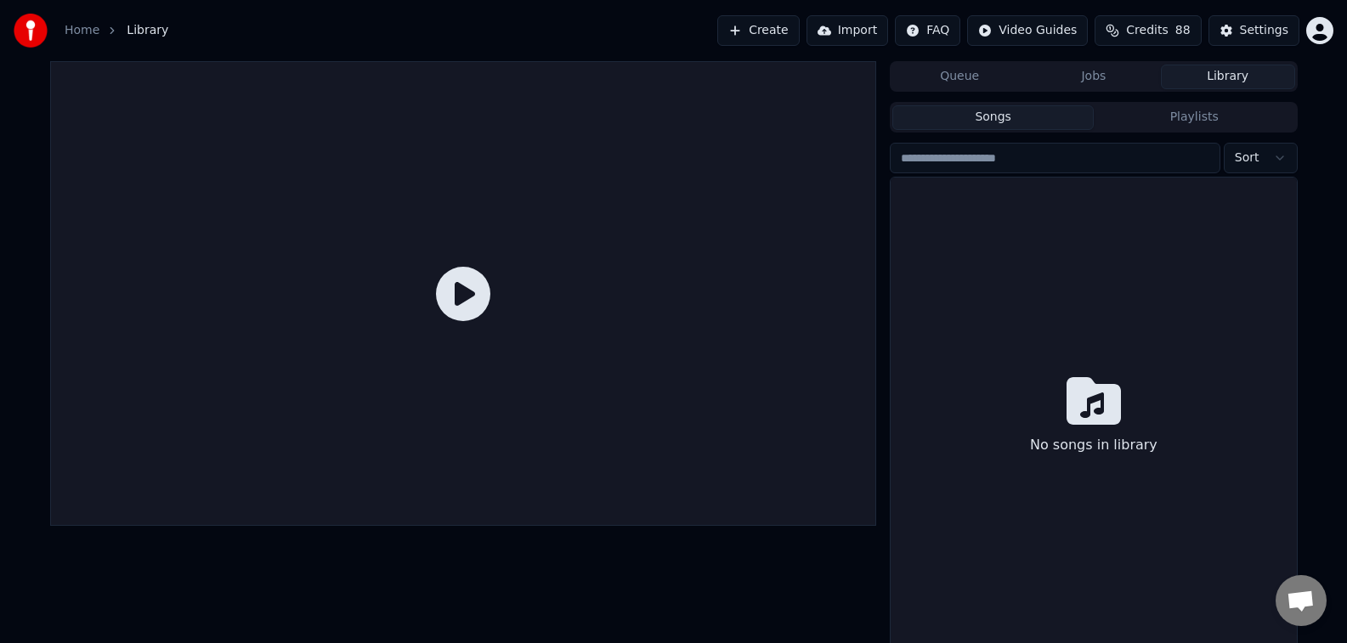
click at [1212, 81] on button "Library" at bounding box center [1228, 77] width 134 height 25
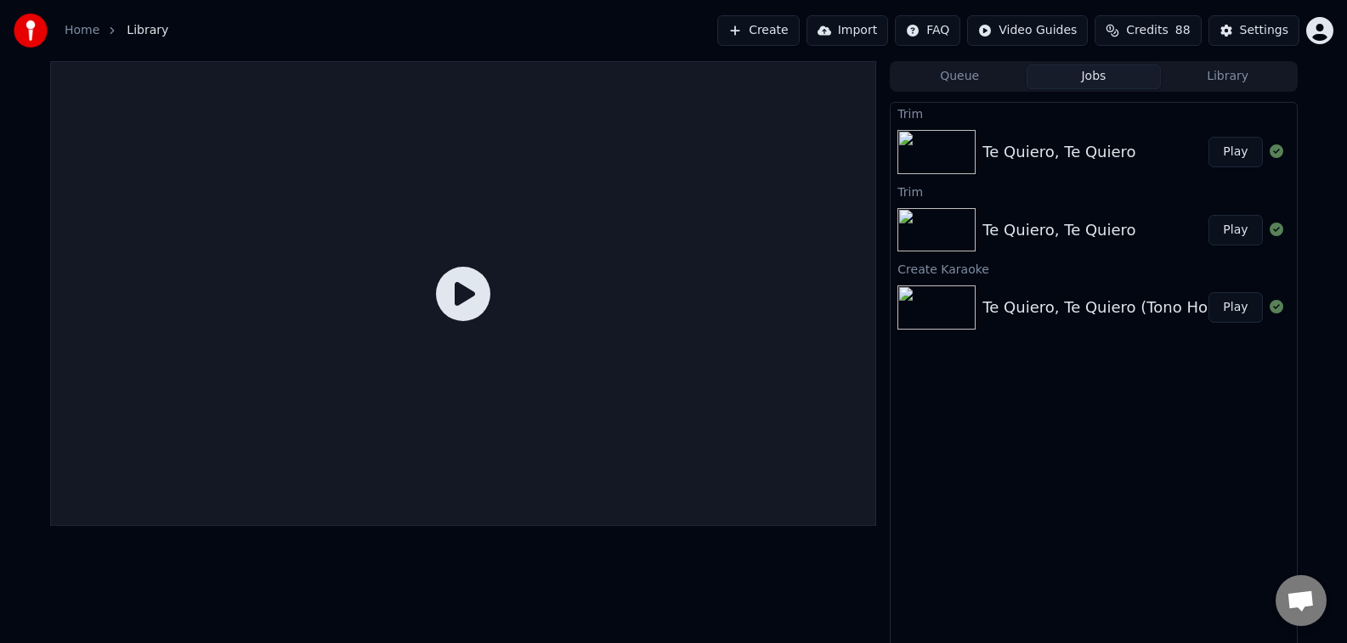
click at [1104, 84] on button "Jobs" at bounding box center [1093, 77] width 134 height 25
click at [1166, 299] on div "Te Quiero, Te Quiero (Tono Hombre)" at bounding box center [1117, 308] width 271 height 24
click at [1127, 302] on div "Te Quiero, Te Quiero (Tono Hombre)" at bounding box center [1117, 308] width 271 height 24
click at [1143, 386] on div "Trim Te Quiero, Te Quiero Play Trim Te Quiero, Te Quiero Play Create Karaoke Te…" at bounding box center [1092, 375] width 407 height 546
click at [1107, 291] on div "Te Quiero, Te Quiero (Tono Hombre) Play" at bounding box center [1092, 308] width 405 height 58
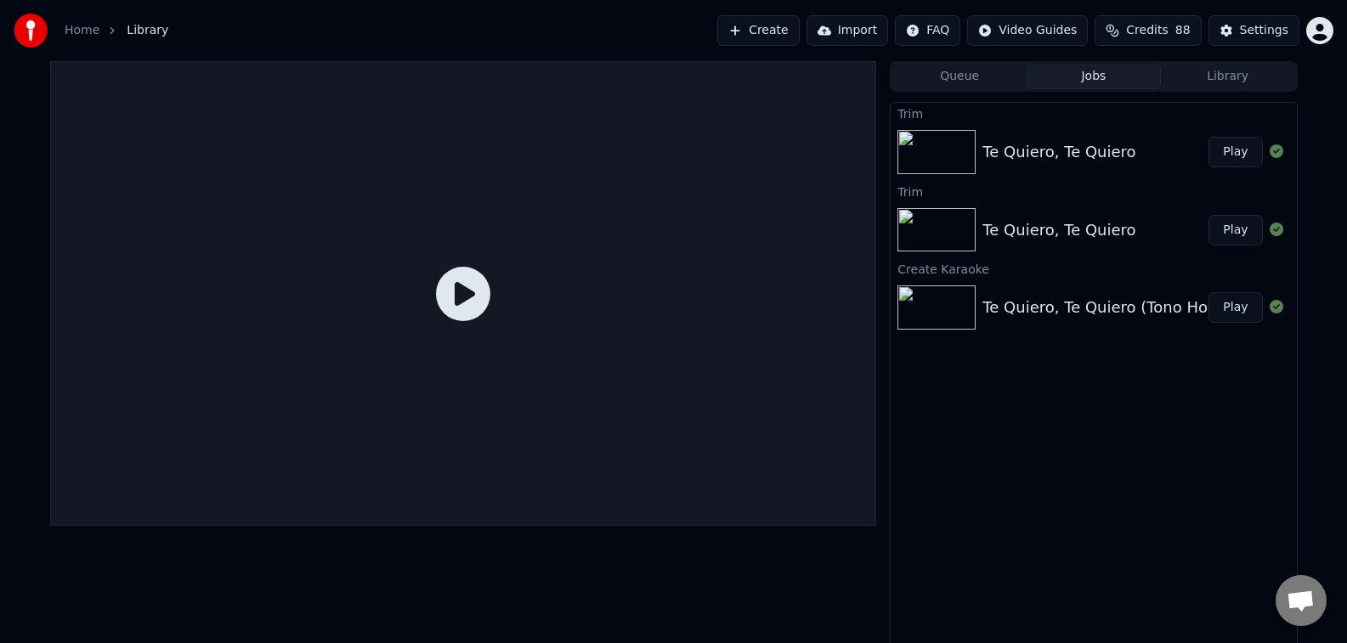
click at [768, 35] on button "Create" at bounding box center [758, 30] width 82 height 31
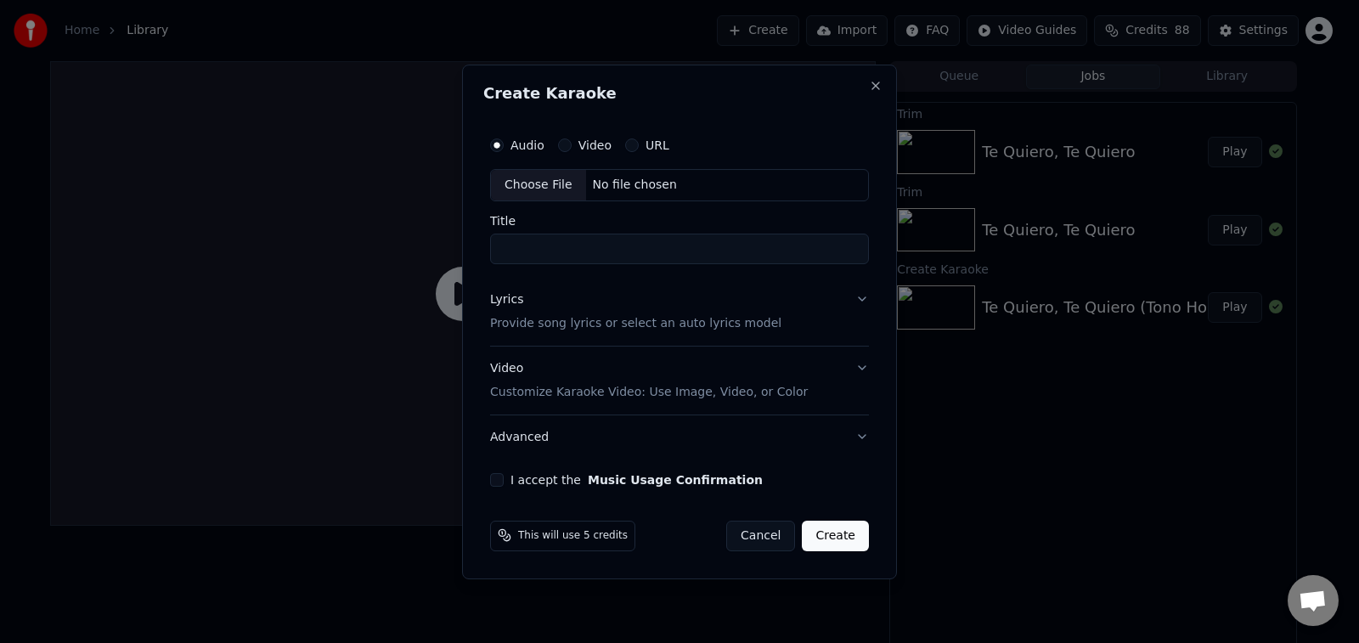
click at [553, 190] on div "Choose File" at bounding box center [538, 185] width 95 height 31
type input "**********"
click at [727, 325] on p "Provide song lyrics or select an auto lyrics model" at bounding box center [632, 323] width 291 height 17
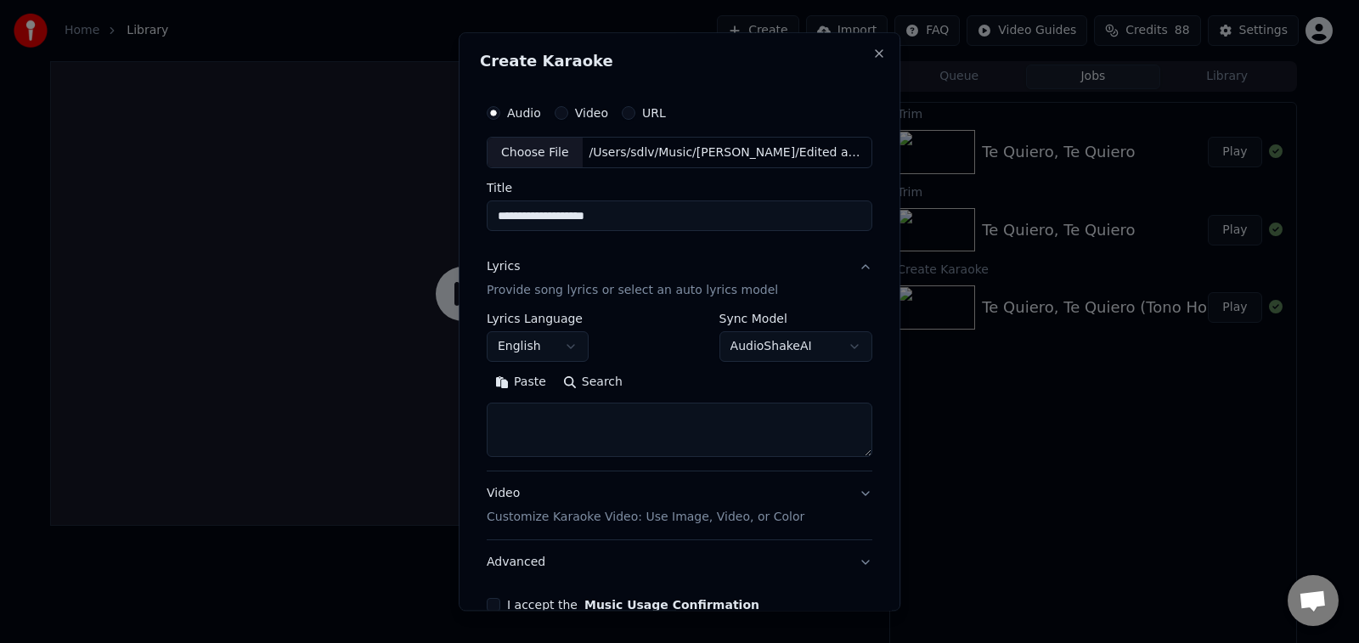
click at [597, 406] on textarea at bounding box center [680, 431] width 386 height 54
paste textarea "**********"
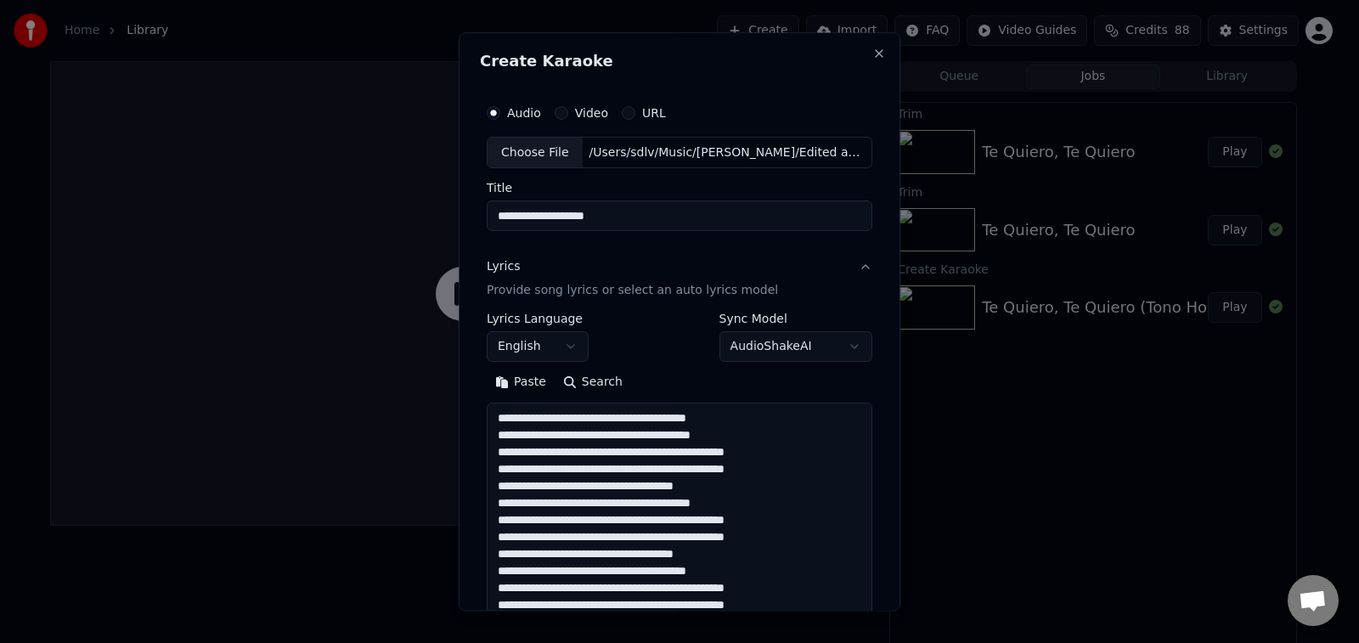
scroll to position [173, 0]
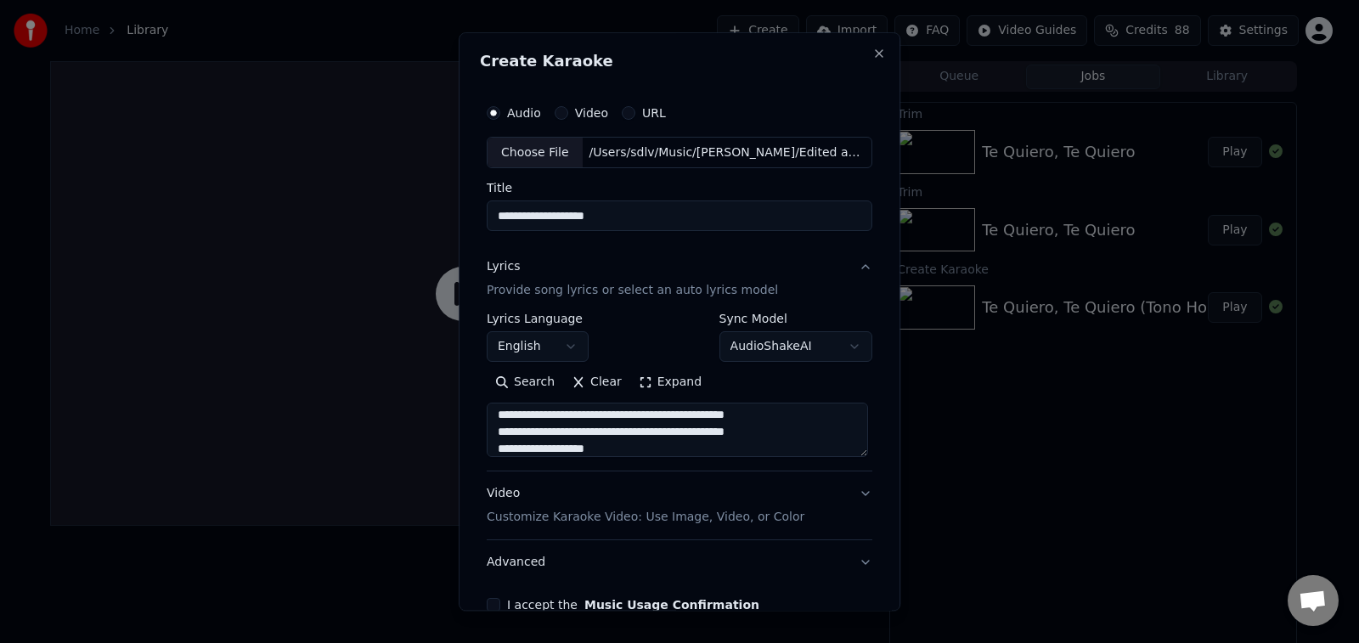
type textarea "**********"
click at [642, 500] on div "Video Customize Karaoke Video: Use Image, Video, or Color" at bounding box center [646, 506] width 318 height 41
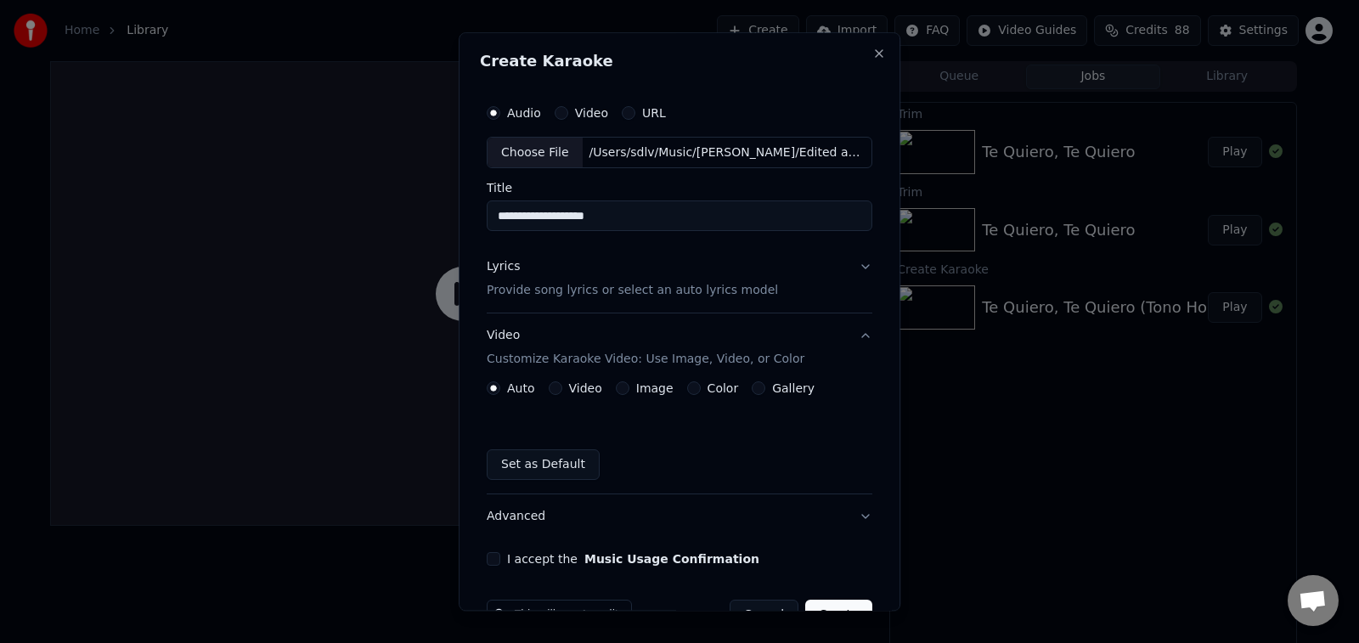
click at [617, 386] on button "Image" at bounding box center [623, 389] width 14 height 14
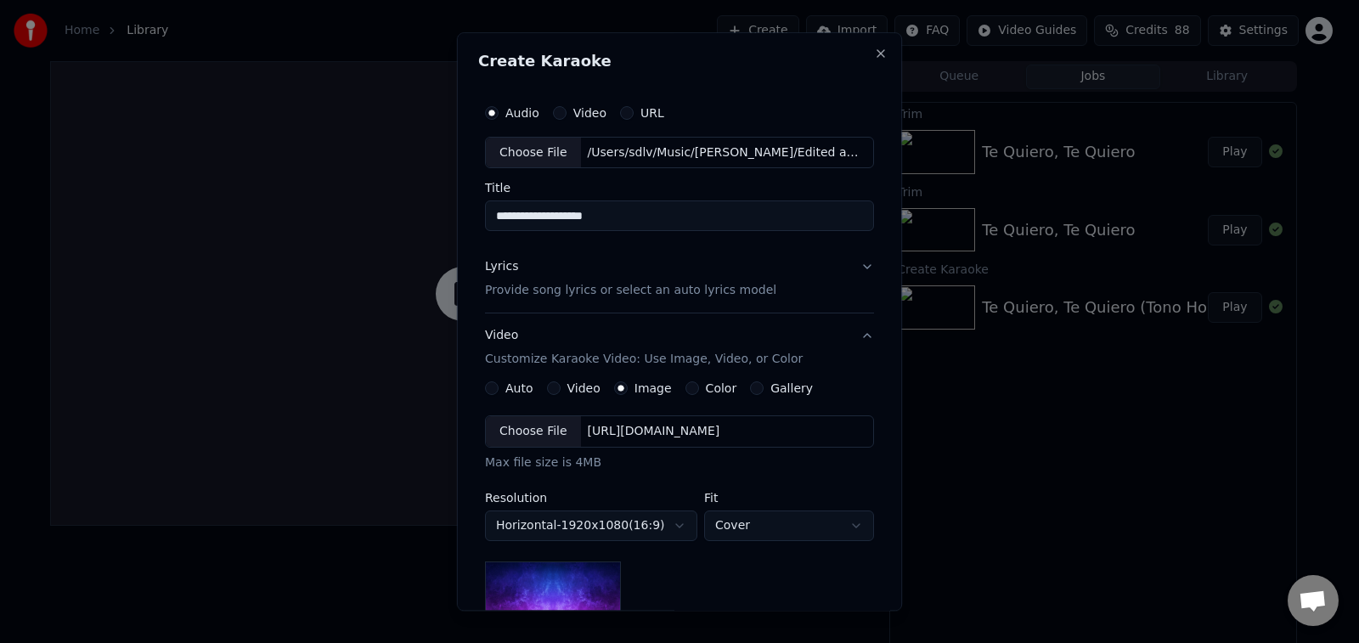
click at [521, 441] on div "Choose File" at bounding box center [533, 432] width 95 height 31
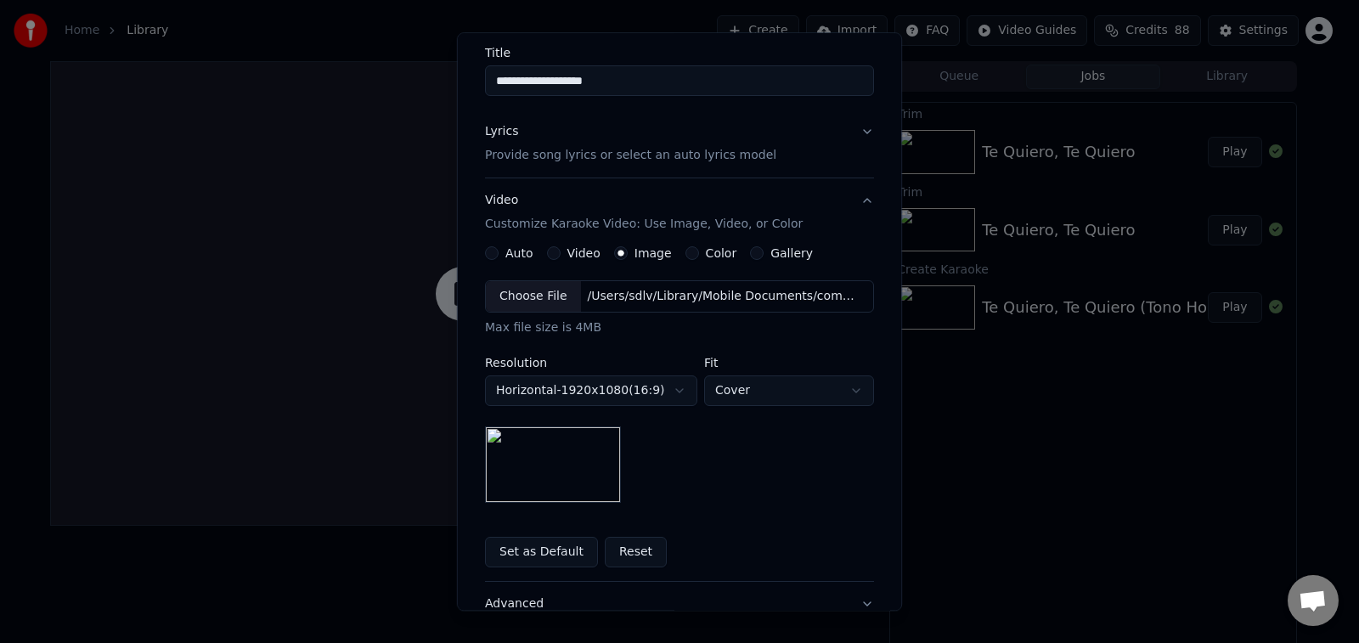
scroll to position [137, 0]
click at [546, 548] on button "Set as Default" at bounding box center [541, 551] width 113 height 31
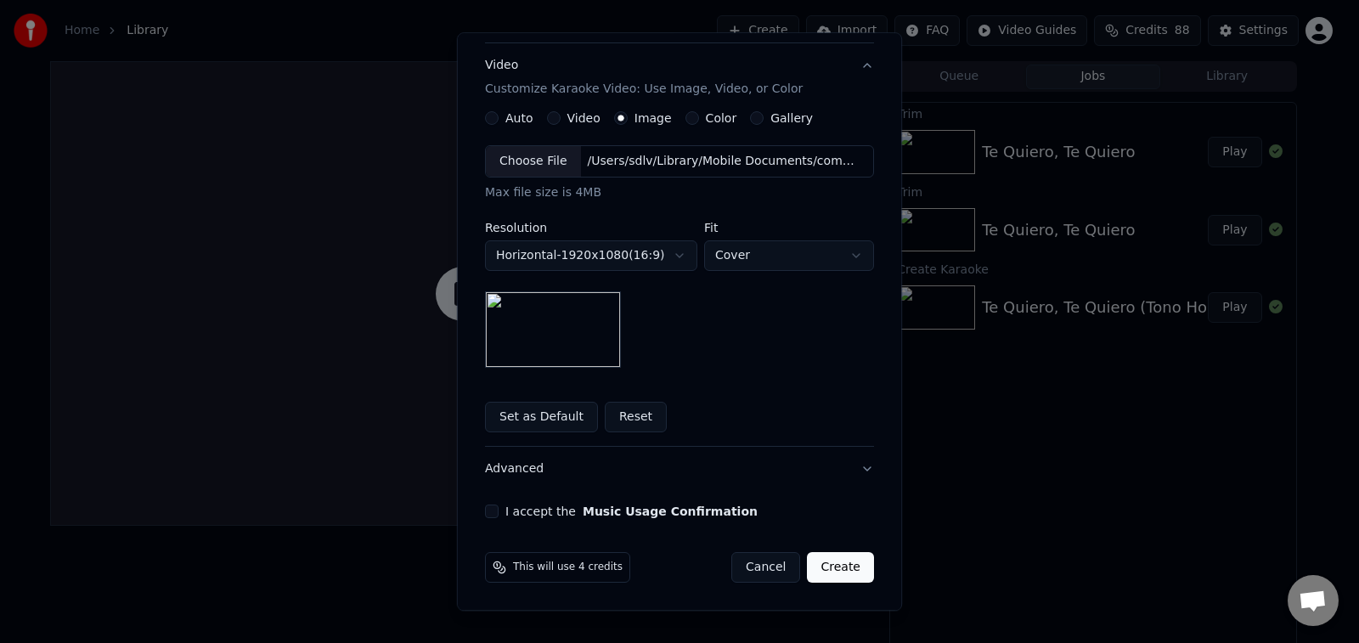
click at [485, 514] on button "I accept the Music Usage Confirmation" at bounding box center [492, 512] width 14 height 14
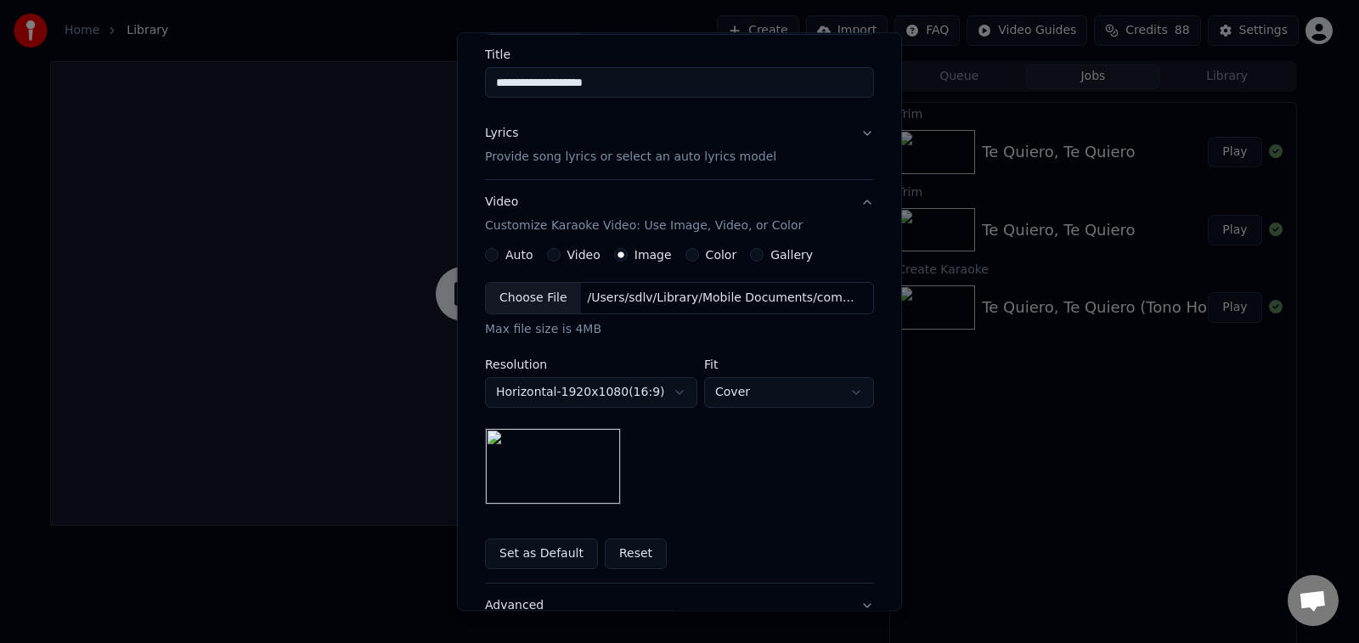
click at [620, 167] on button "Lyrics Provide song lyrics or select an auto lyrics model" at bounding box center [679, 146] width 389 height 68
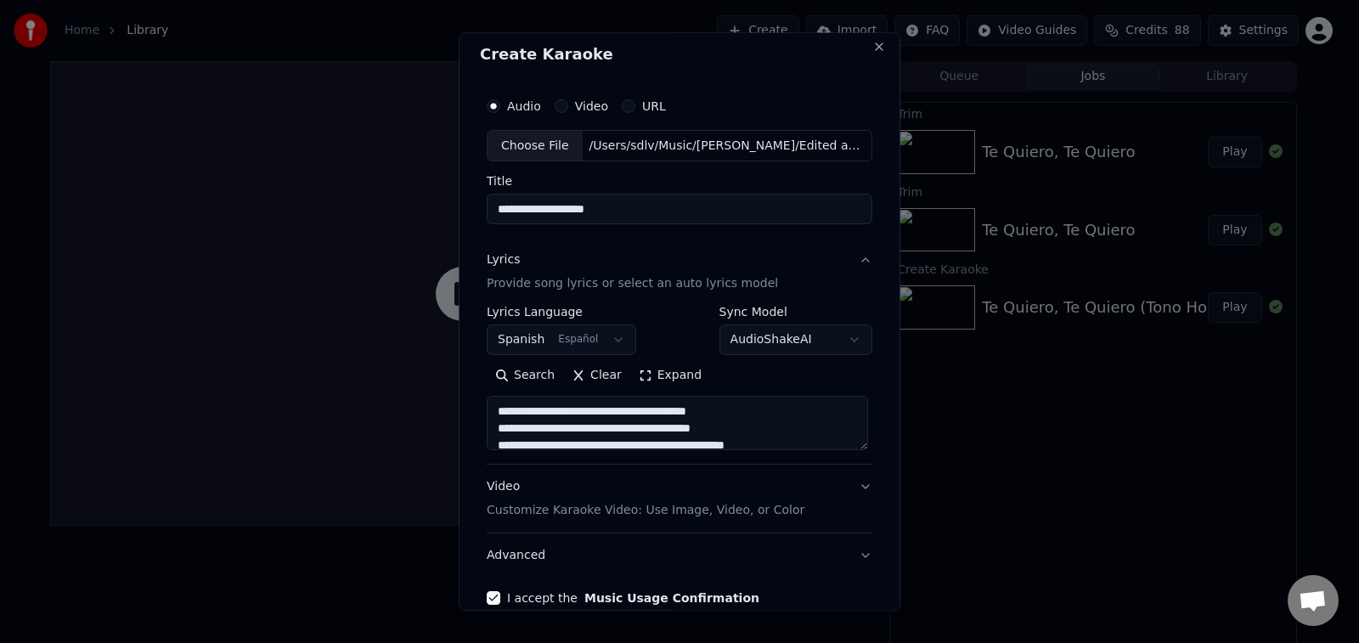
scroll to position [0, 0]
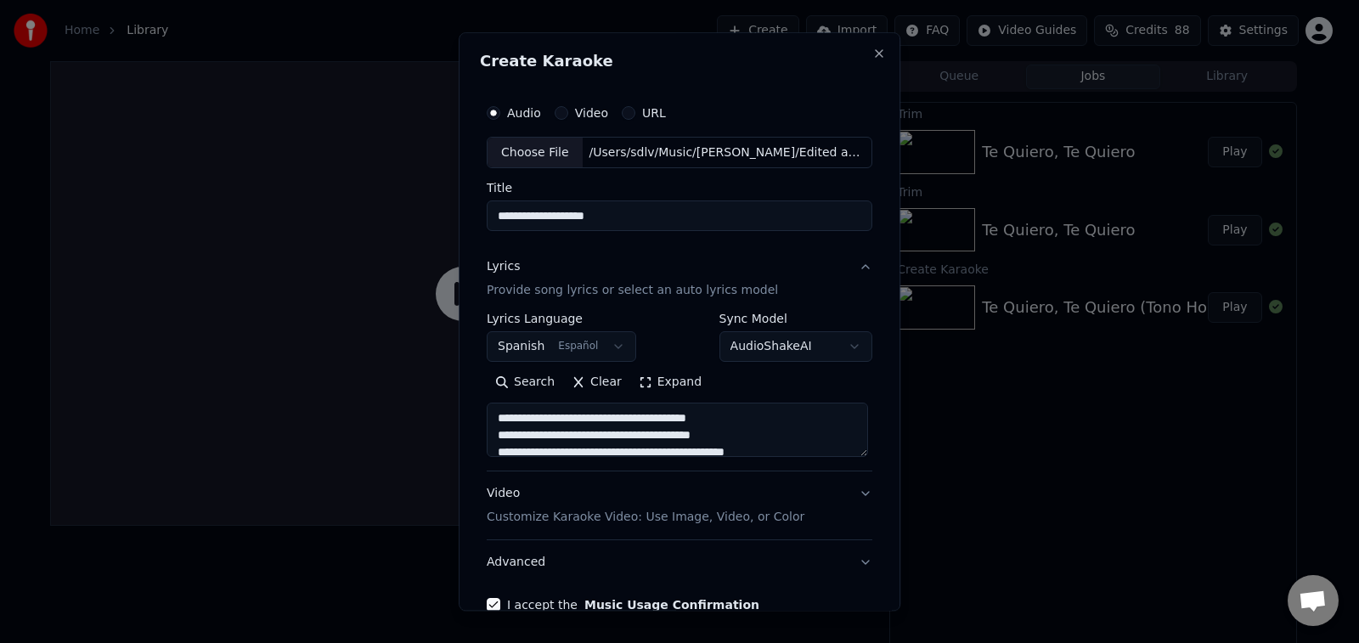
click at [658, 219] on input "**********" at bounding box center [680, 216] width 386 height 31
drag, startPoint x: 658, startPoint y: 215, endPoint x: 483, endPoint y: 220, distance: 174.2
click at [487, 220] on input "**********" at bounding box center [680, 216] width 386 height 31
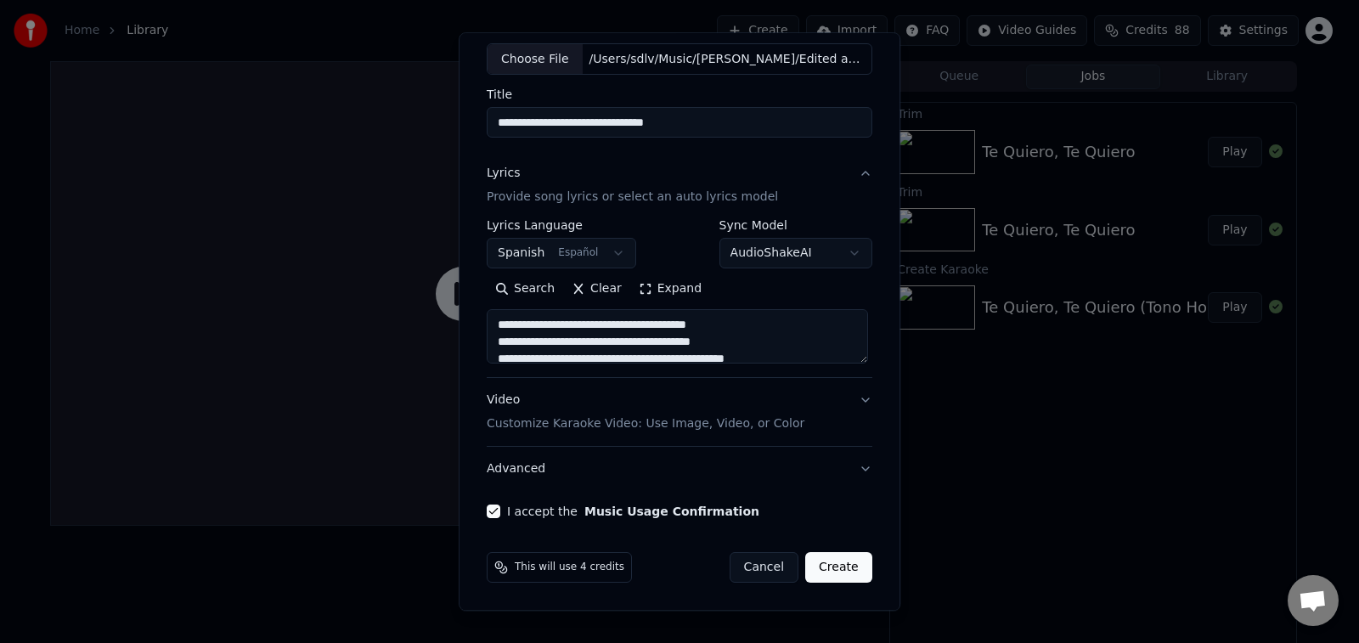
type input "**********"
click at [826, 561] on button "Create" at bounding box center [838, 568] width 67 height 31
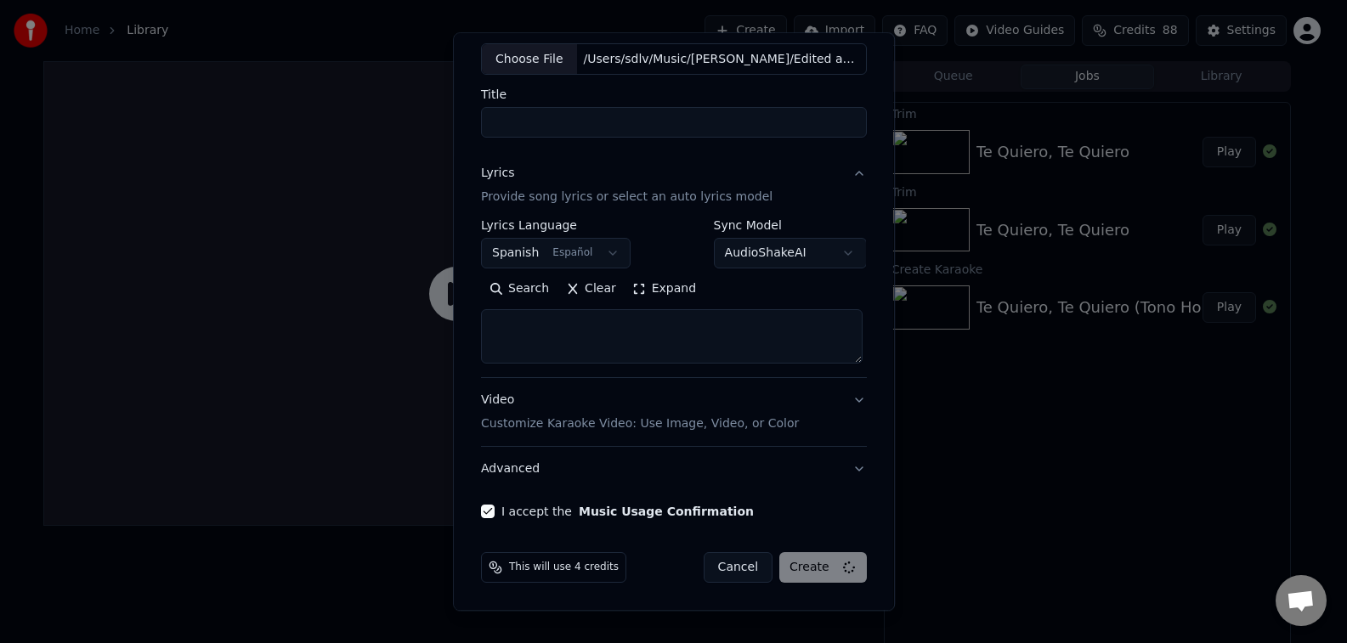
select select
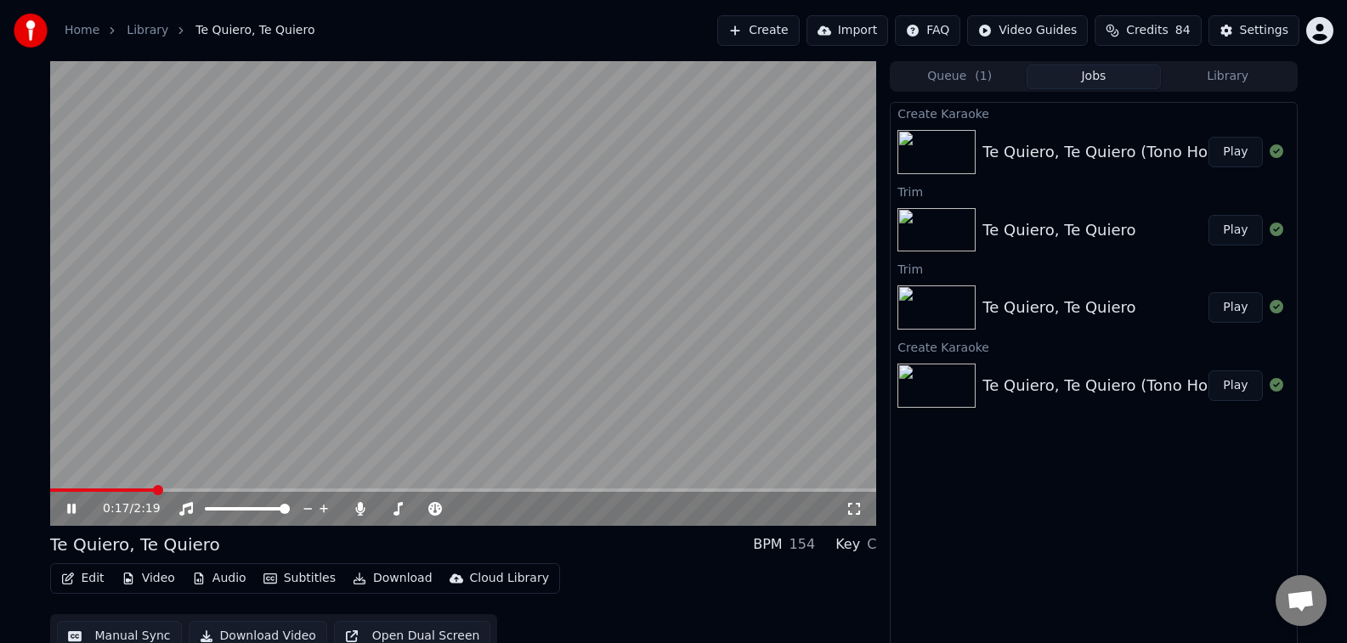
click at [860, 513] on icon at bounding box center [853, 509] width 17 height 14
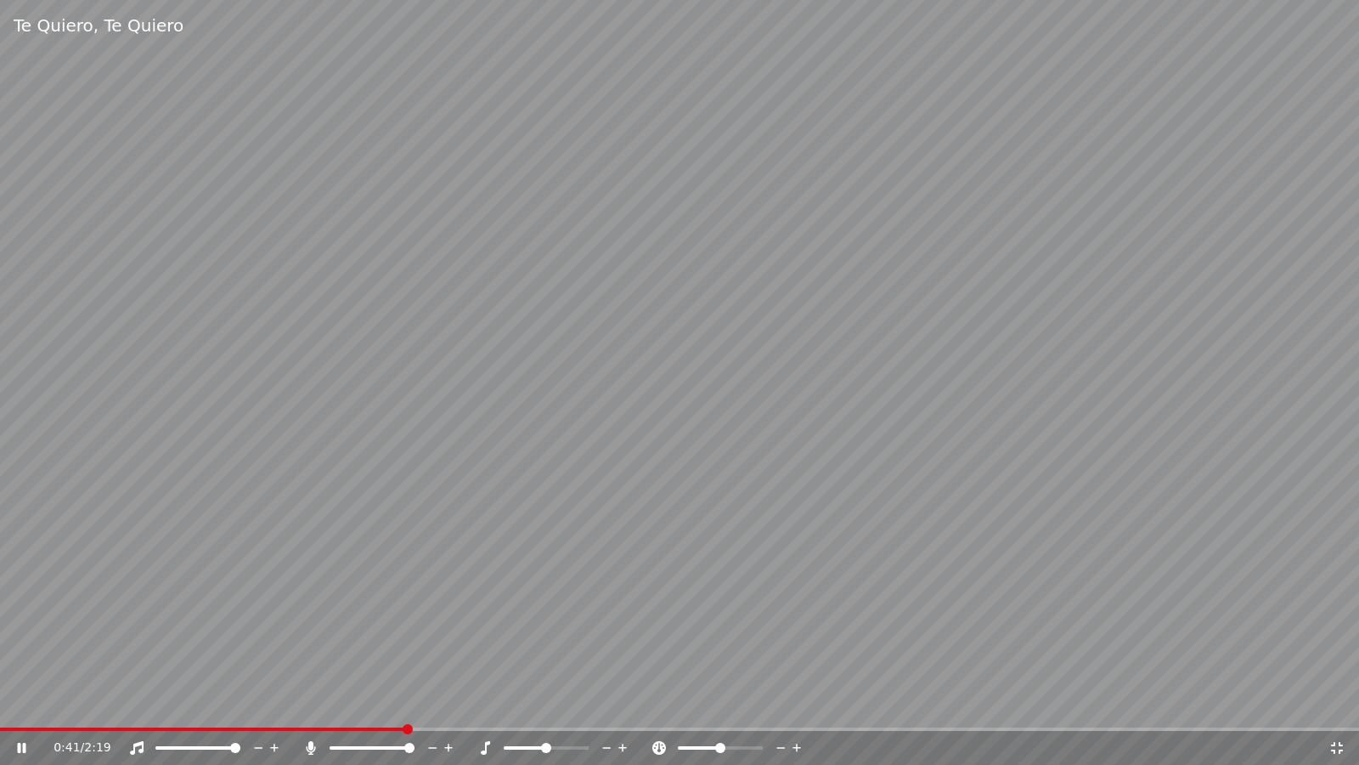
click at [1236, 314] on video at bounding box center [679, 382] width 1359 height 765
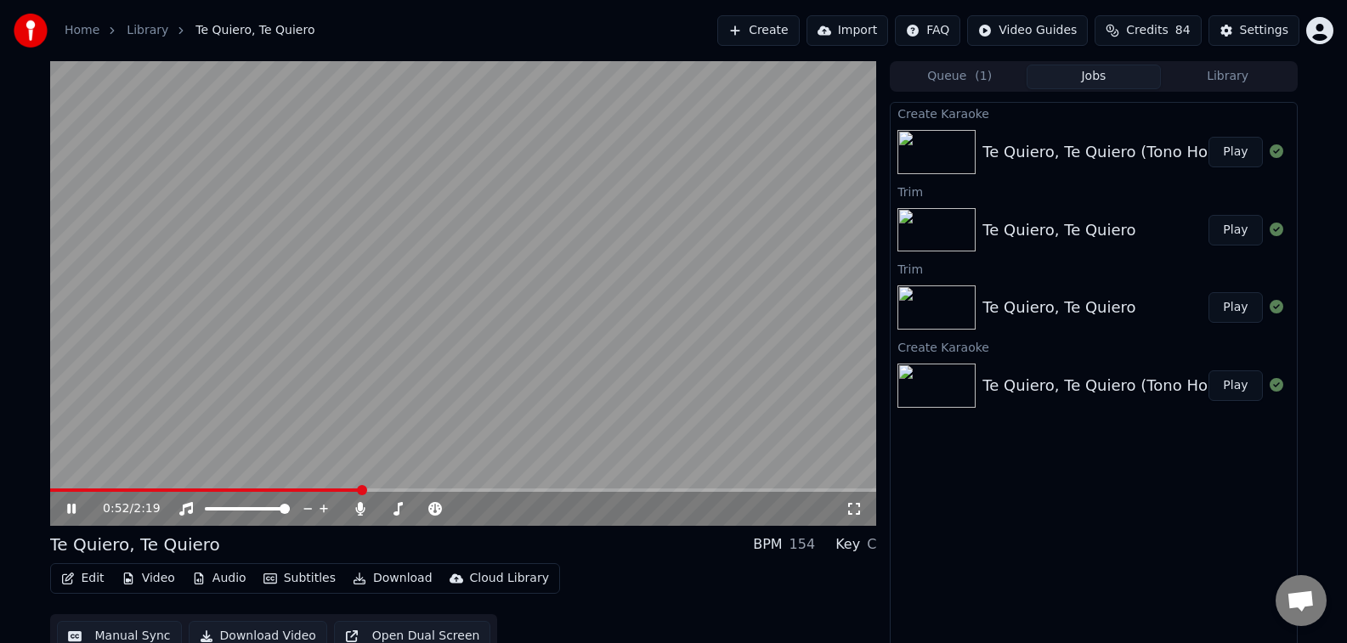
click at [200, 219] on video at bounding box center [463, 293] width 827 height 465
click at [84, 583] on button "Edit" at bounding box center [82, 579] width 57 height 24
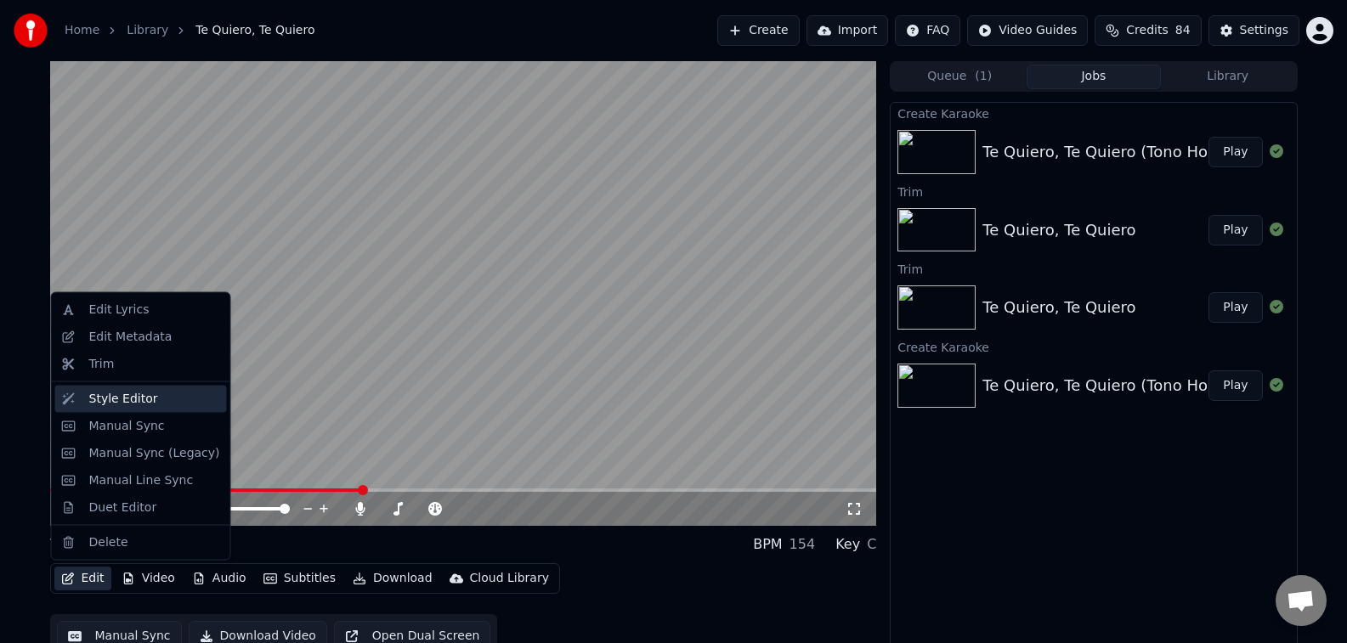
click at [135, 403] on div "Style Editor" at bounding box center [123, 398] width 69 height 17
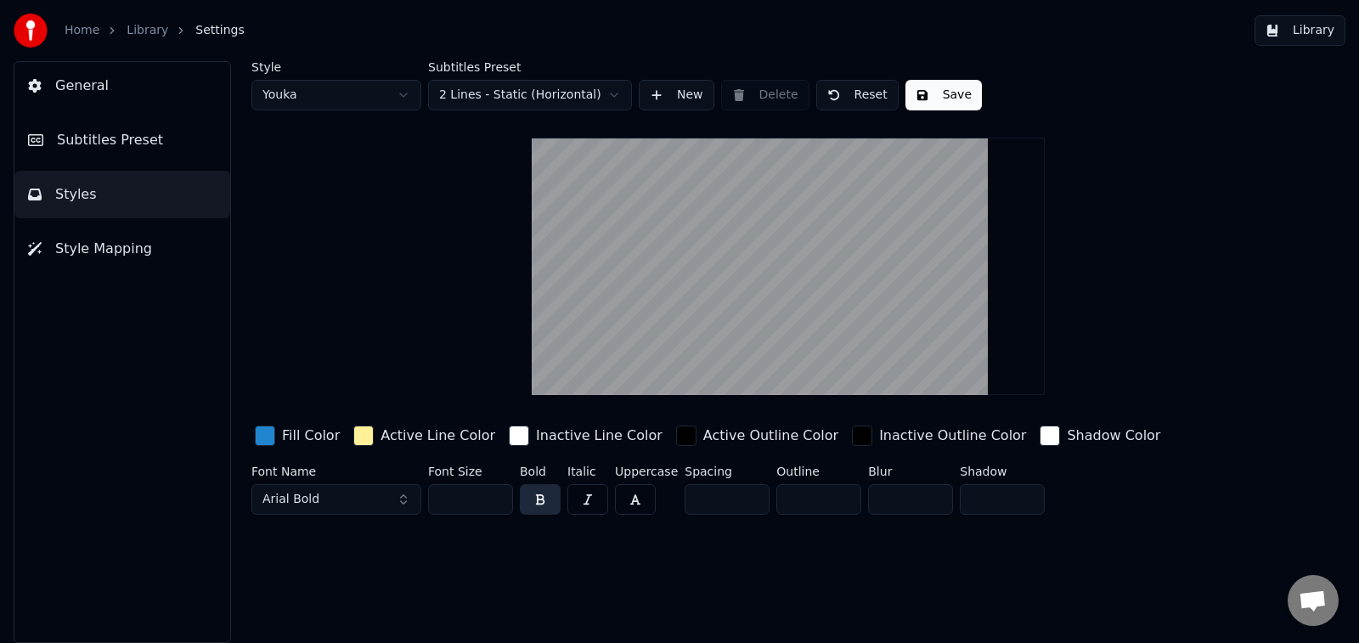
click at [116, 148] on span "Subtitles Preset" at bounding box center [110, 140] width 106 height 20
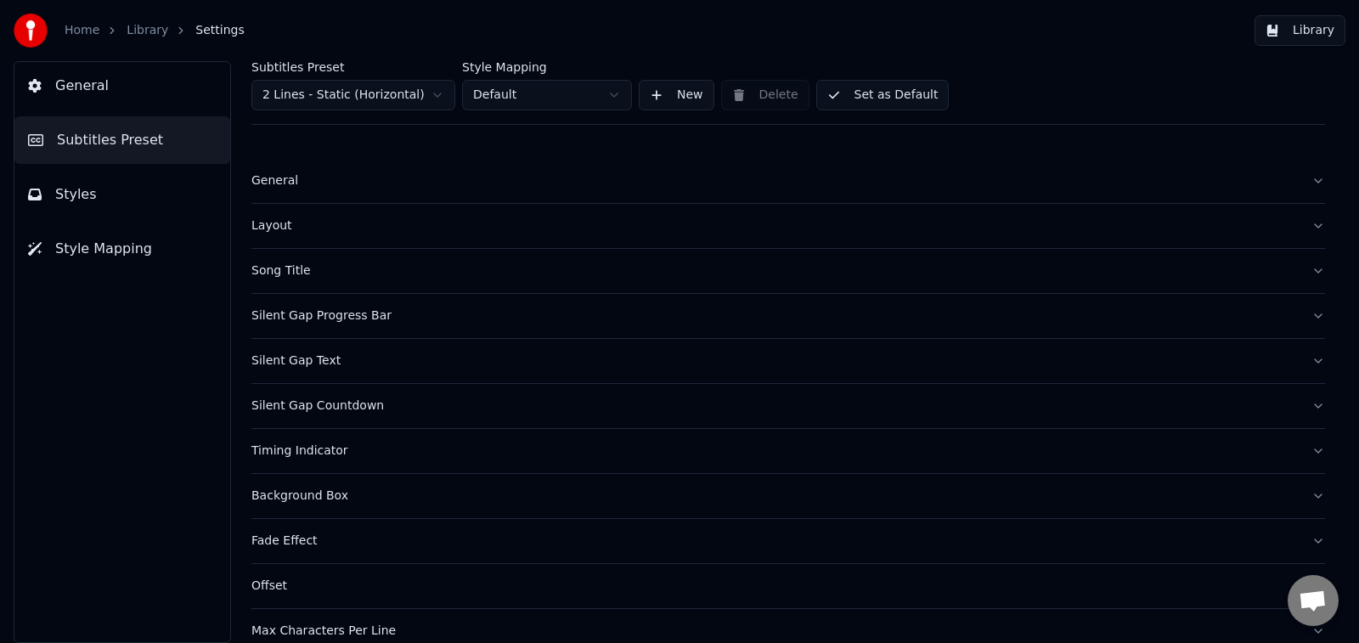
click at [300, 234] on div "Layout" at bounding box center [774, 225] width 1047 height 17
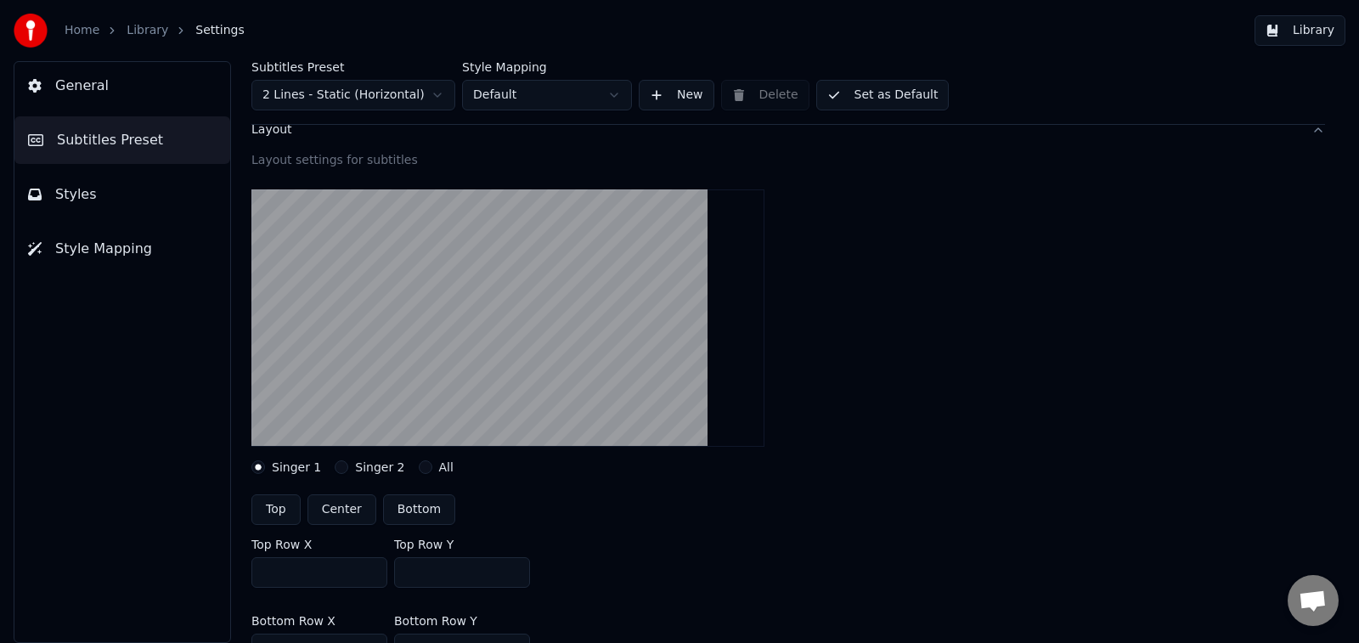
scroll to position [137, 0]
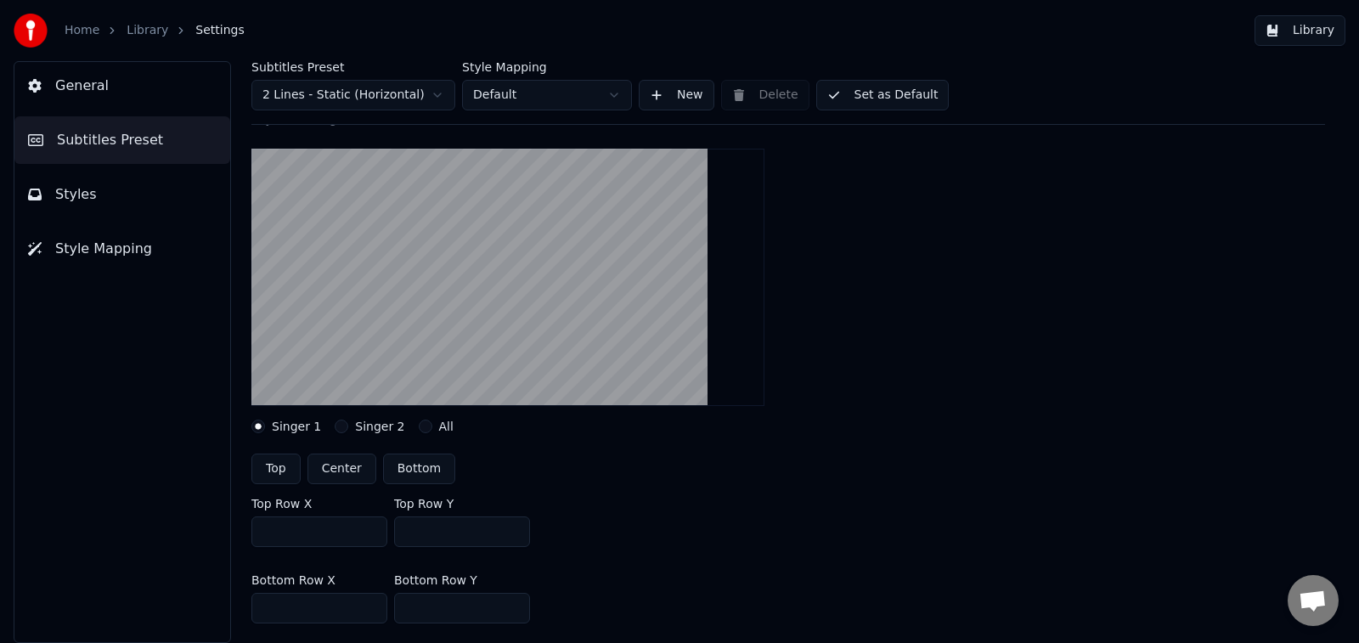
click at [353, 457] on button "Center" at bounding box center [342, 469] width 69 height 31
type input "***"
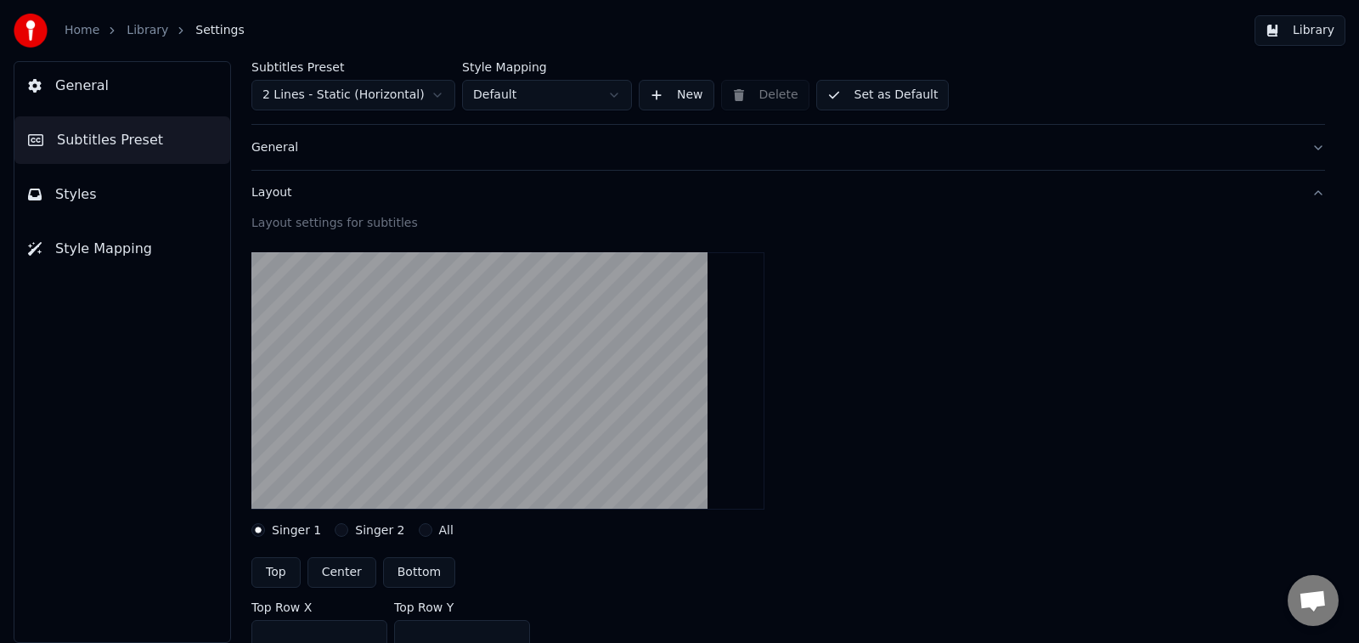
scroll to position [0, 0]
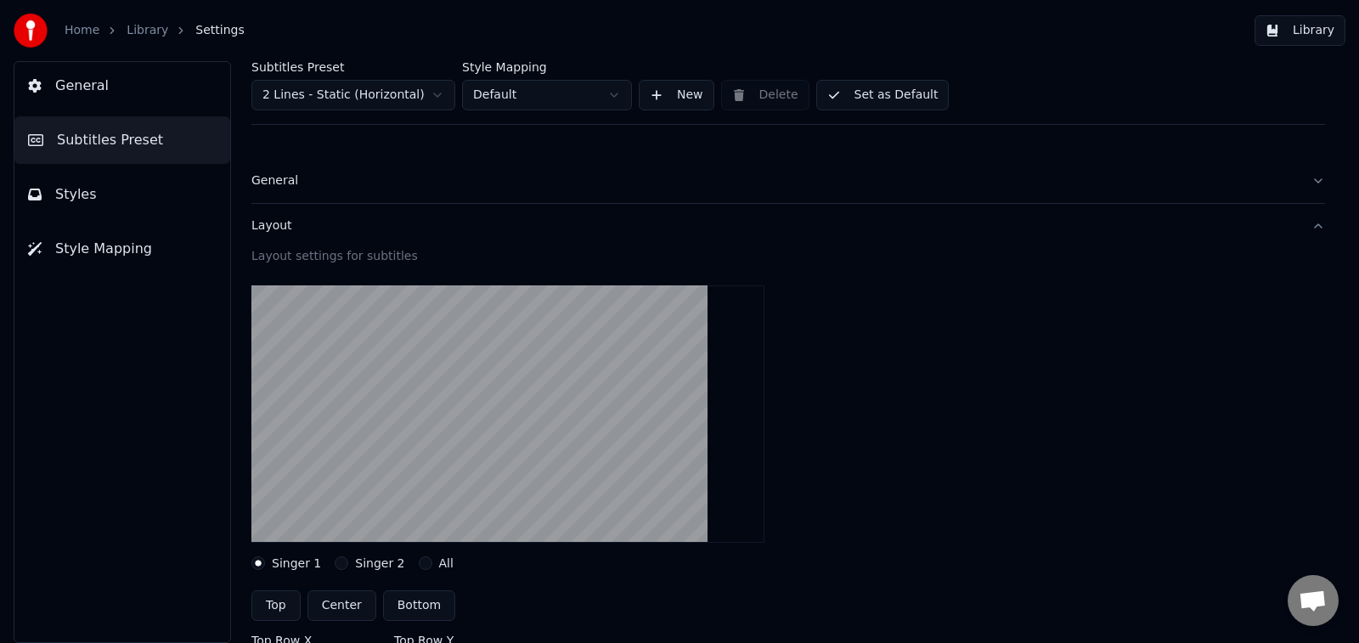
click at [619, 195] on button "General" at bounding box center [788, 181] width 1074 height 44
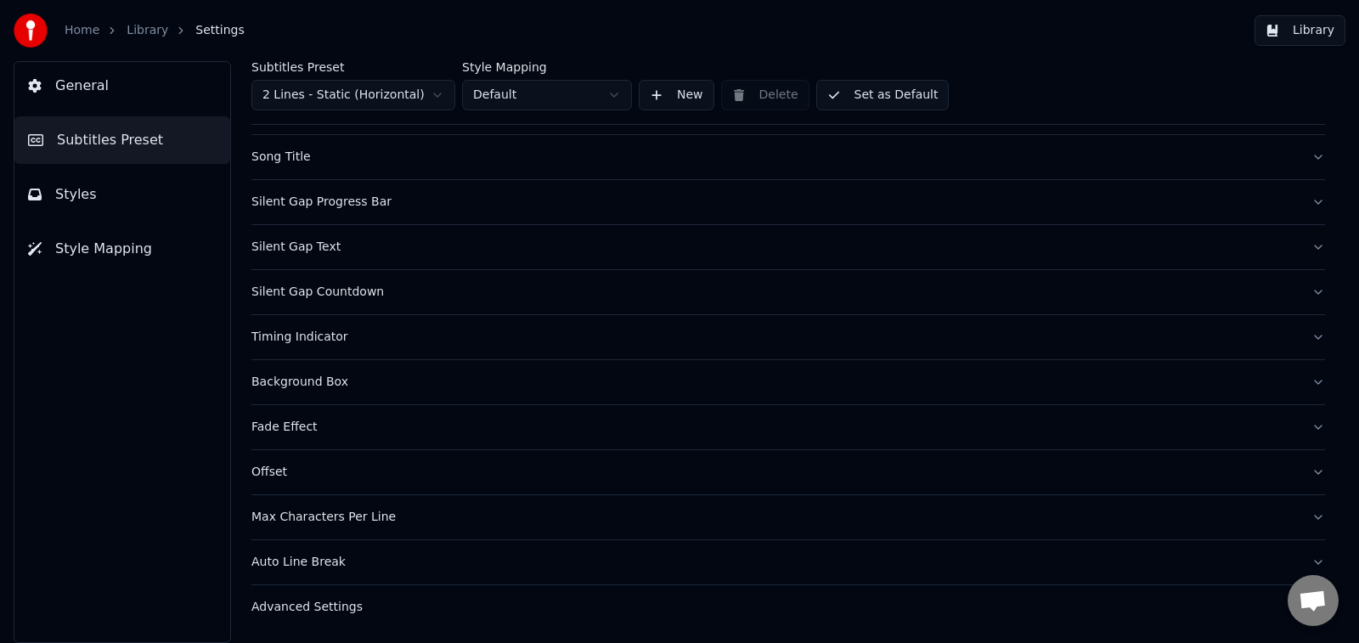
scroll to position [110, 0]
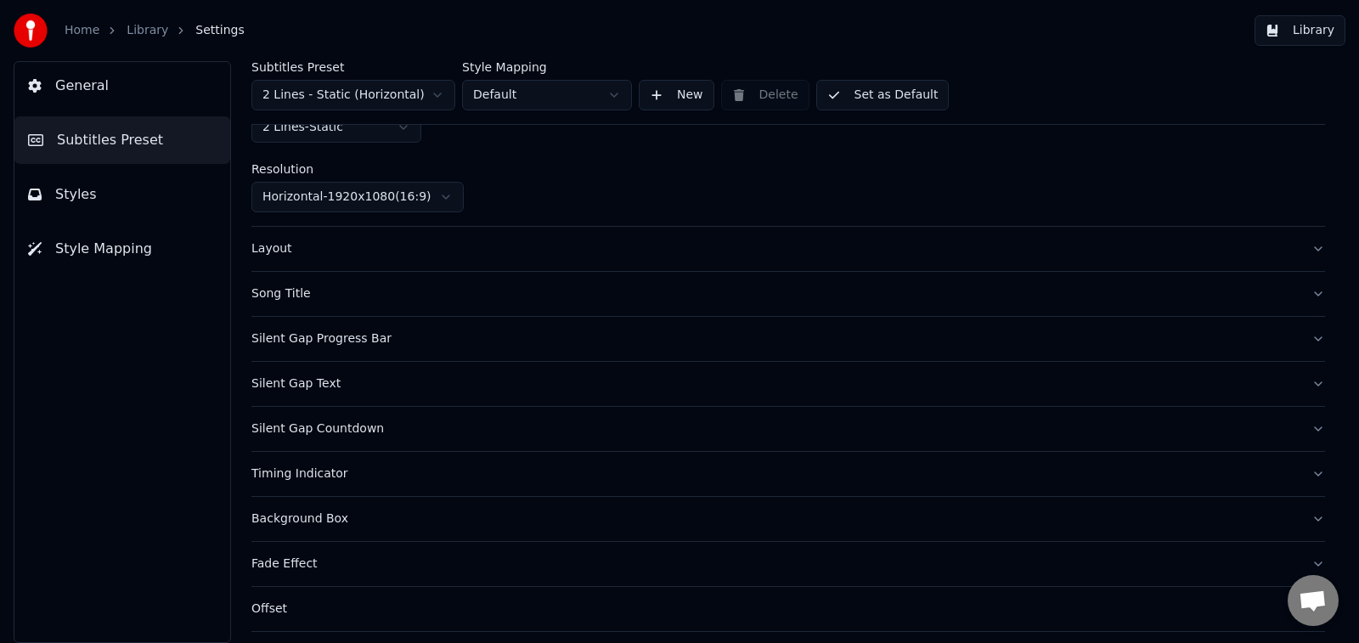
click at [581, 263] on button "Layout" at bounding box center [788, 249] width 1074 height 44
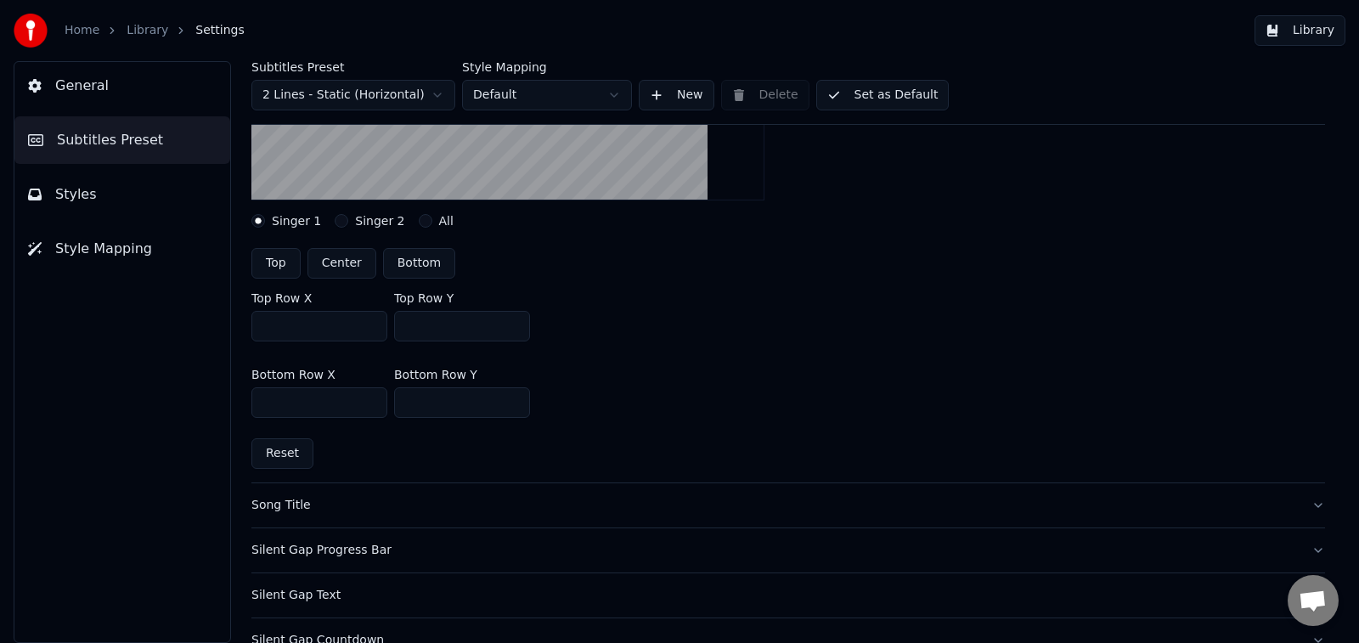
scroll to position [383, 0]
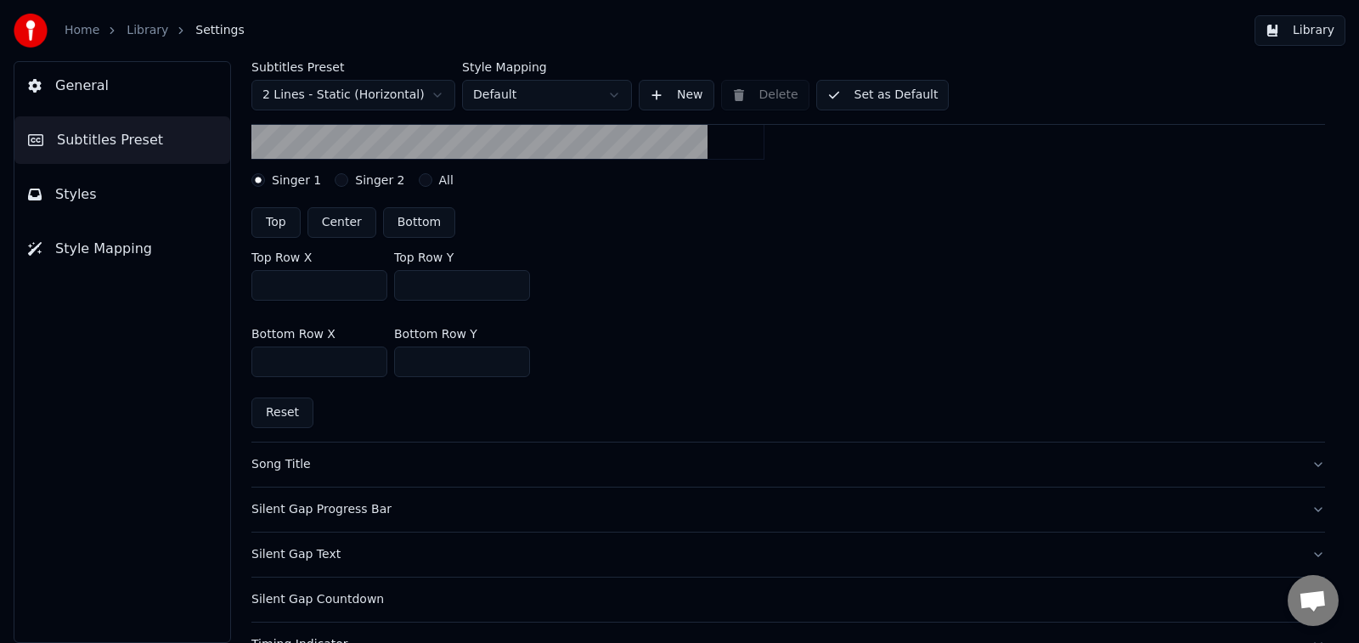
click at [735, 462] on div "Song Title" at bounding box center [774, 464] width 1047 height 17
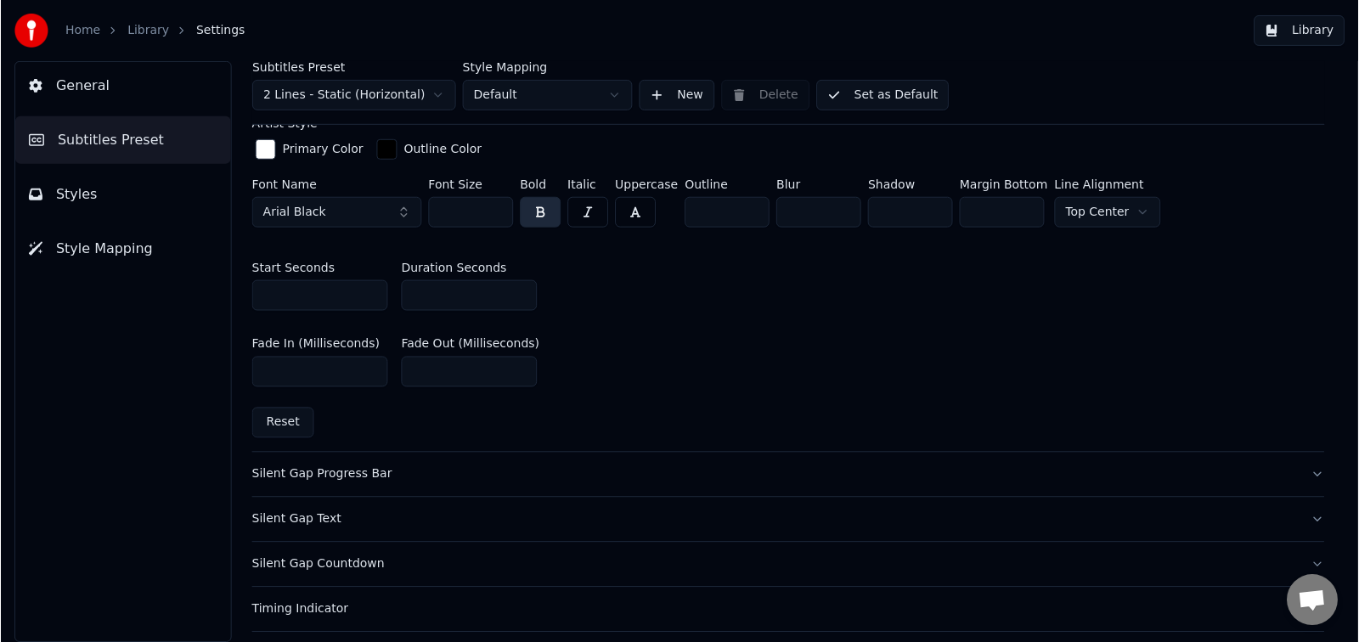
scroll to position [0, 0]
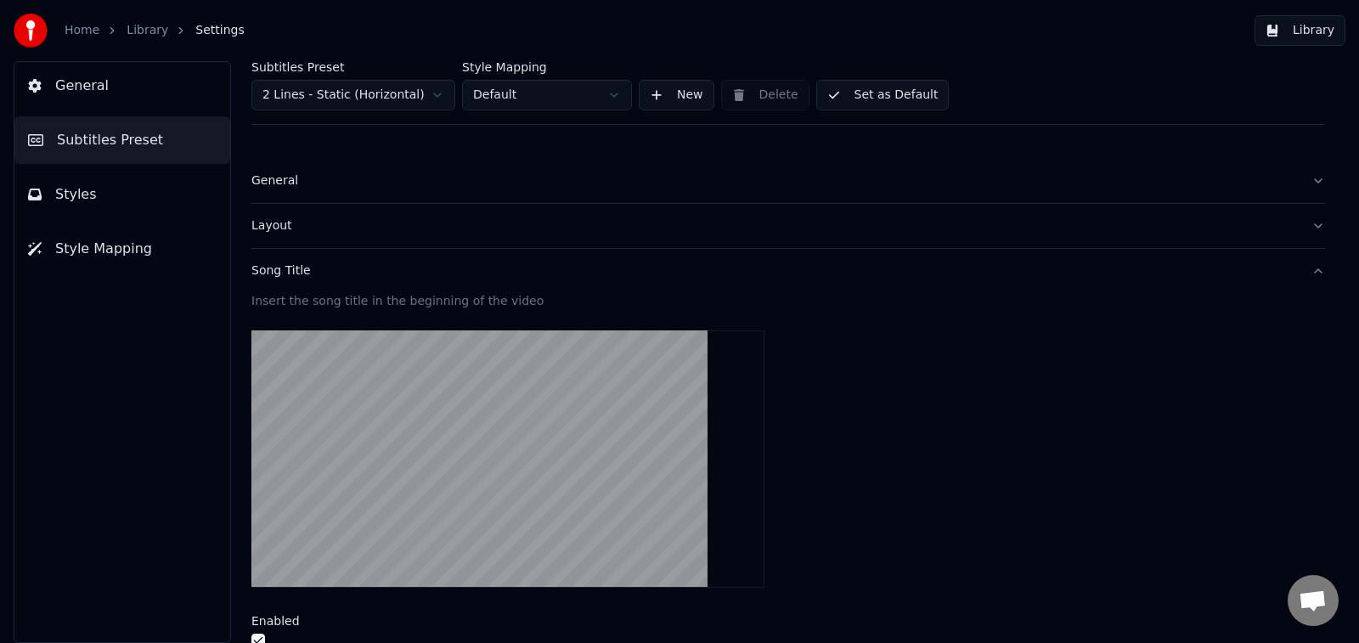
click at [122, 189] on button "Styles" at bounding box center [122, 195] width 216 height 48
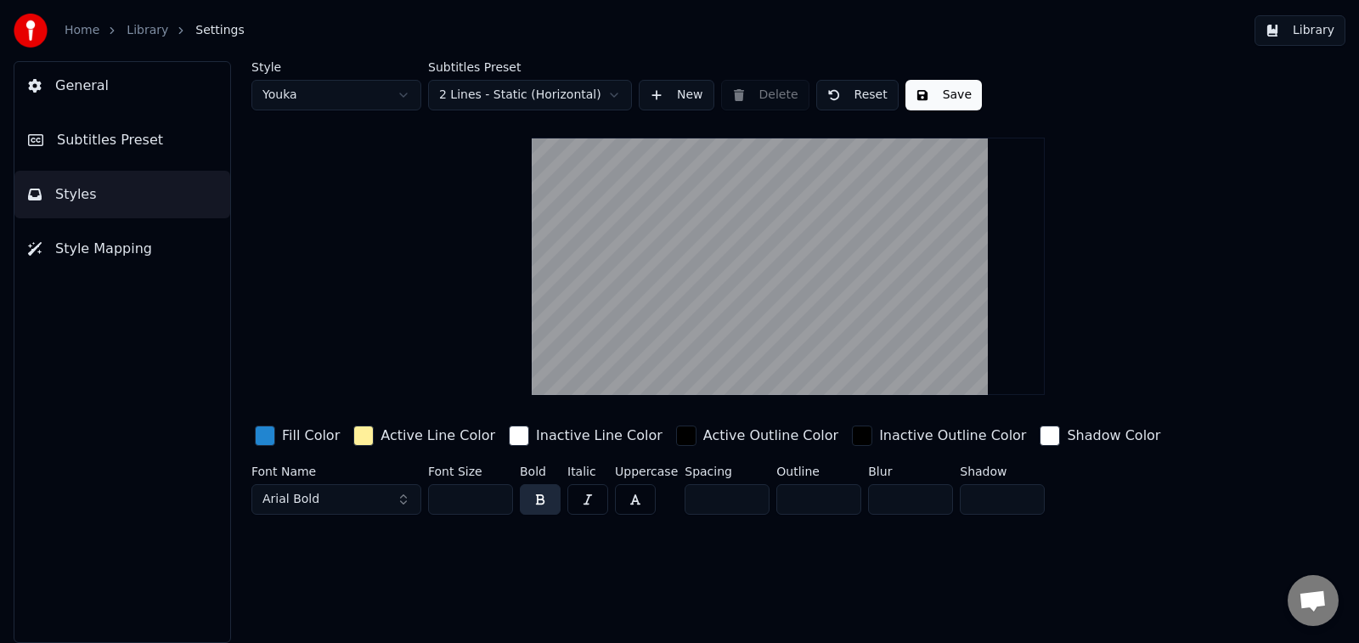
drag, startPoint x: 482, startPoint y: 500, endPoint x: 439, endPoint y: 499, distance: 42.5
click at [439, 499] on input "**" at bounding box center [470, 499] width 85 height 31
type input "***"
click at [159, 31] on link "Library" at bounding box center [148, 30] width 42 height 17
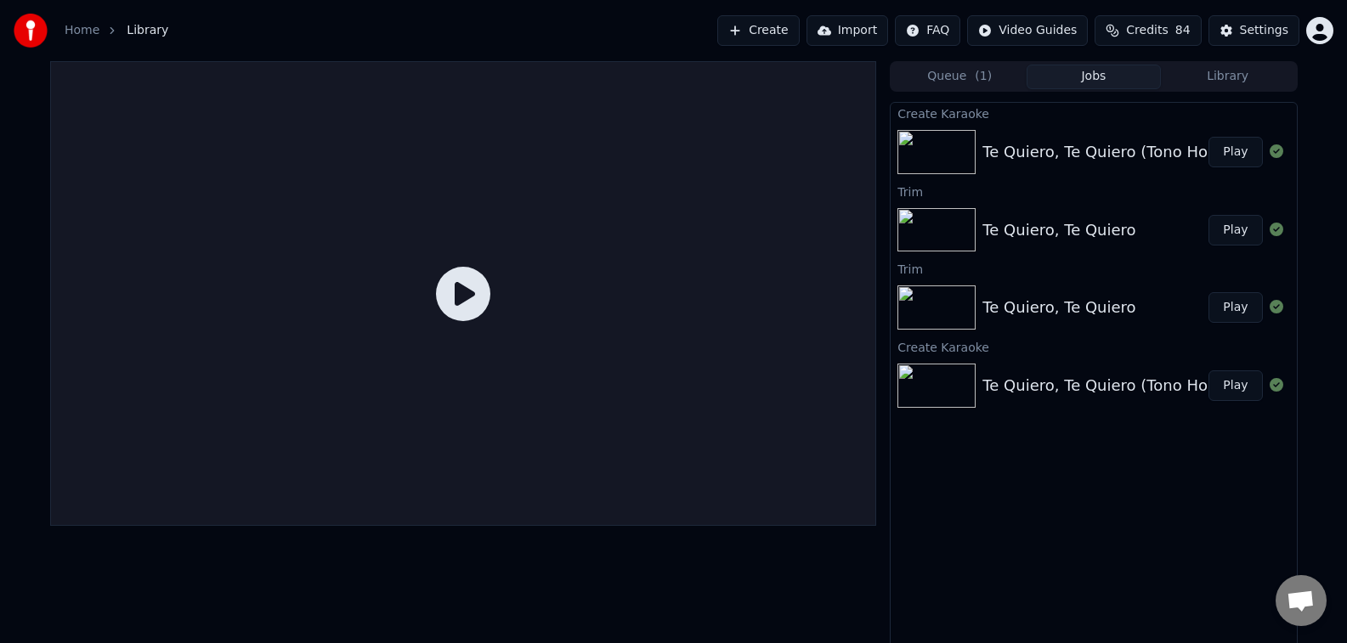
click at [1236, 151] on button "Play" at bounding box center [1235, 152] width 54 height 31
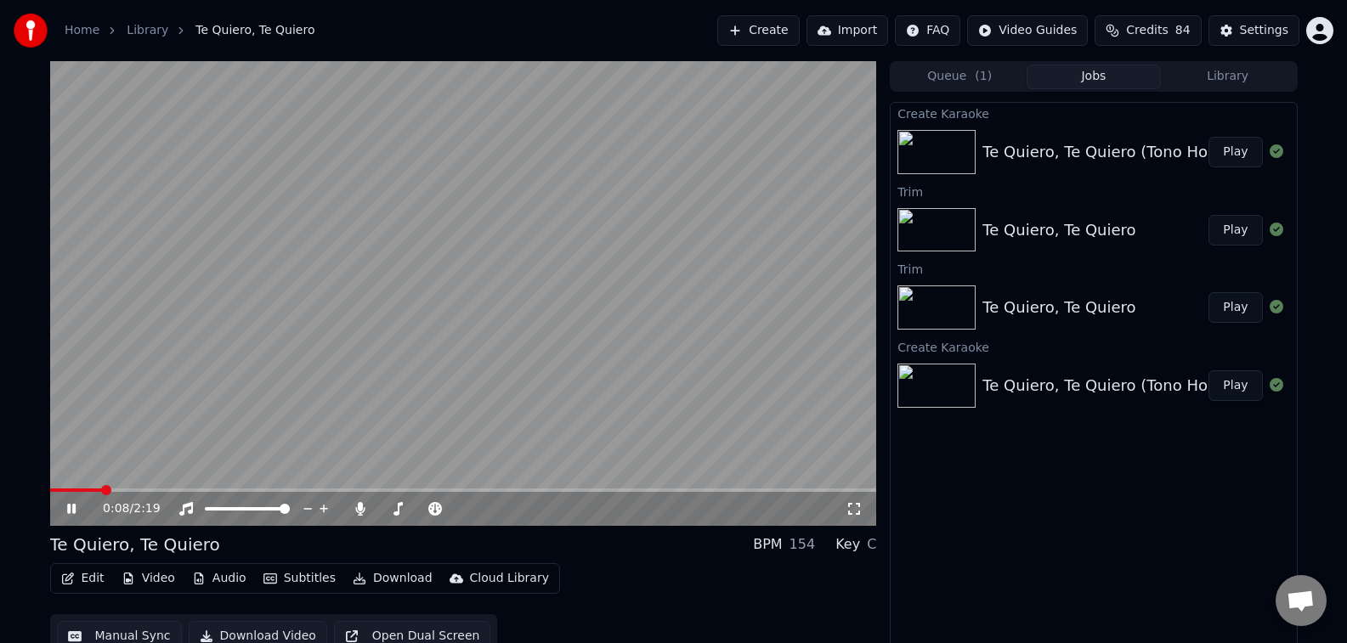
click at [68, 512] on icon at bounding box center [71, 509] width 8 height 10
click at [73, 580] on icon "button" at bounding box center [68, 579] width 14 height 12
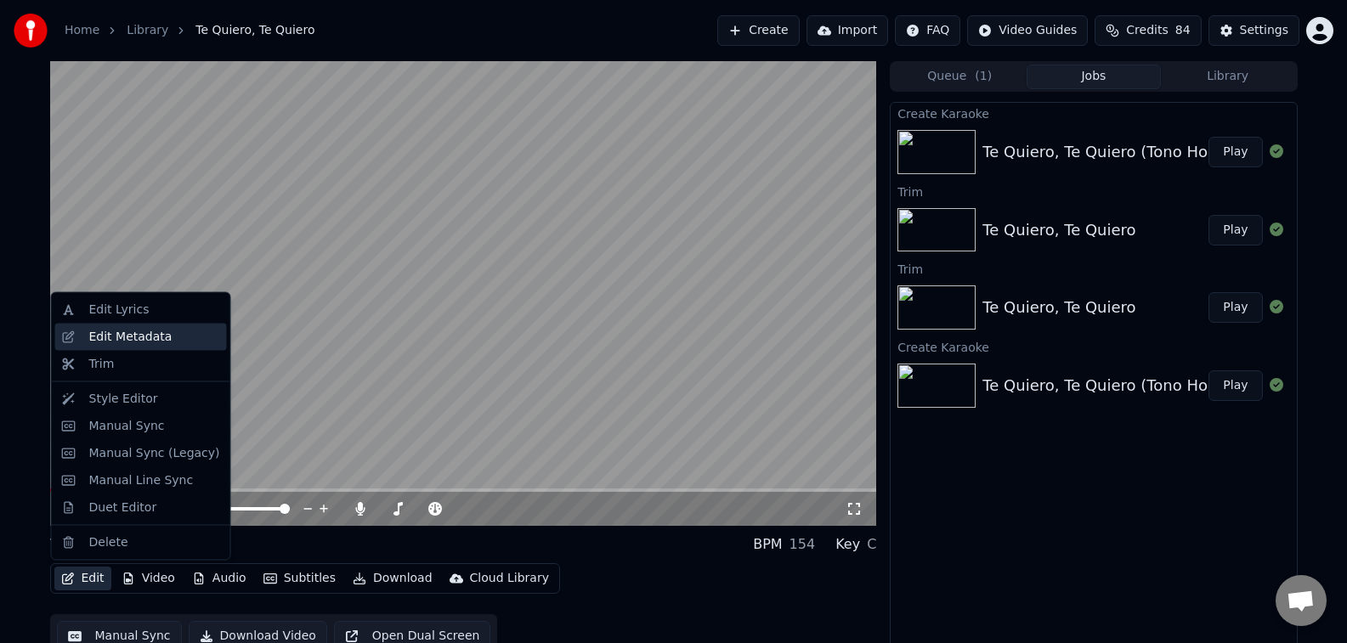
click at [124, 342] on div "Edit Metadata" at bounding box center [130, 336] width 83 height 17
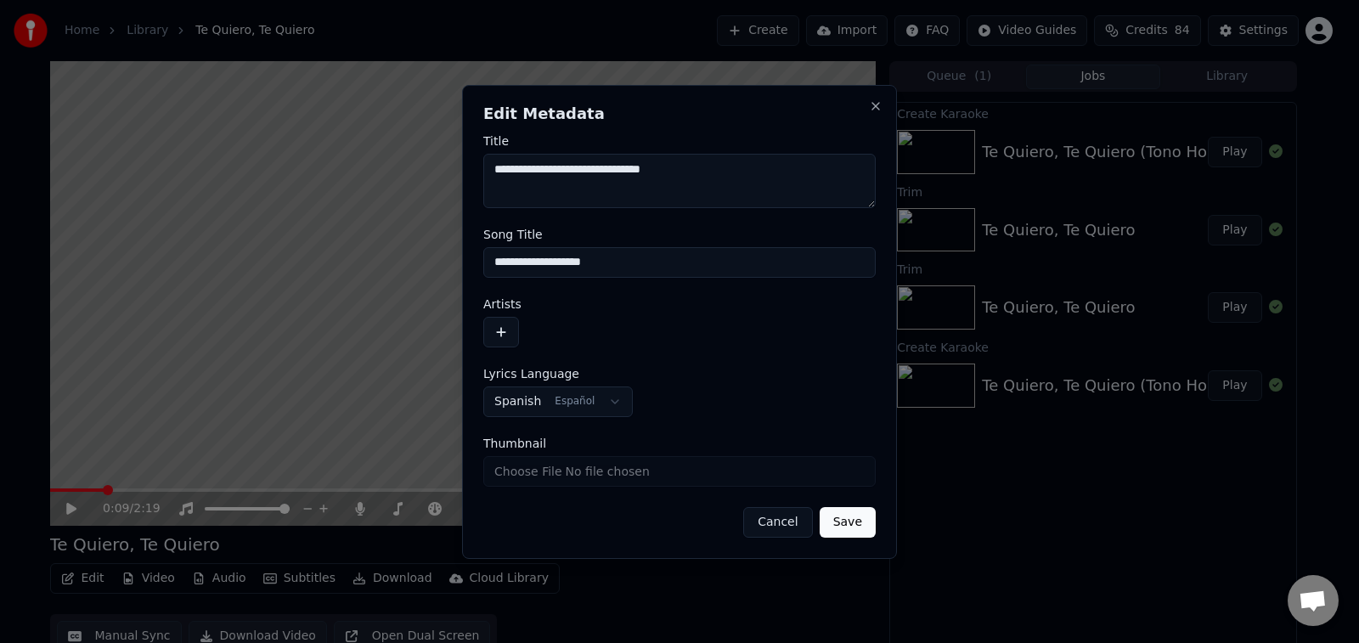
click at [507, 325] on button "button" at bounding box center [501, 332] width 36 height 31
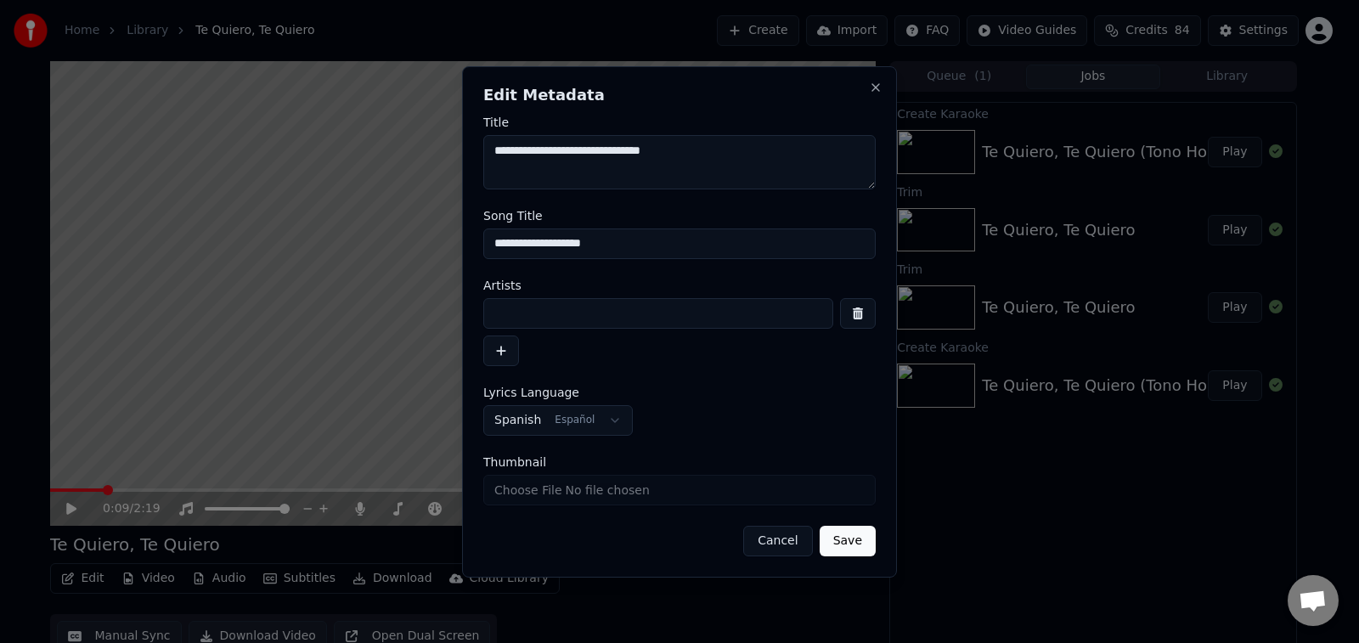
click at [561, 319] on input at bounding box center [658, 313] width 350 height 31
type input "**********"
click at [844, 539] on button "Save" at bounding box center [848, 541] width 56 height 31
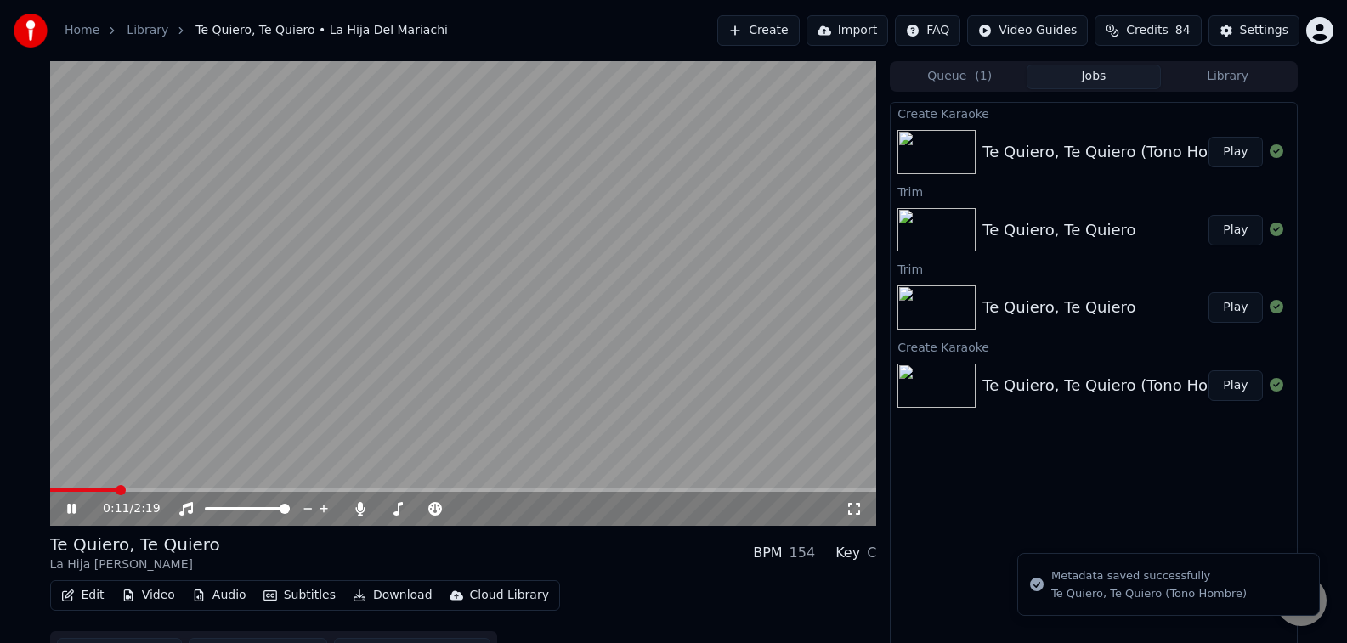
click at [51, 489] on span at bounding box center [83, 490] width 67 height 3
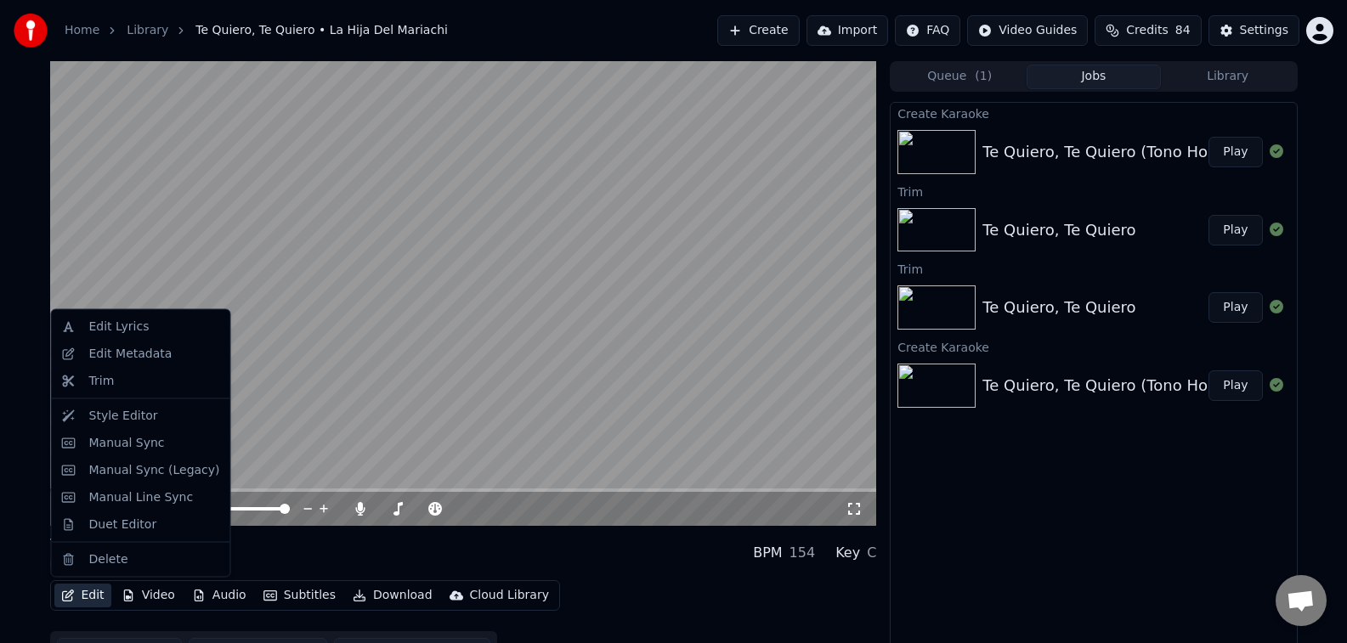
click at [84, 596] on button "Edit" at bounding box center [82, 596] width 57 height 24
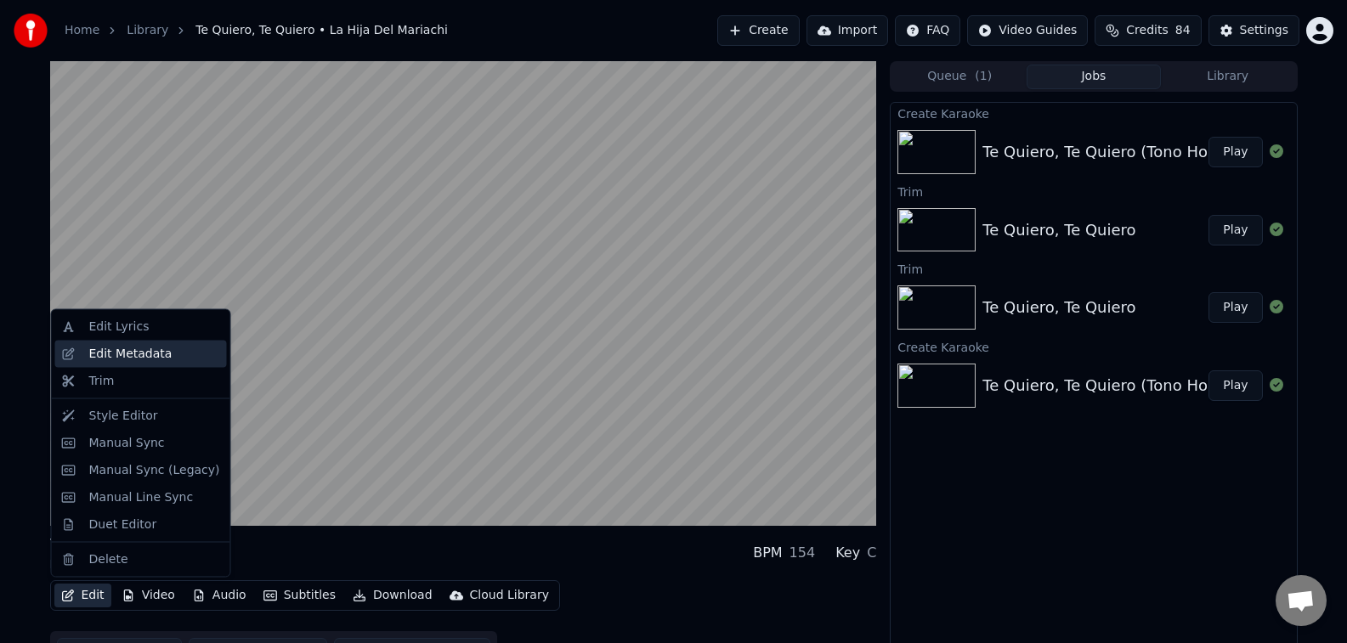
click at [129, 353] on div "Edit Metadata" at bounding box center [130, 353] width 83 height 17
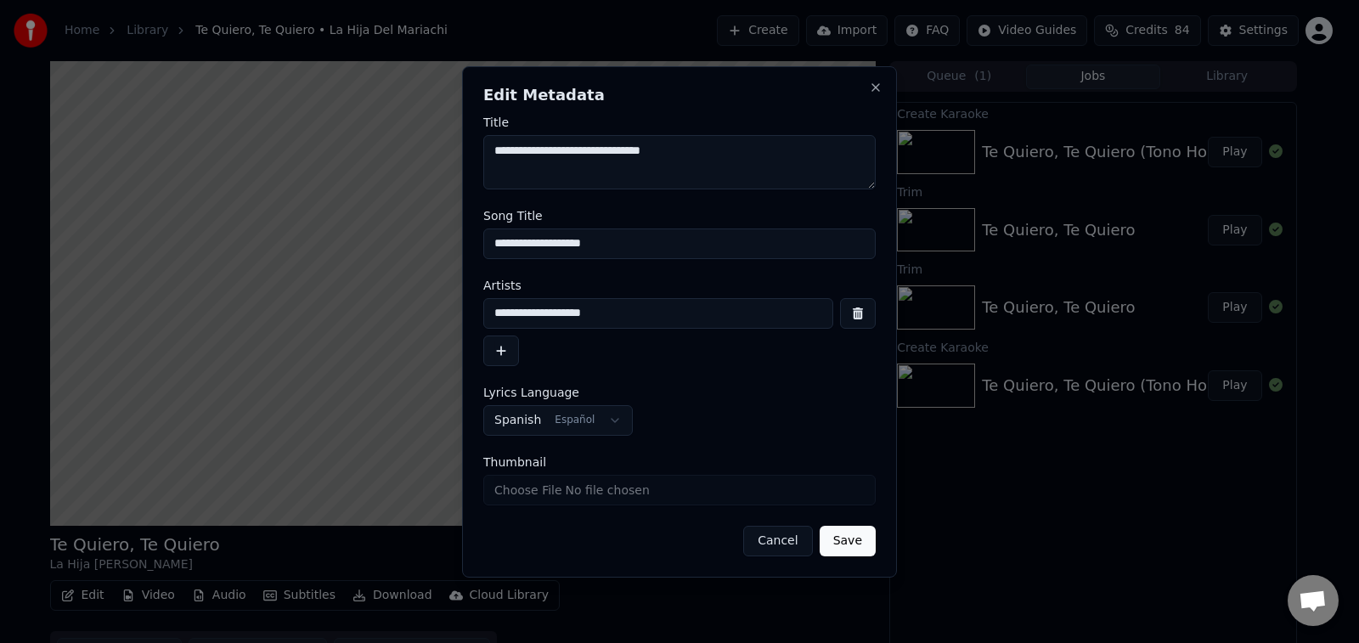
click at [866, 312] on button "button" at bounding box center [858, 313] width 36 height 31
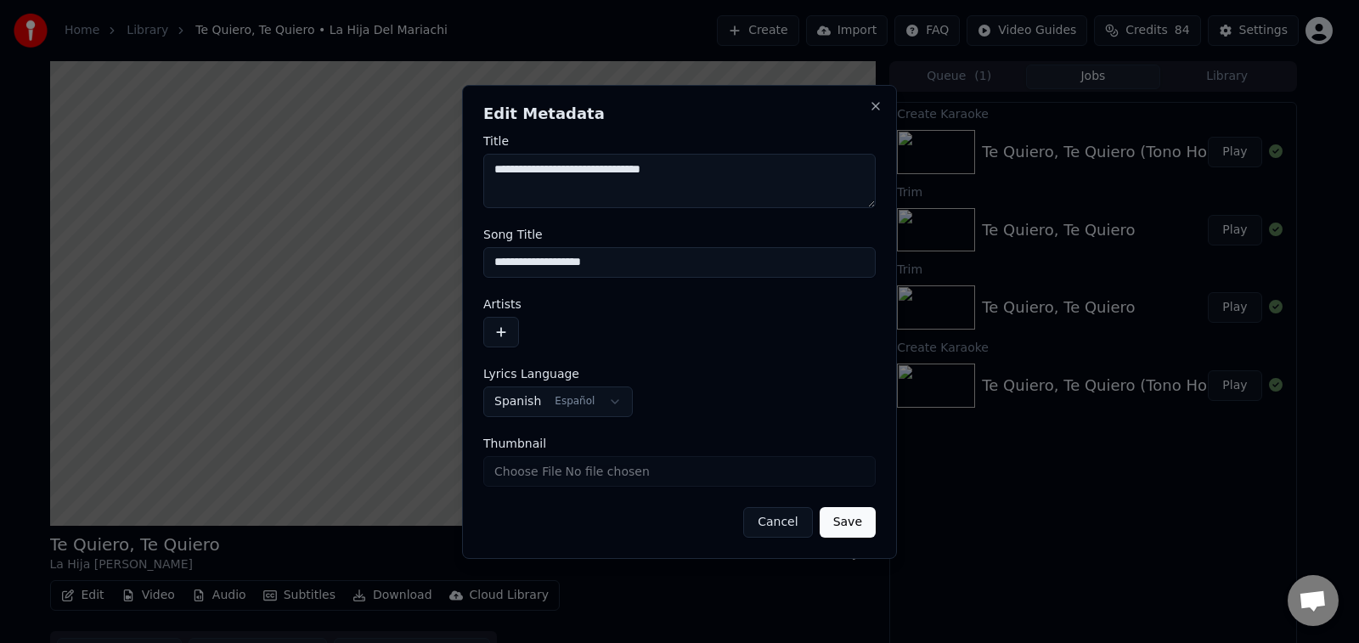
click at [832, 531] on button "Save" at bounding box center [848, 522] width 56 height 31
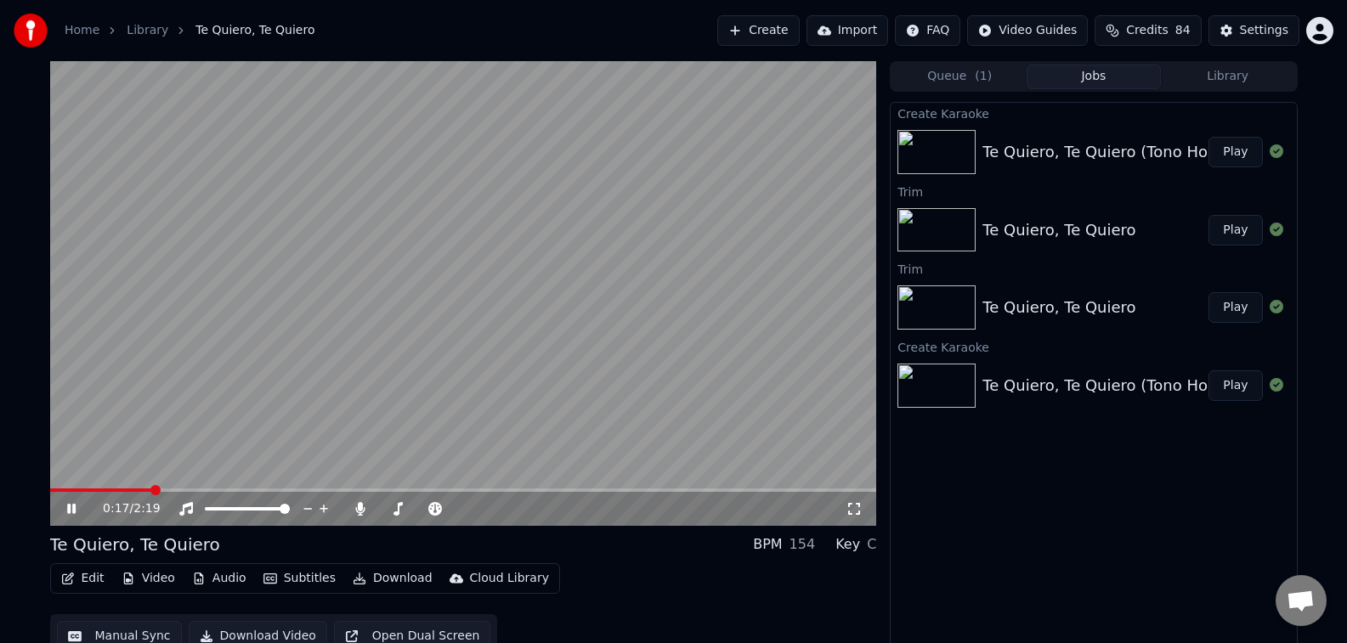
click at [163, 574] on button "Video" at bounding box center [148, 579] width 67 height 24
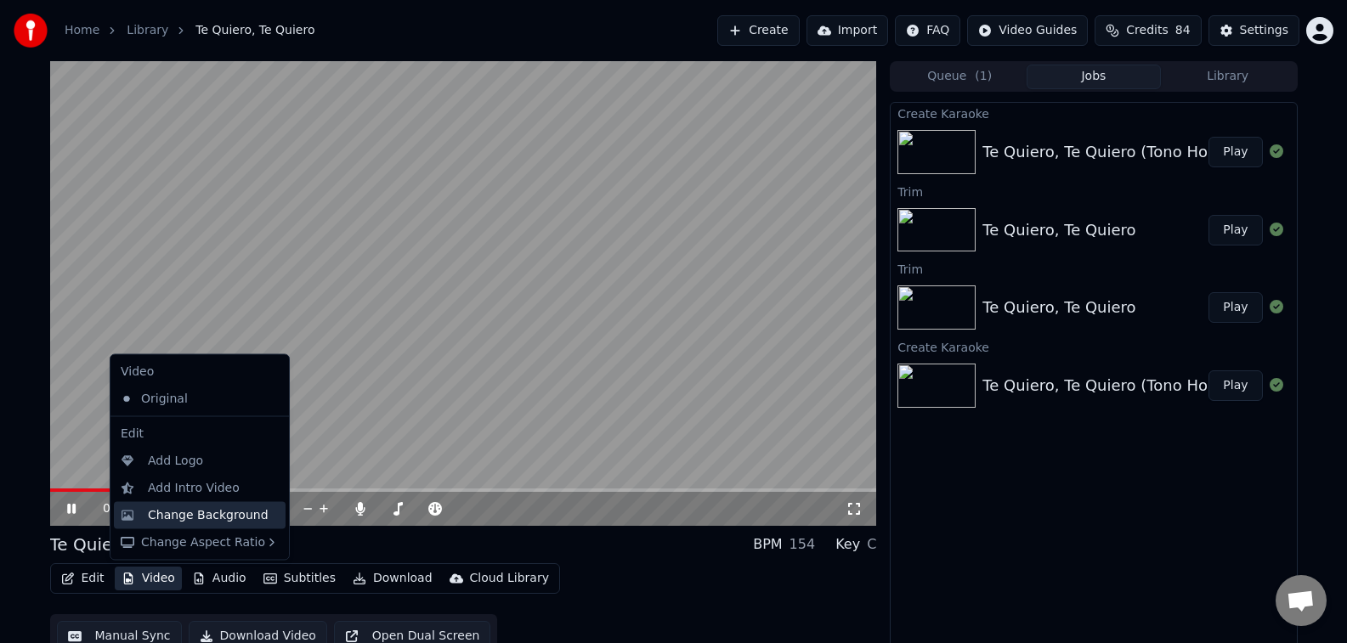
click at [179, 522] on div "Change Background" at bounding box center [208, 514] width 121 height 17
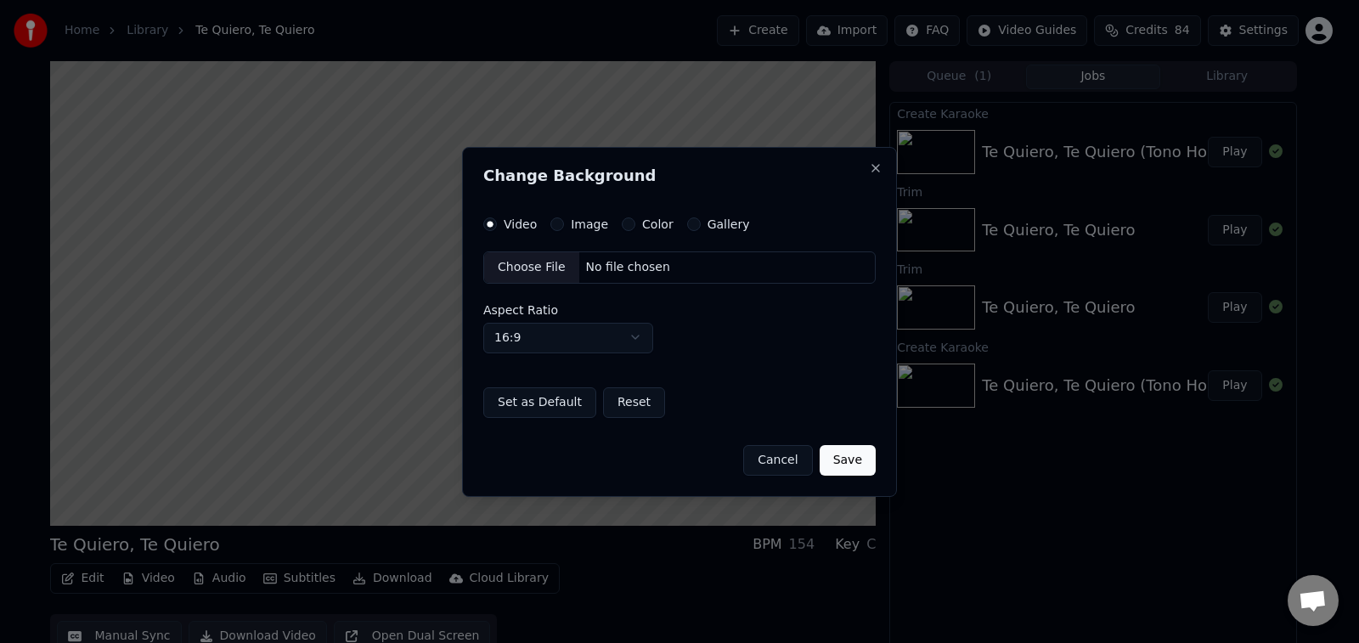
click at [594, 225] on label "Image" at bounding box center [589, 224] width 37 height 12
click at [564, 225] on button "Image" at bounding box center [558, 224] width 14 height 14
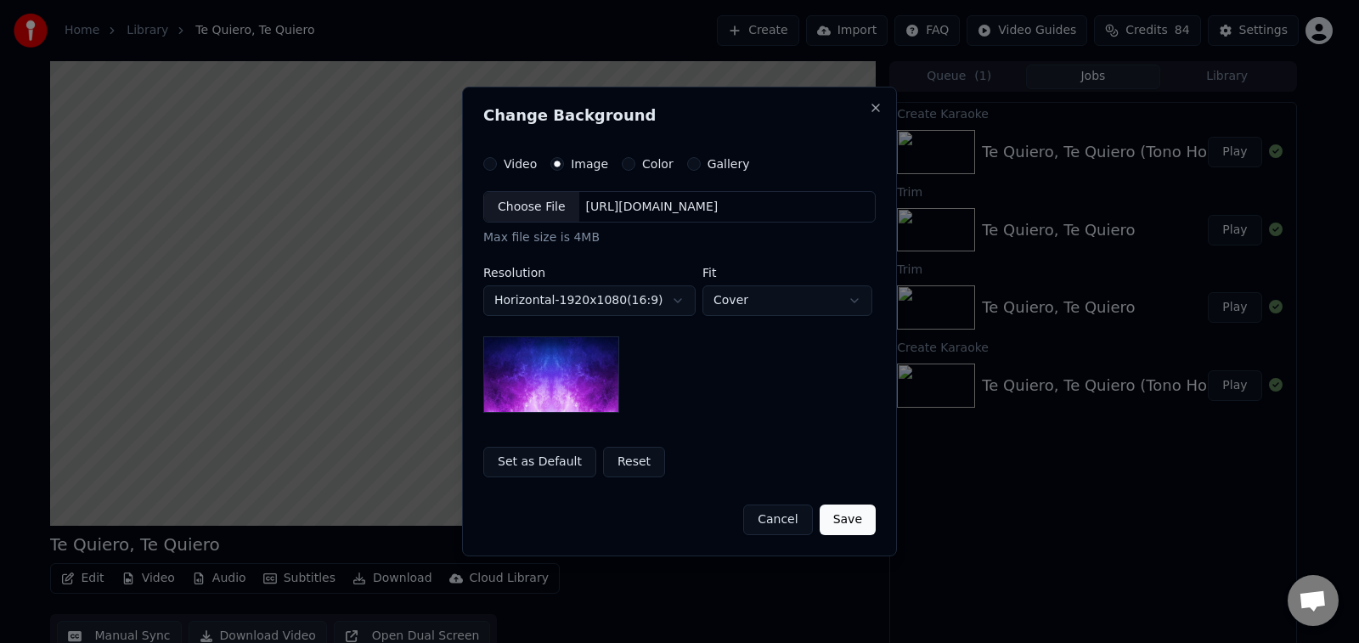
click at [541, 212] on div "Choose File" at bounding box center [531, 207] width 95 height 31
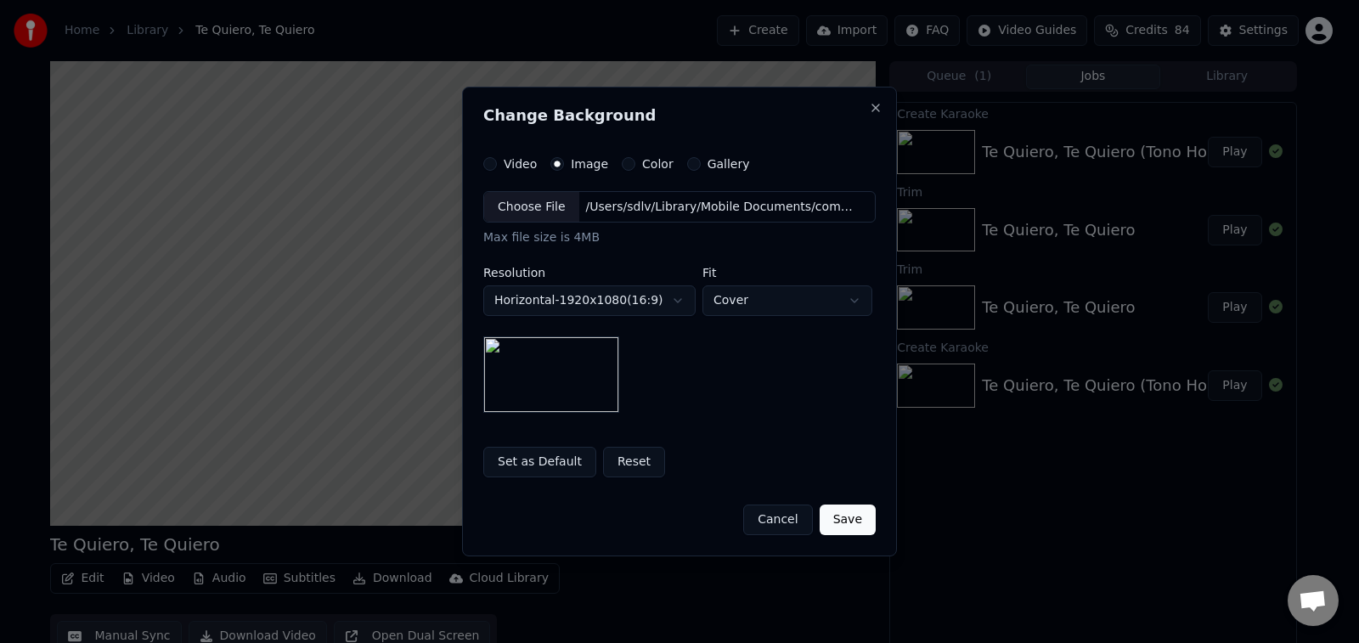
click at [845, 516] on button "Save" at bounding box center [848, 520] width 56 height 31
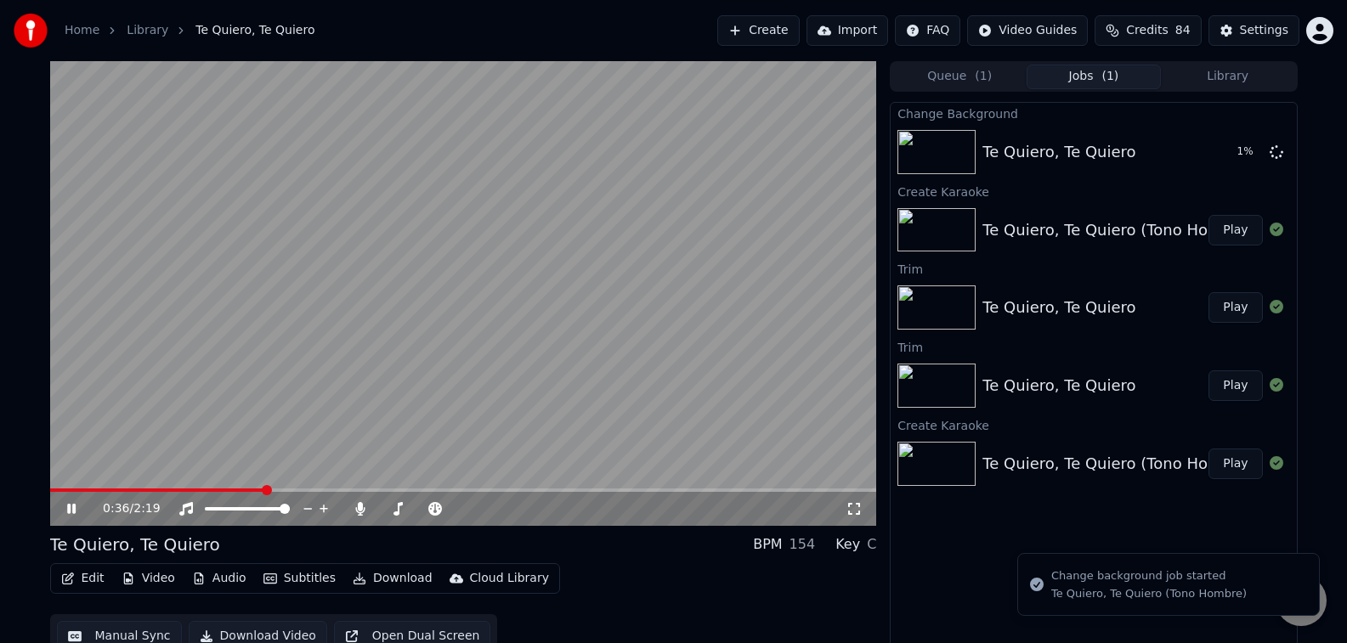
click at [610, 421] on video at bounding box center [463, 293] width 827 height 465
click at [1240, 150] on button "Play" at bounding box center [1235, 152] width 54 height 31
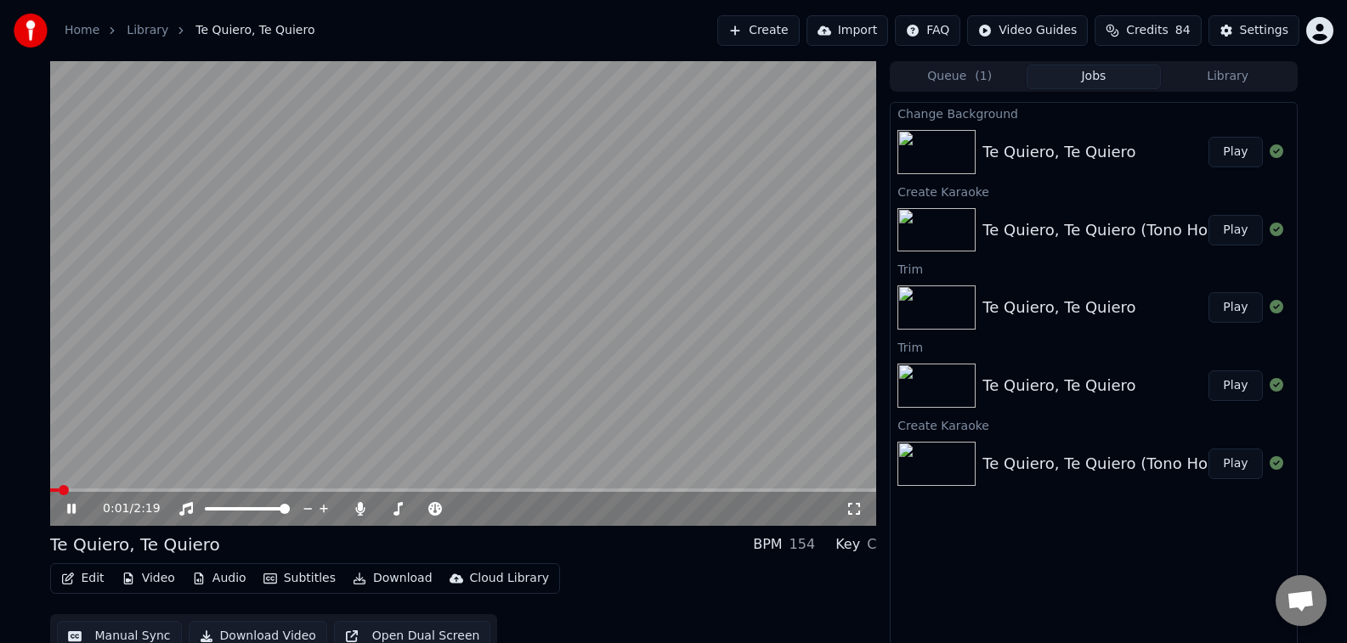
click at [856, 510] on icon at bounding box center [853, 509] width 17 height 14
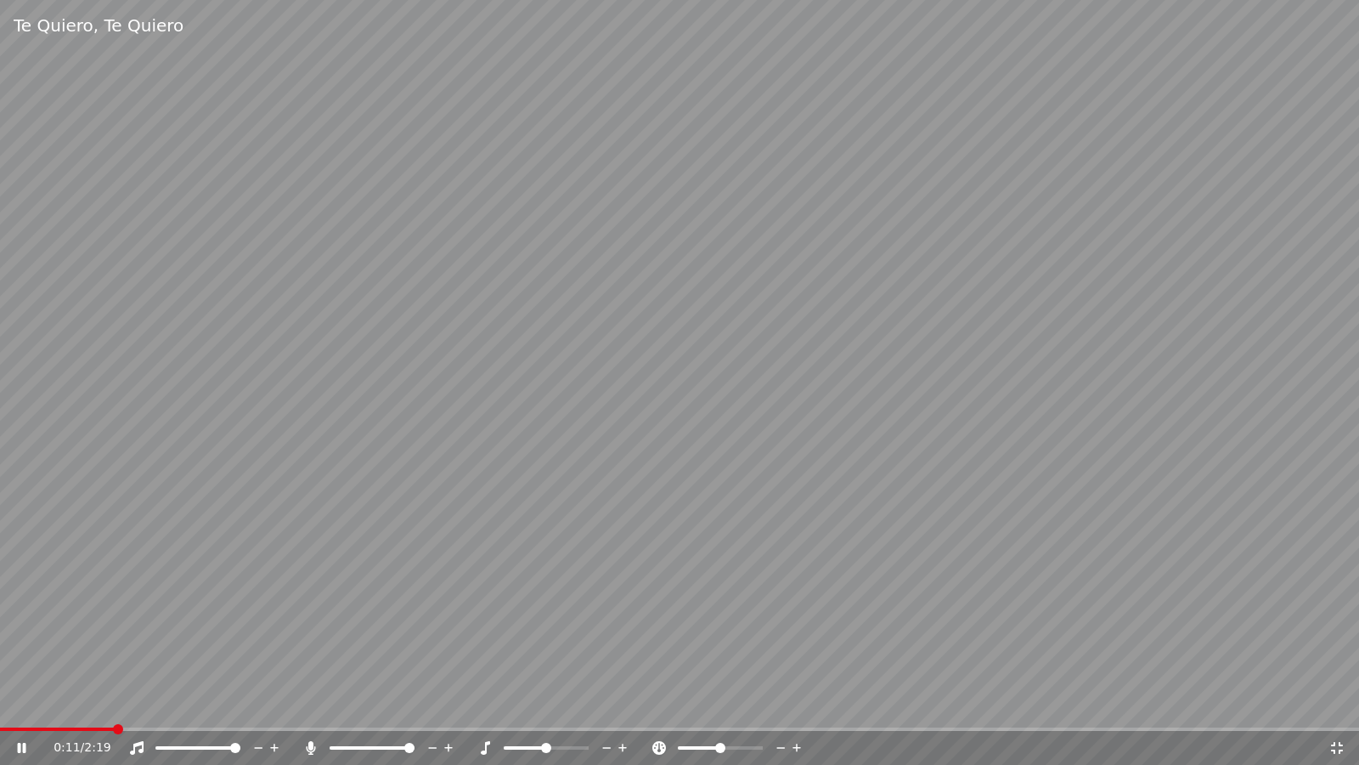
click at [1336, 642] on icon at bounding box center [1337, 748] width 17 height 14
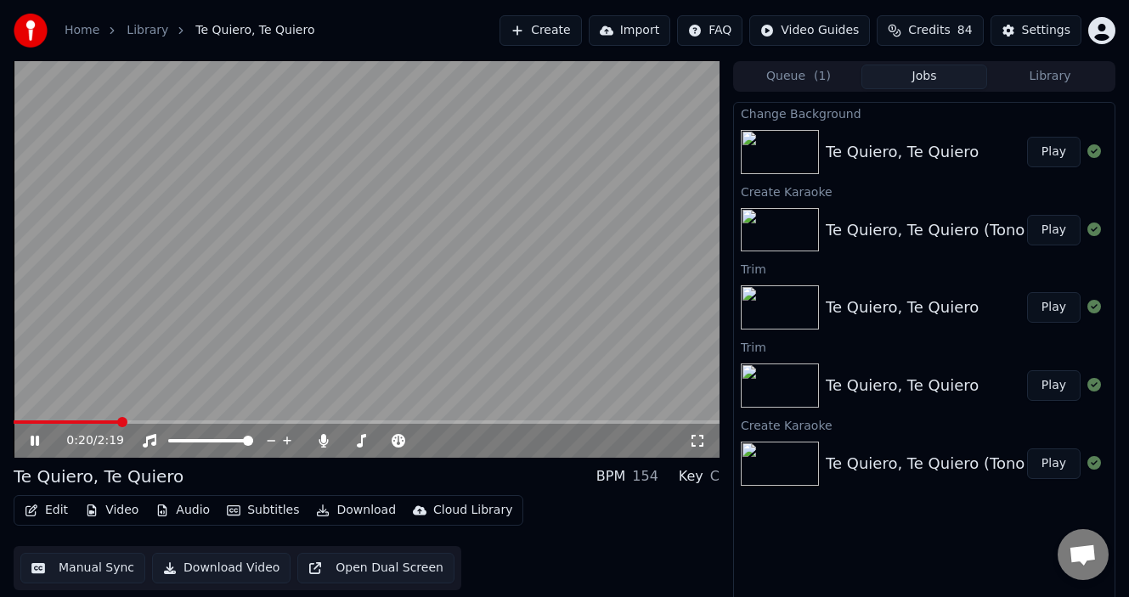
click at [695, 445] on icon at bounding box center [698, 441] width 12 height 12
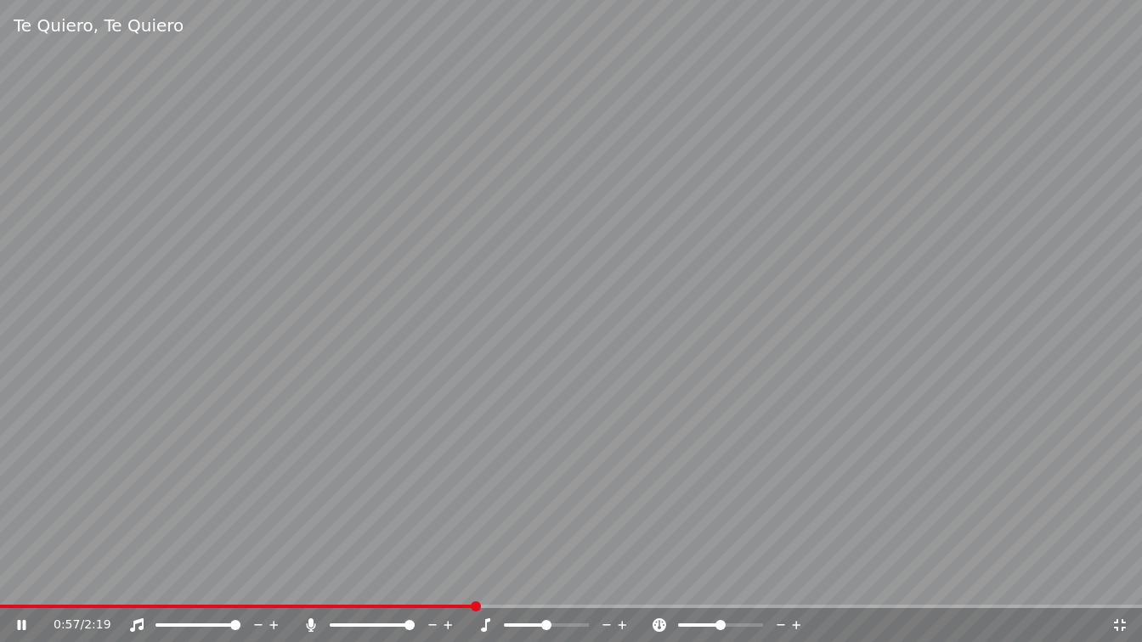
click at [975, 264] on video at bounding box center [571, 321] width 1142 height 642
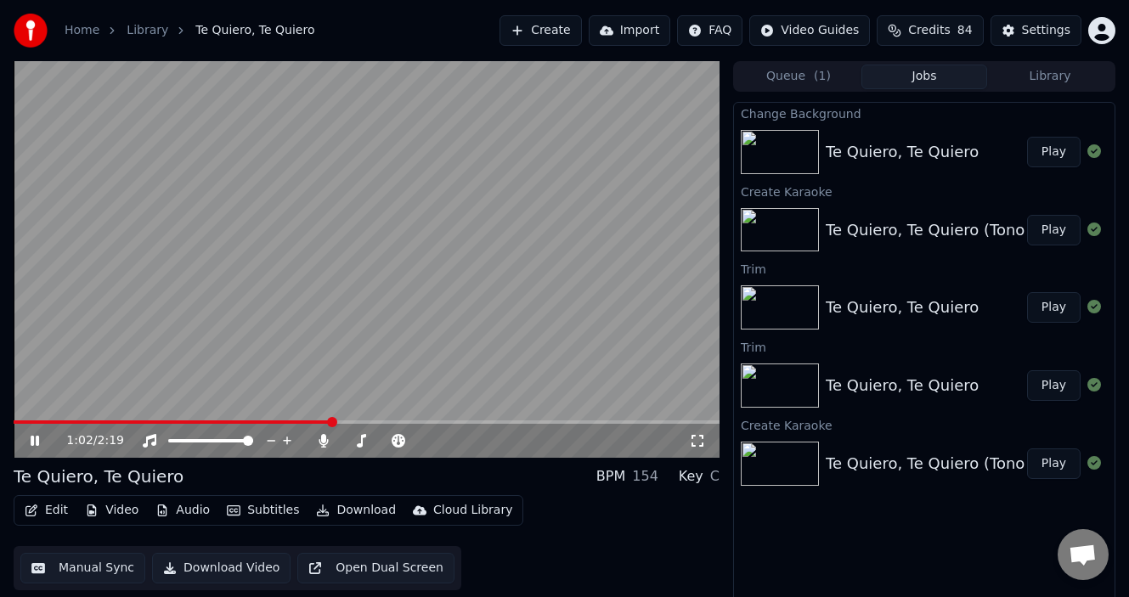
click at [33, 442] on icon at bounding box center [35, 441] width 8 height 10
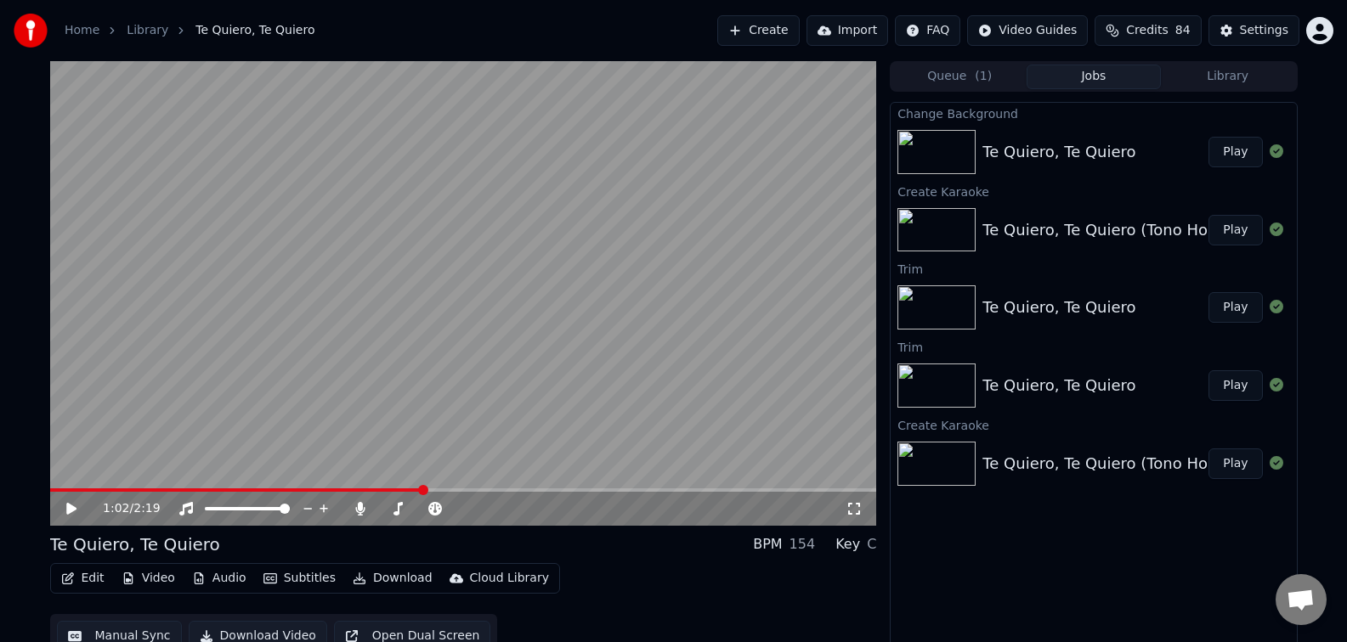
click at [70, 507] on icon at bounding box center [71, 509] width 10 height 12
click at [368, 511] on icon at bounding box center [360, 509] width 17 height 14
click at [381, 578] on button "Download" at bounding box center [392, 579] width 93 height 24
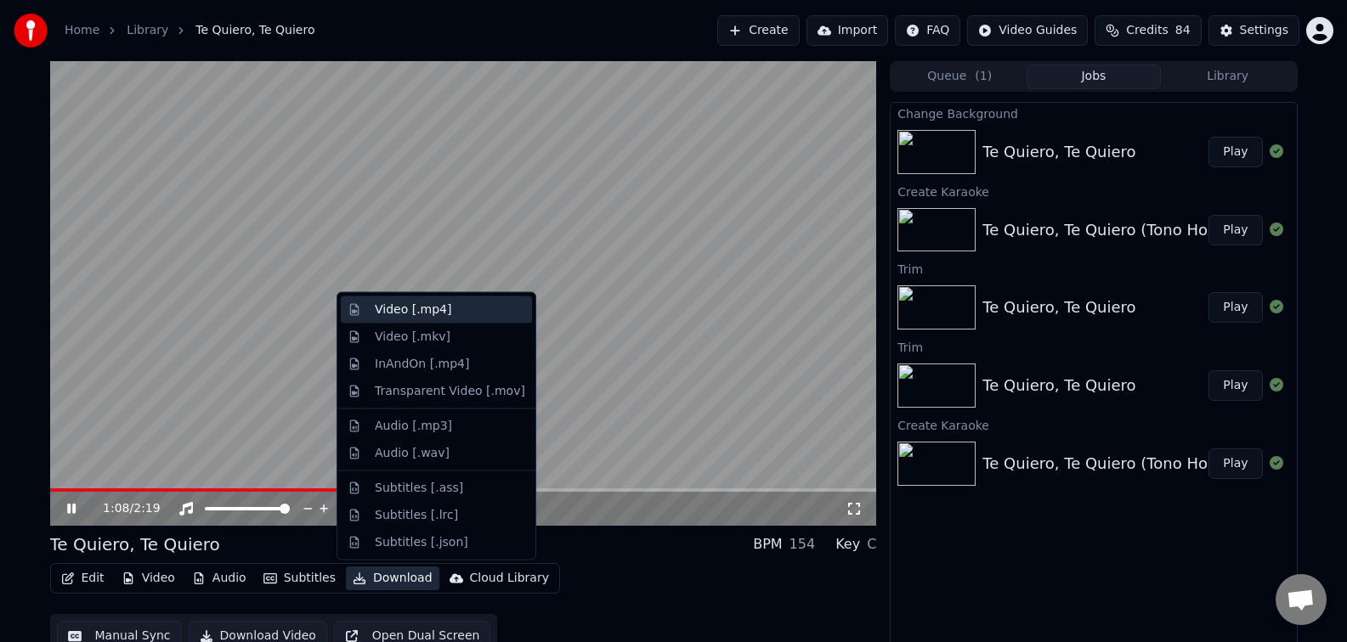
click at [401, 303] on div "Video [.mp4]" at bounding box center [413, 310] width 76 height 17
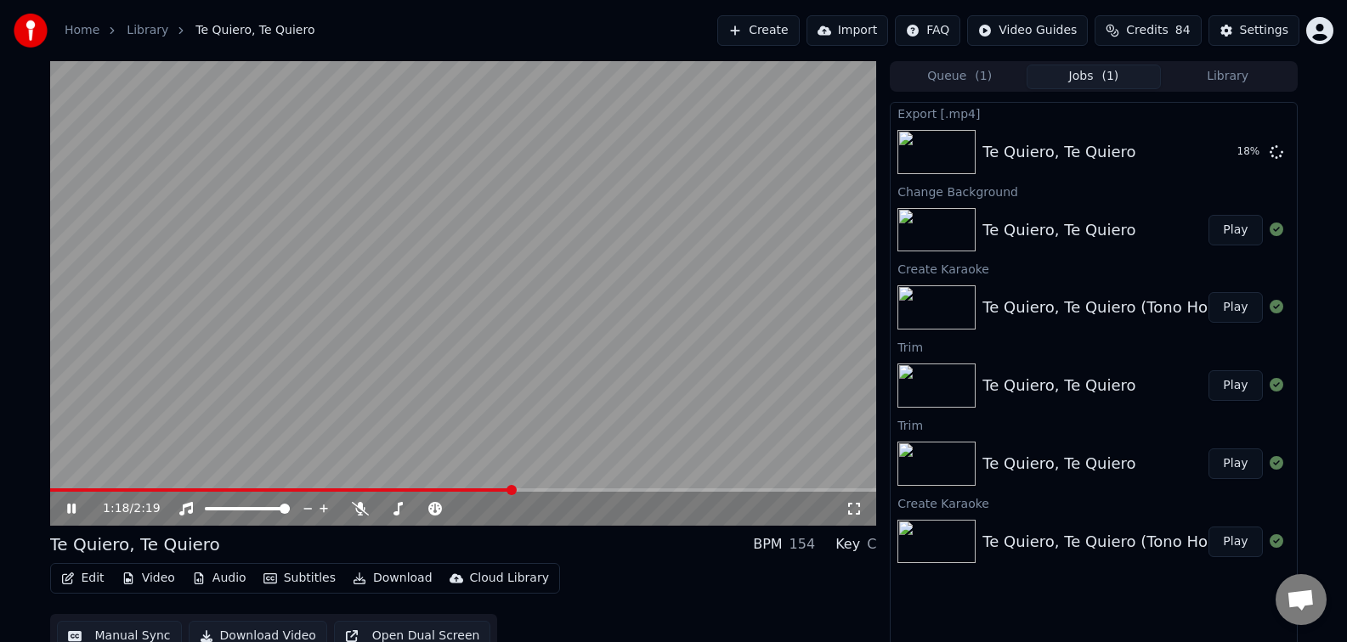
click at [585, 165] on video at bounding box center [463, 293] width 827 height 465
click at [1254, 157] on button "Show" at bounding box center [1231, 152] width 61 height 31
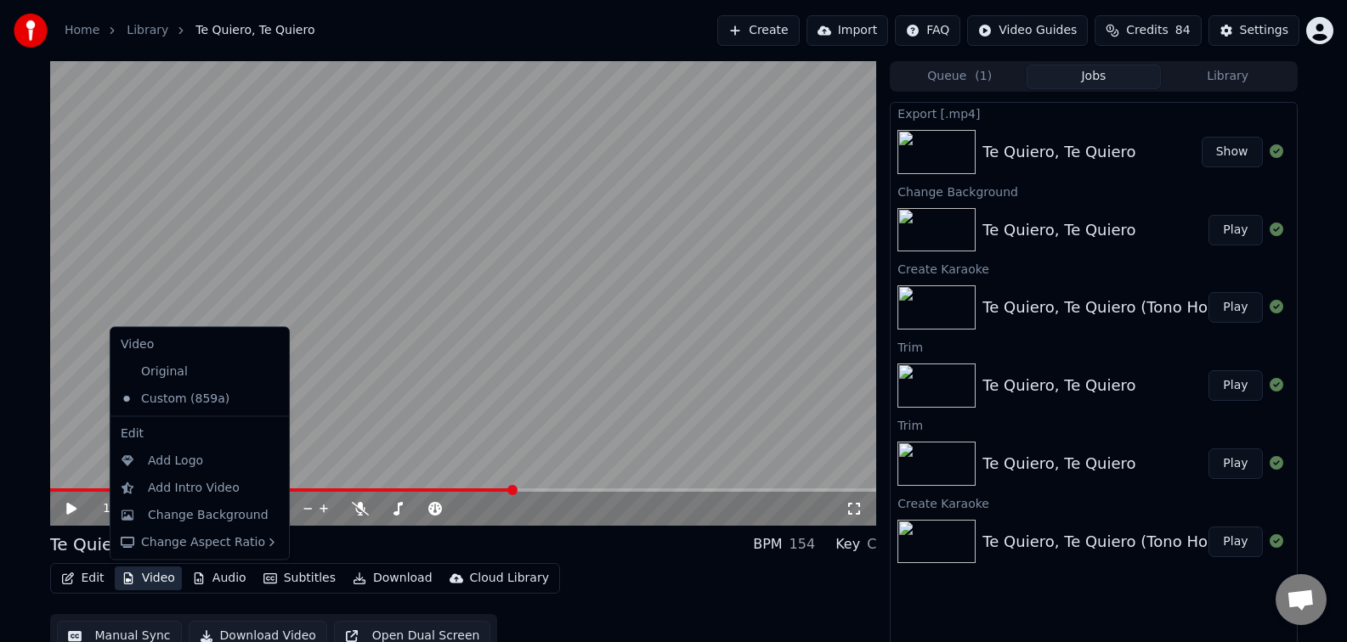
click at [149, 578] on button "Video" at bounding box center [148, 579] width 67 height 24
click at [194, 517] on div "Change Background" at bounding box center [208, 514] width 121 height 17
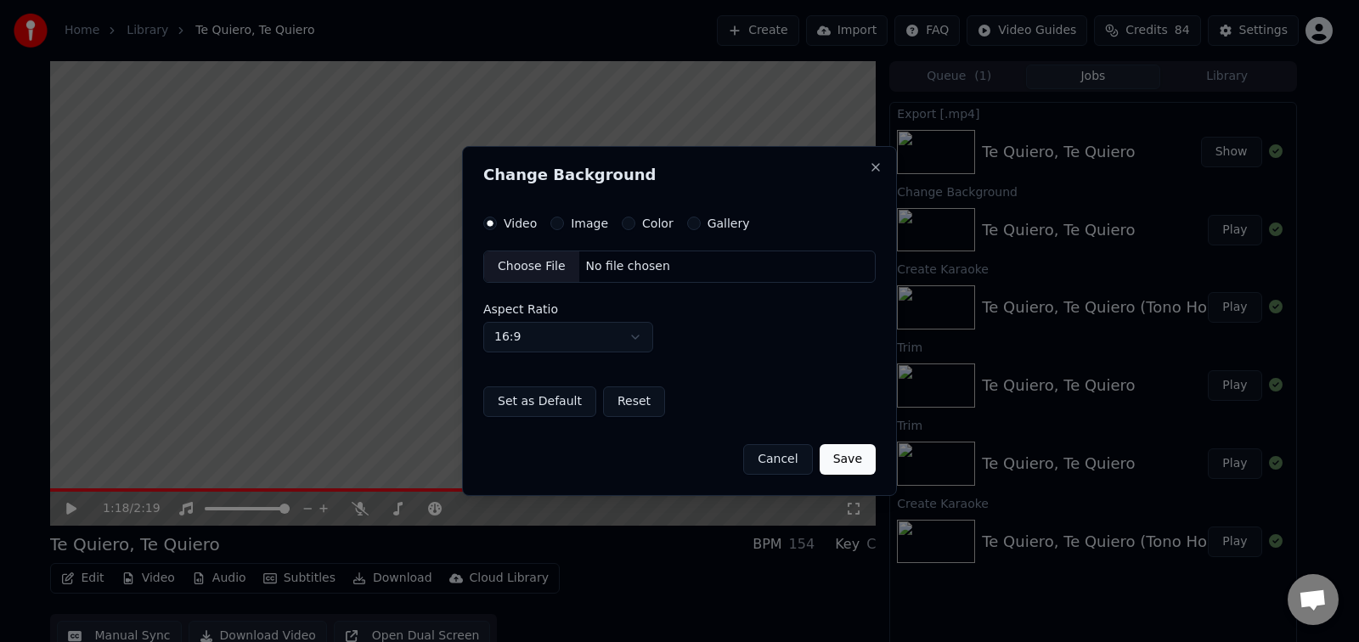
click at [597, 218] on label "Image" at bounding box center [589, 223] width 37 height 12
click at [564, 218] on button "Image" at bounding box center [558, 224] width 14 height 14
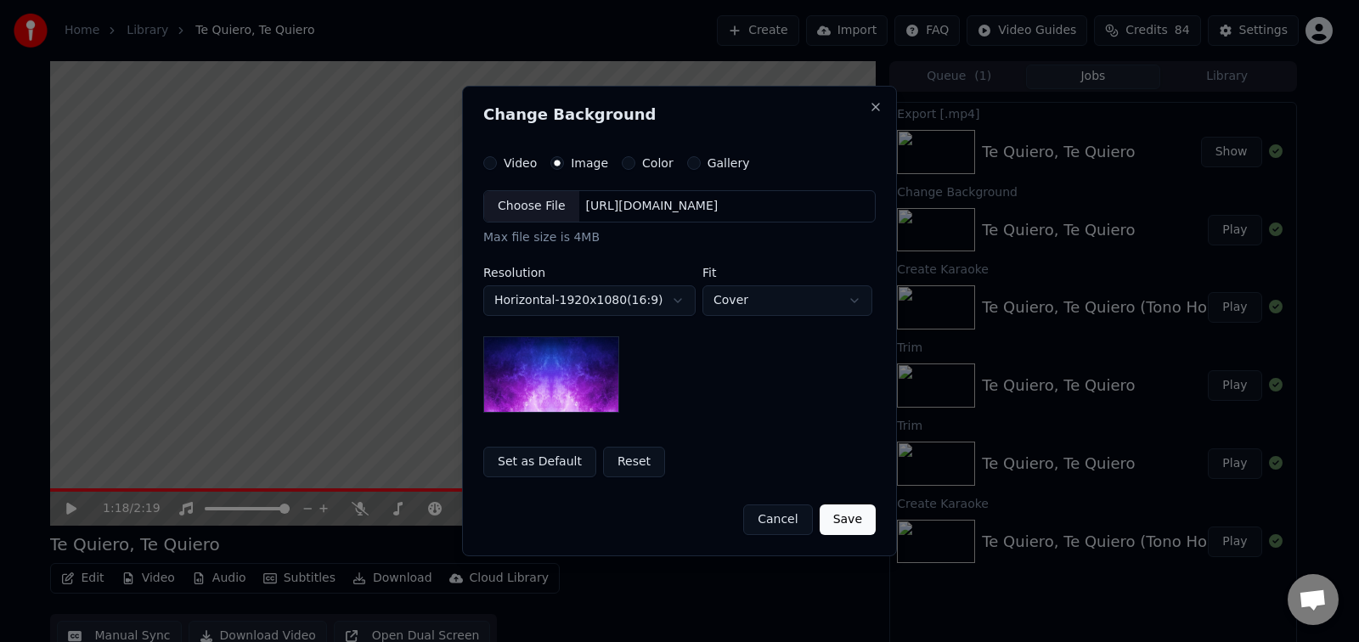
click at [547, 219] on div "Choose File" at bounding box center [531, 206] width 95 height 31
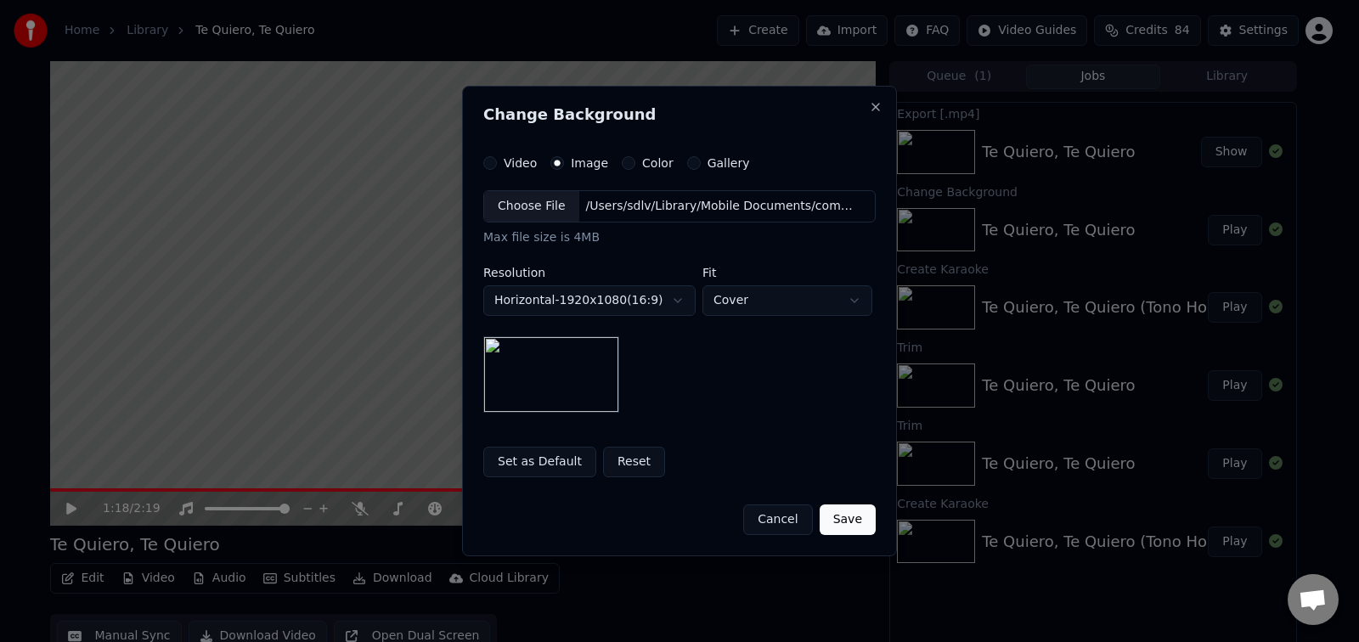
click at [850, 520] on button "Save" at bounding box center [848, 520] width 56 height 31
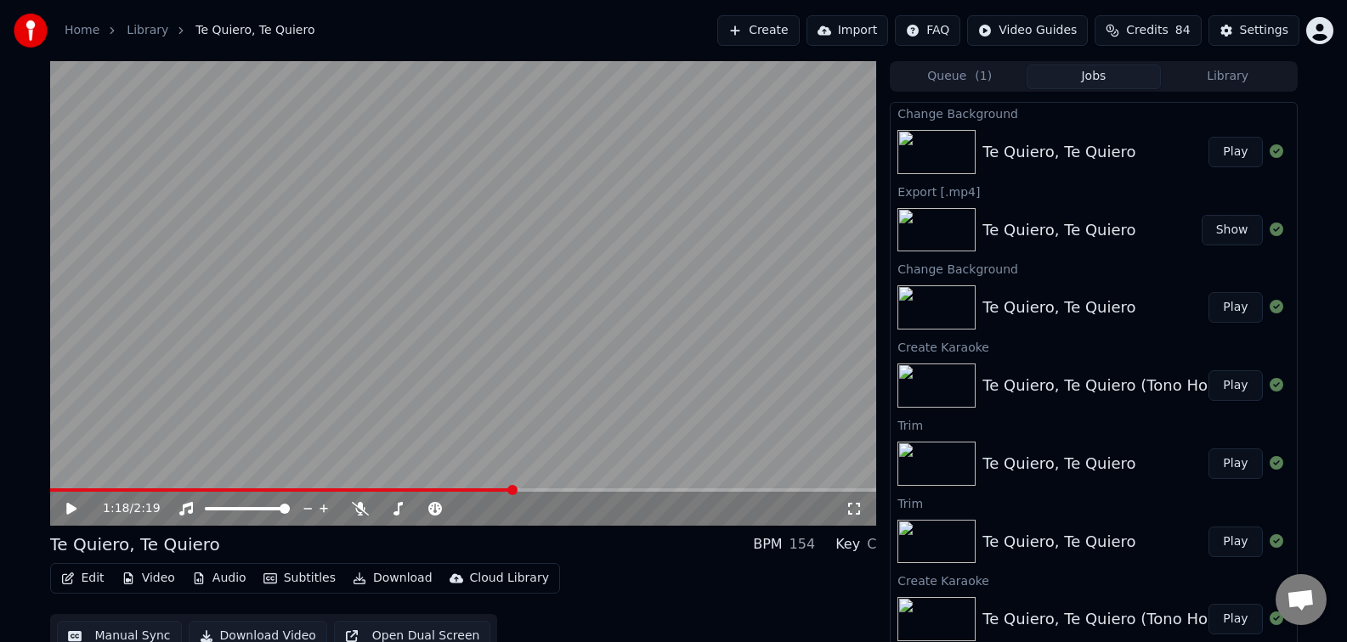
click at [1214, 161] on button "Play" at bounding box center [1235, 152] width 54 height 31
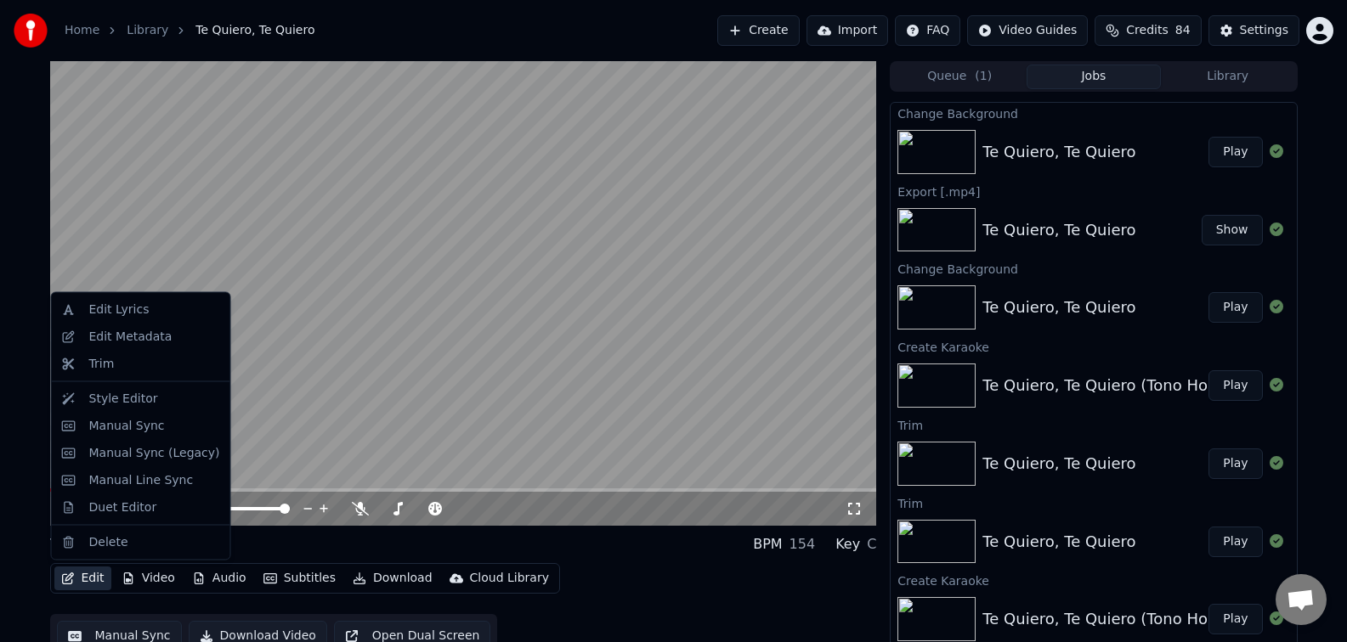
click at [82, 586] on button "Edit" at bounding box center [82, 579] width 57 height 24
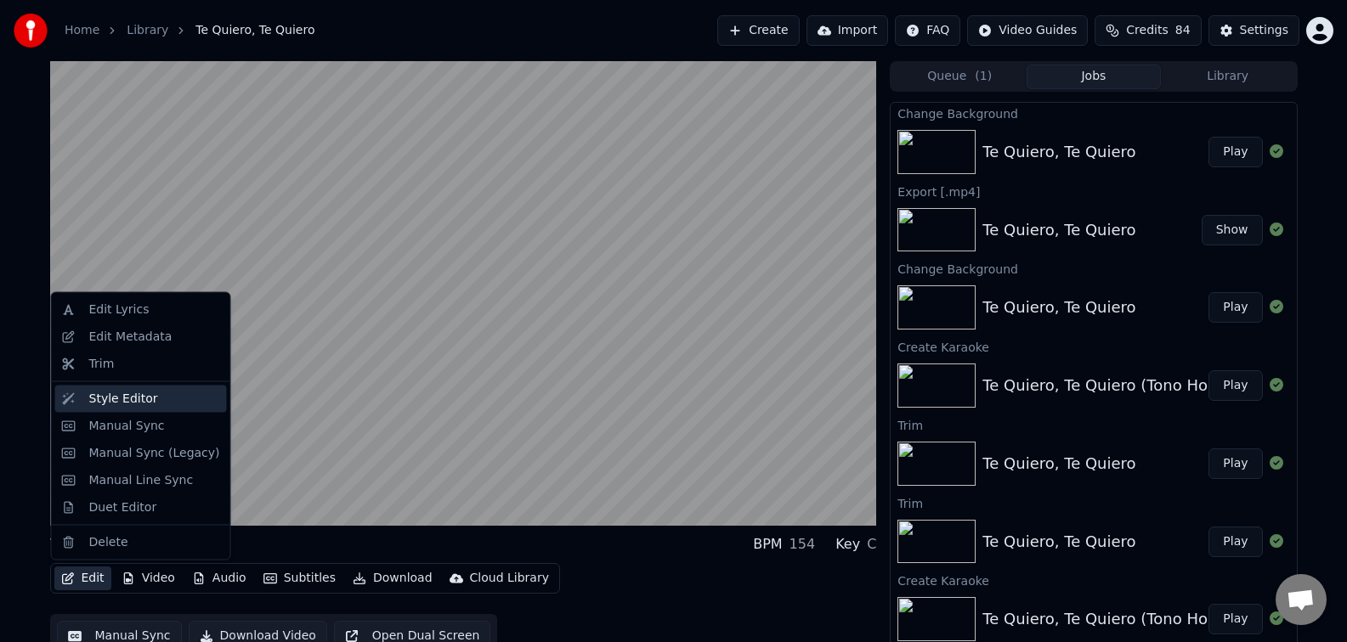
click at [109, 406] on div "Style Editor" at bounding box center [123, 398] width 69 height 17
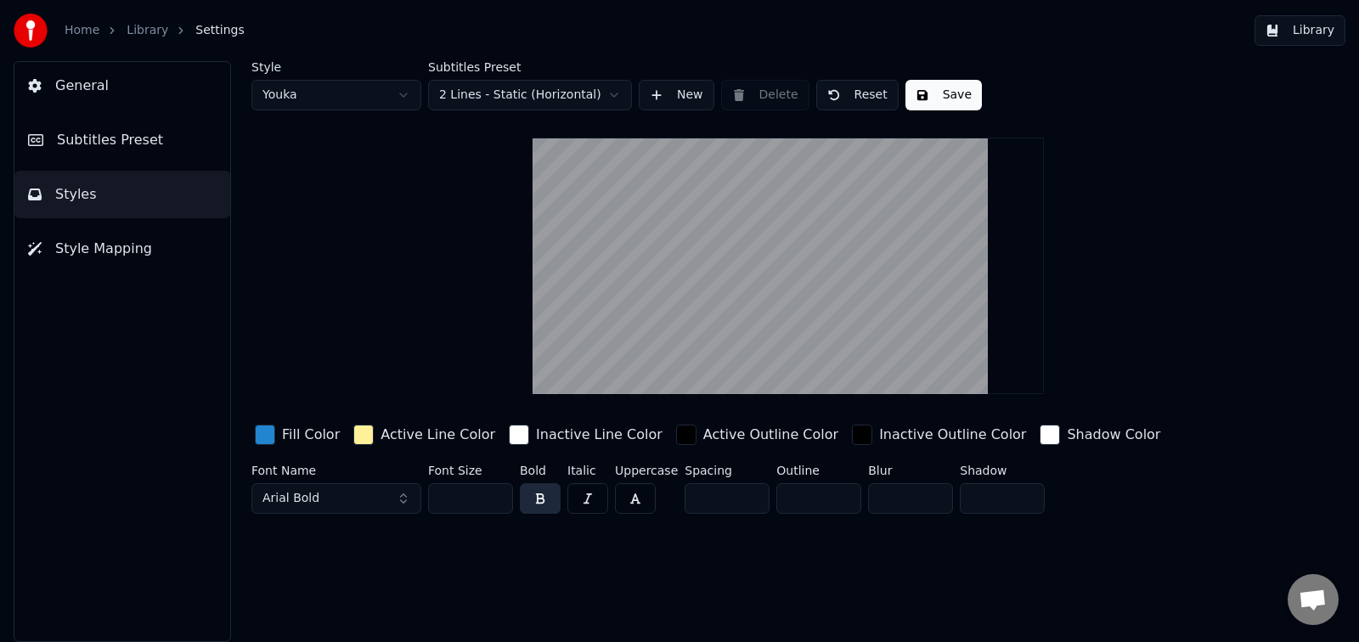
click at [131, 144] on span "Subtitles Preset" at bounding box center [110, 140] width 106 height 20
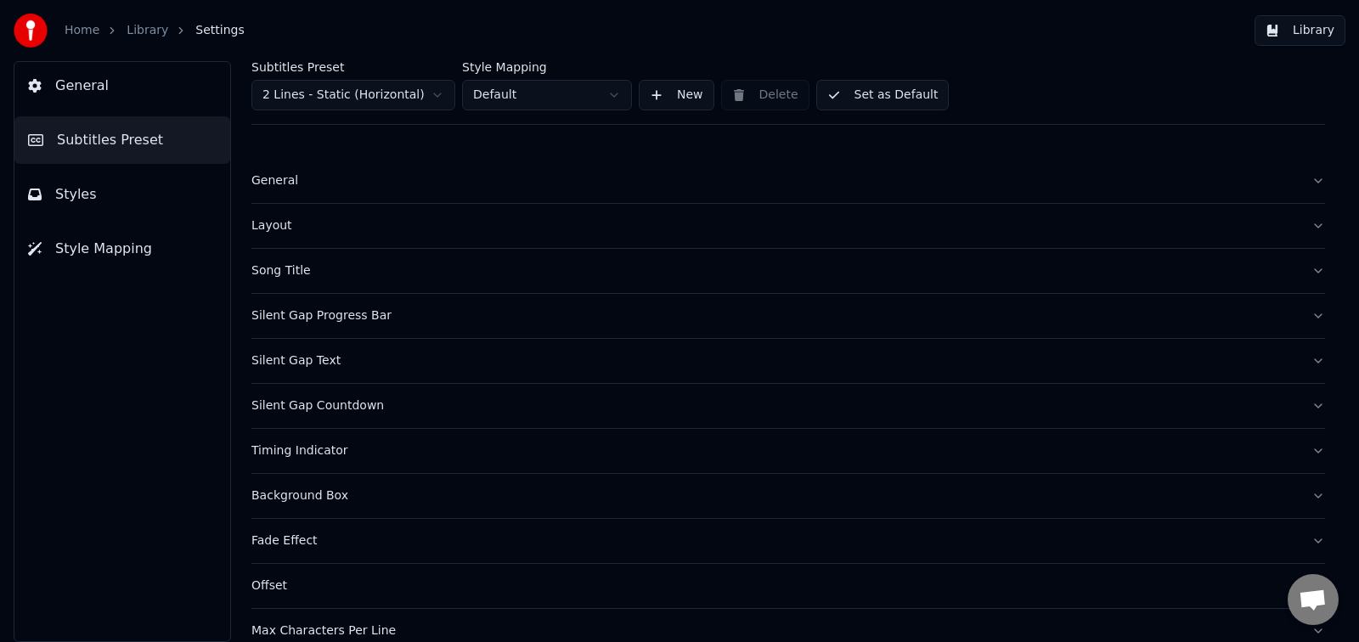
click at [370, 193] on button "General" at bounding box center [788, 181] width 1074 height 44
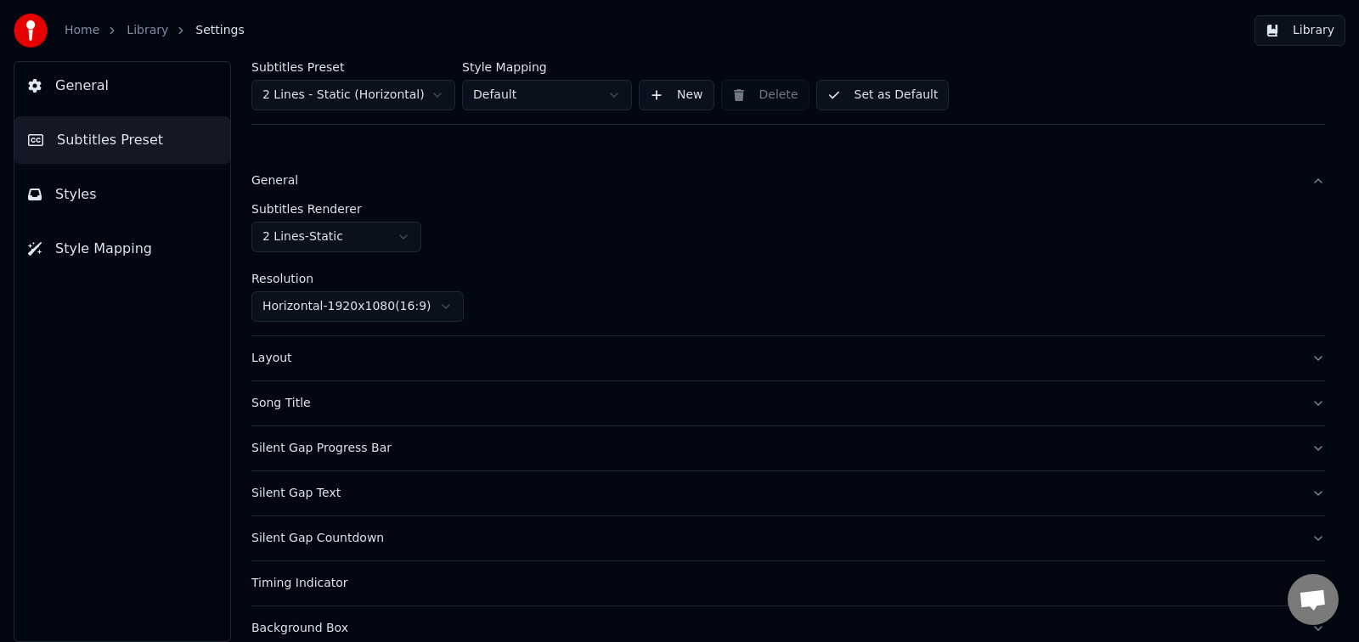
click at [409, 368] on button "Layout" at bounding box center [788, 358] width 1074 height 44
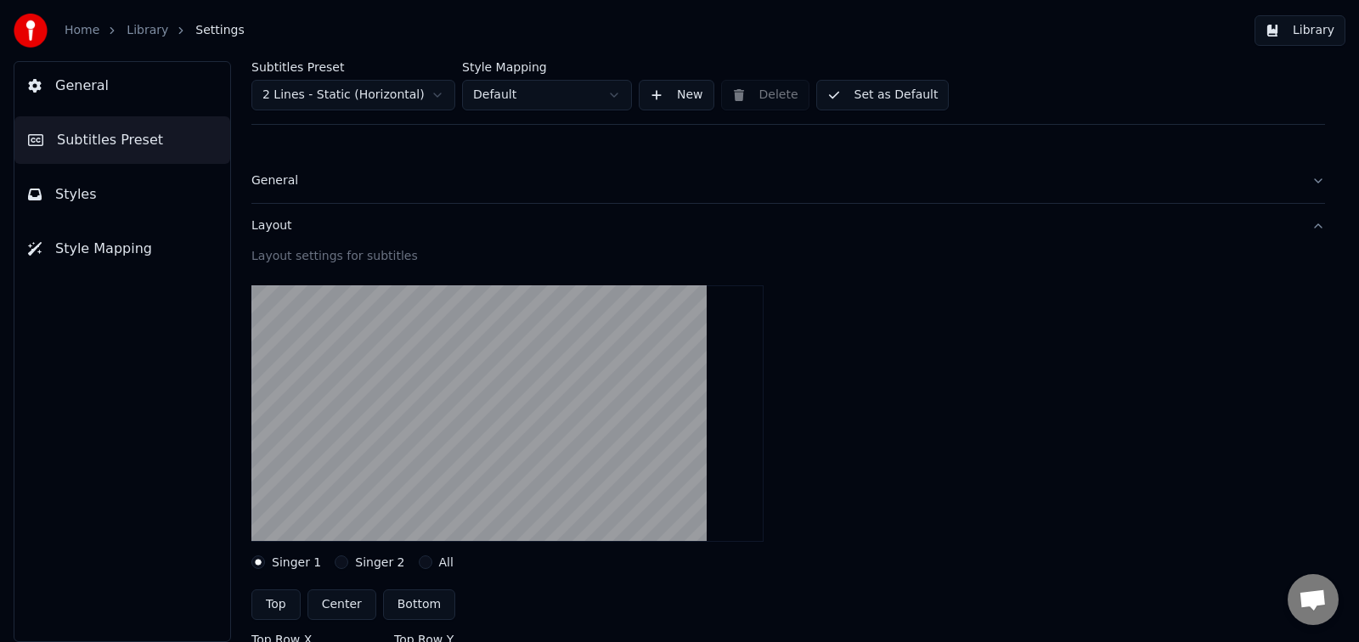
scroll to position [137, 0]
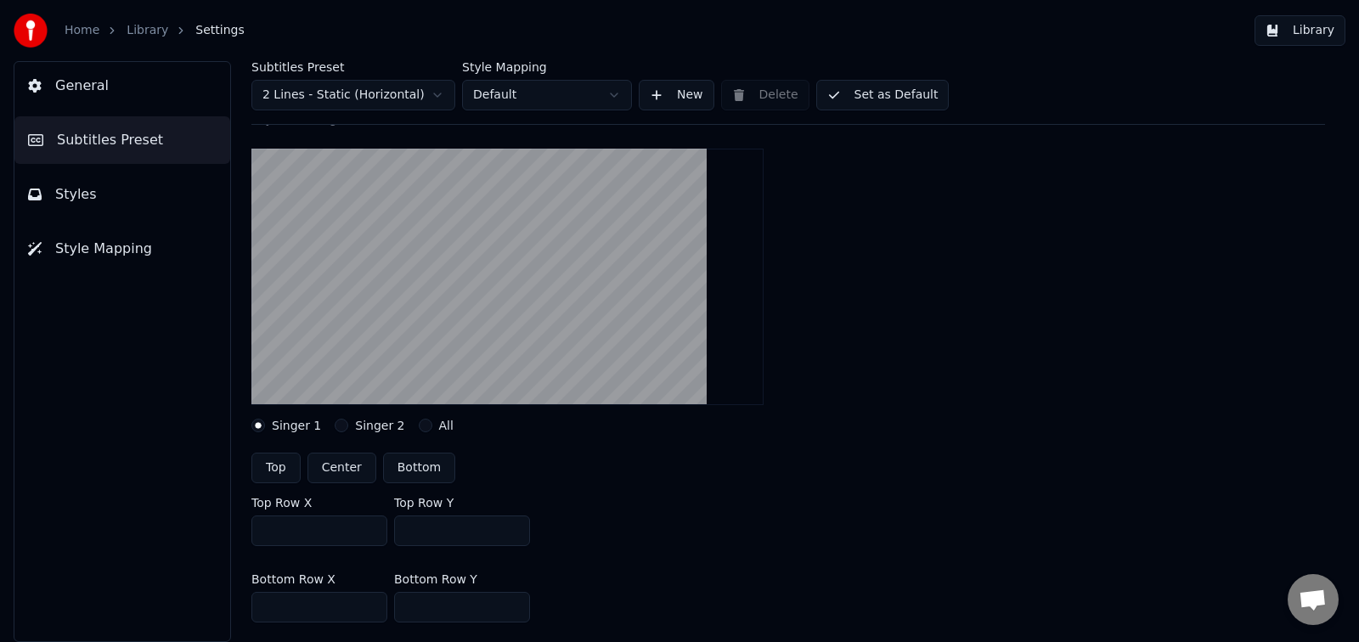
click at [75, 181] on button "Styles" at bounding box center [122, 195] width 216 height 48
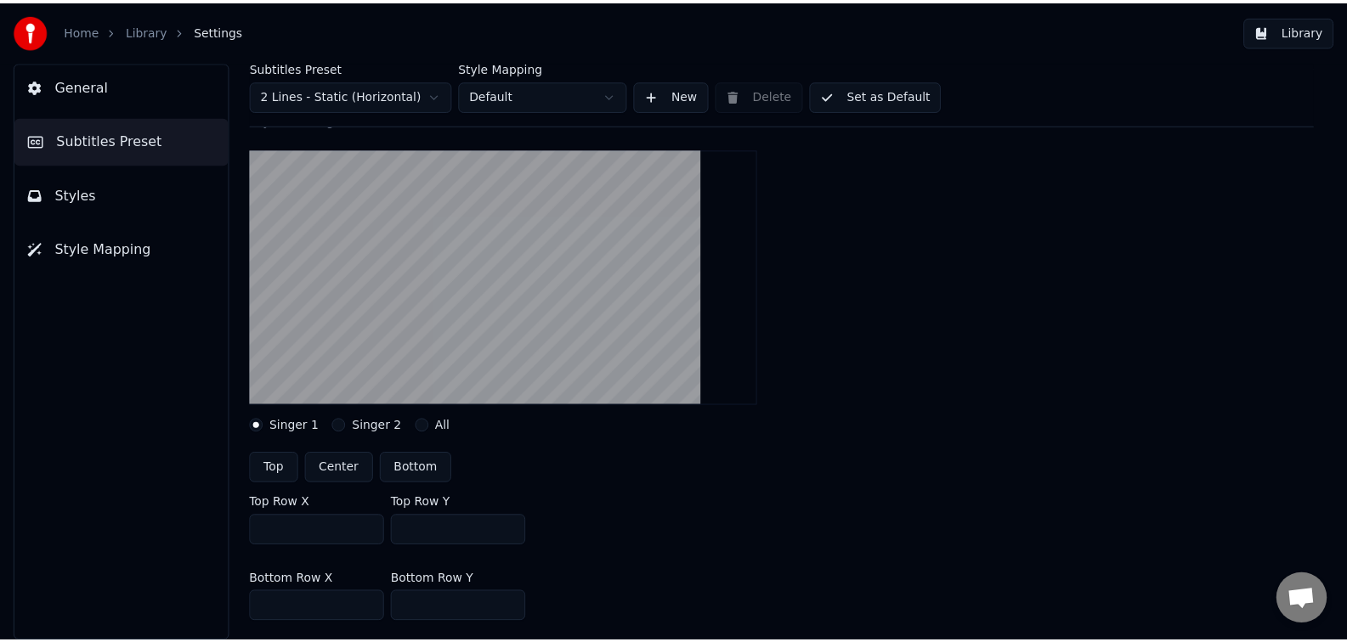
scroll to position [0, 0]
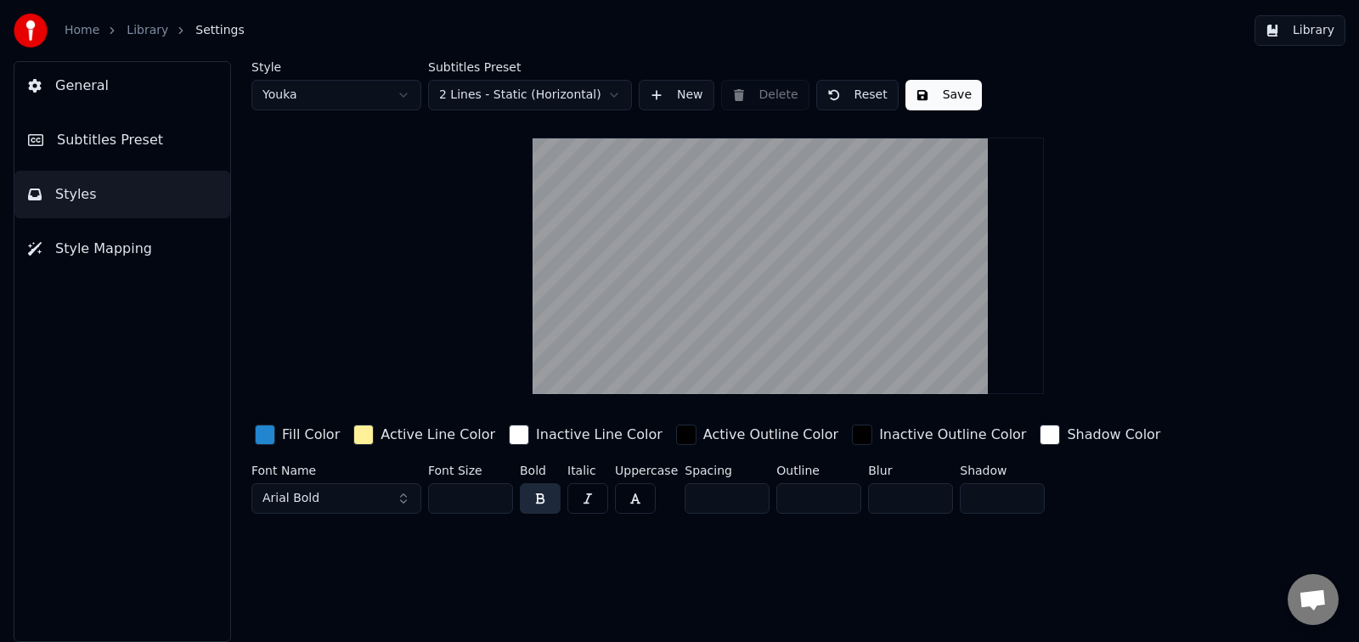
click at [310, 438] on div "Fill Color" at bounding box center [311, 435] width 58 height 20
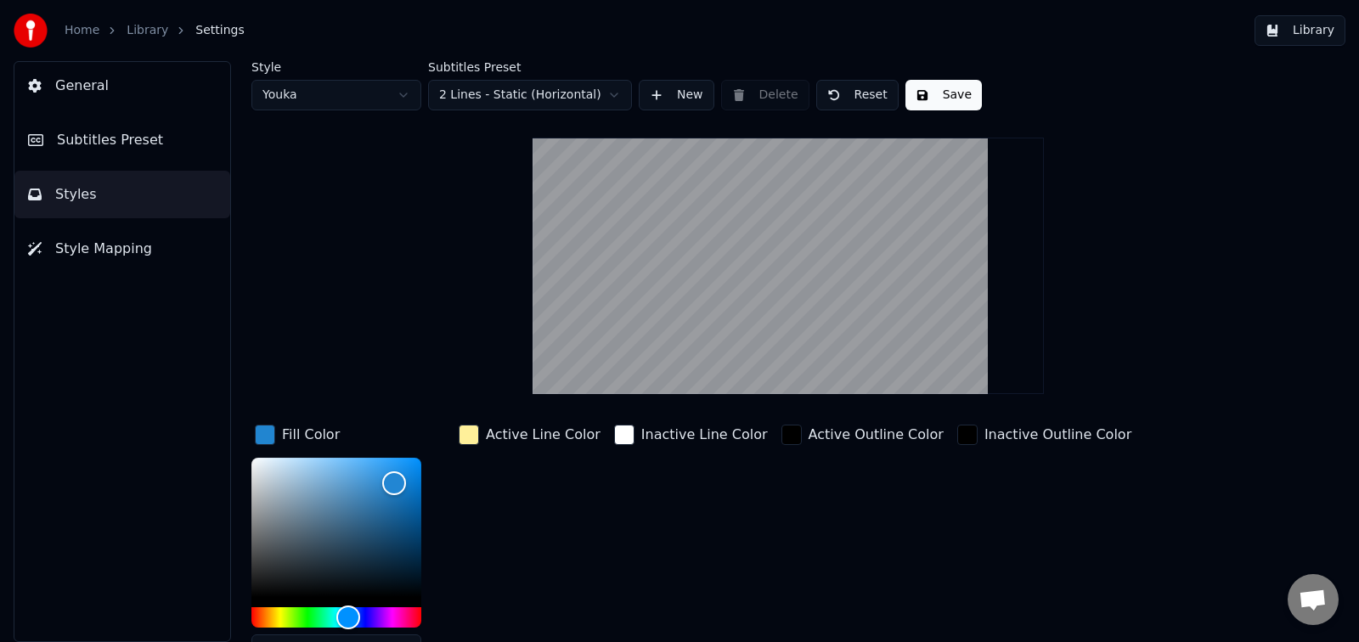
click at [114, 30] on icon "breadcrumb" at bounding box center [112, 31] width 12 height 12
click at [141, 28] on link "Library" at bounding box center [148, 30] width 42 height 17
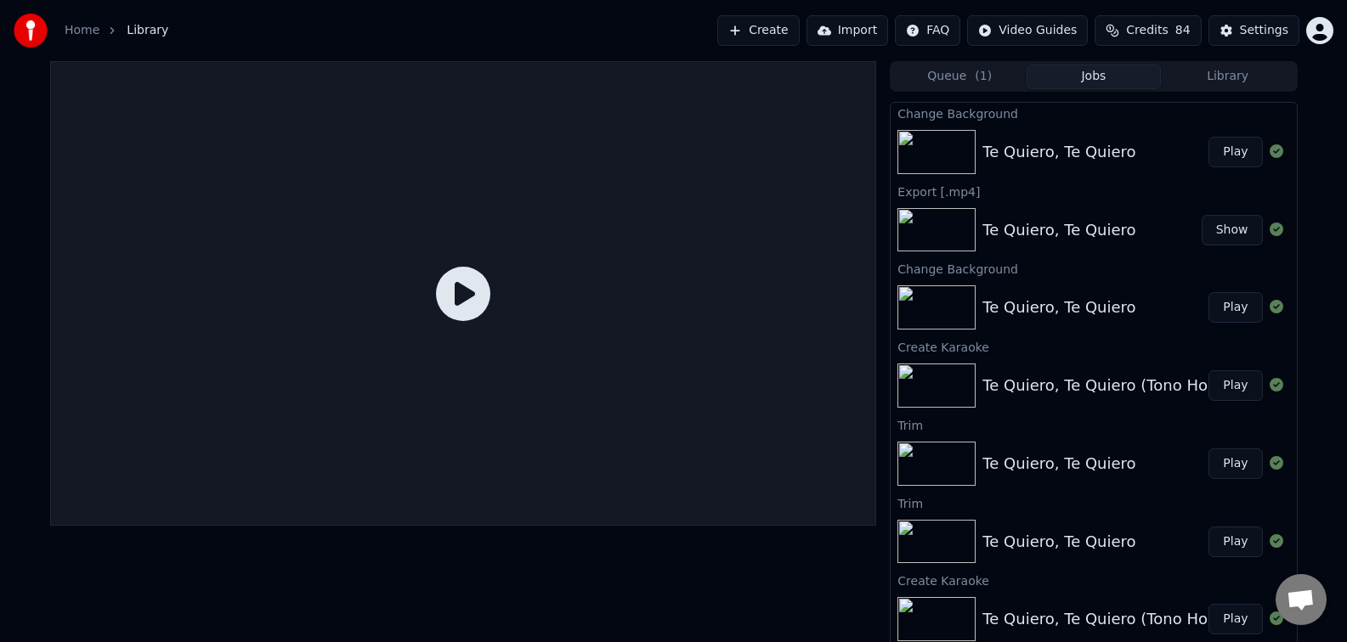
click at [1227, 155] on button "Play" at bounding box center [1235, 152] width 54 height 31
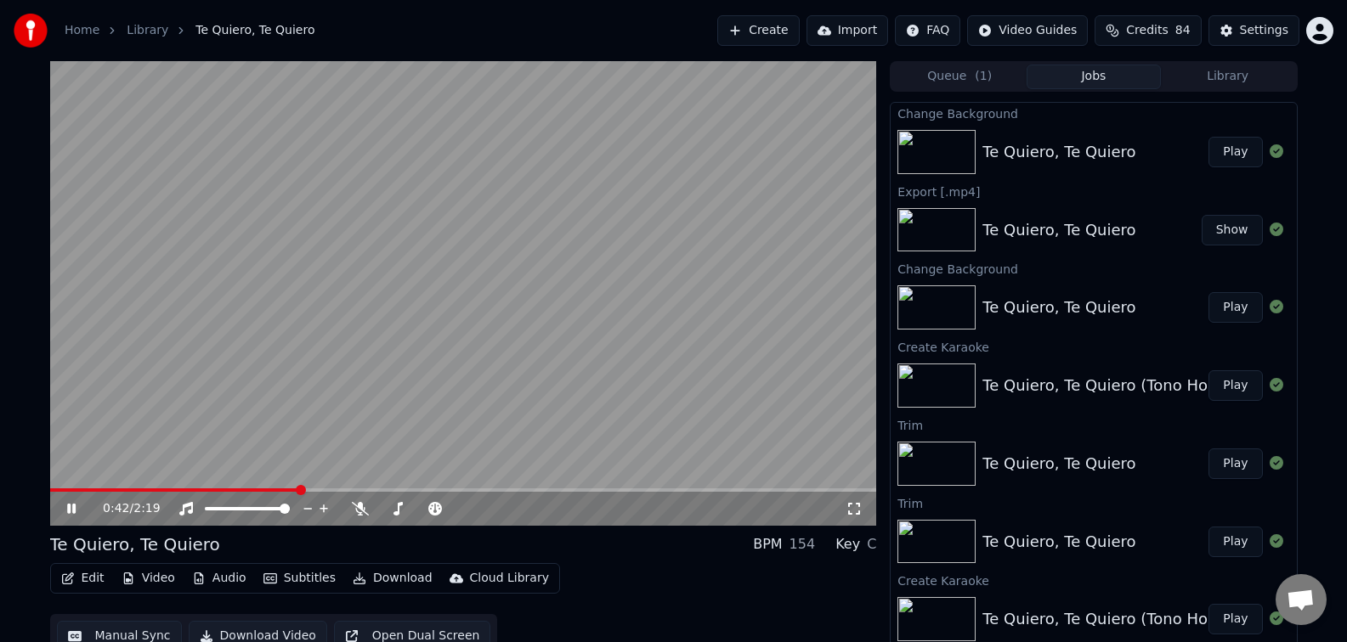
click at [296, 489] on span at bounding box center [463, 490] width 827 height 3
click at [363, 511] on icon at bounding box center [360, 509] width 17 height 14
click at [498, 510] on icon at bounding box center [498, 508] width 16 height 17
click at [404, 509] on icon at bounding box center [397, 509] width 17 height 14
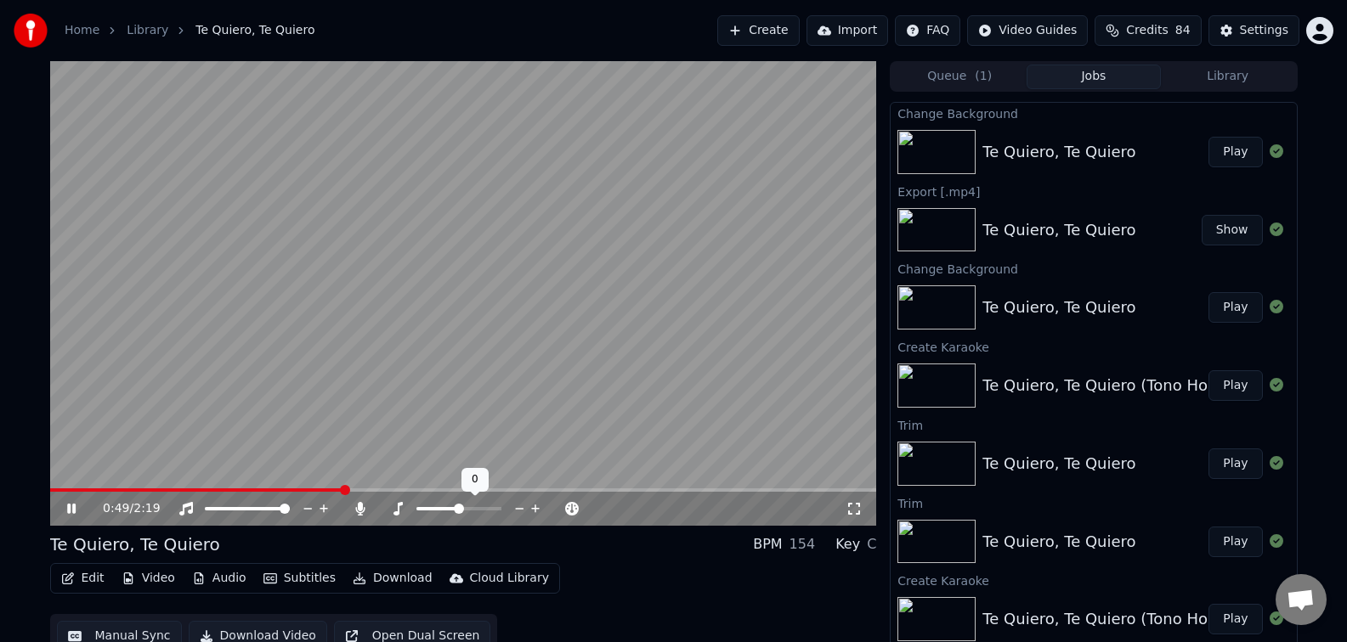
click at [535, 510] on icon at bounding box center [536, 508] width 16 height 17
click at [88, 489] on span at bounding box center [71, 490] width 42 height 3
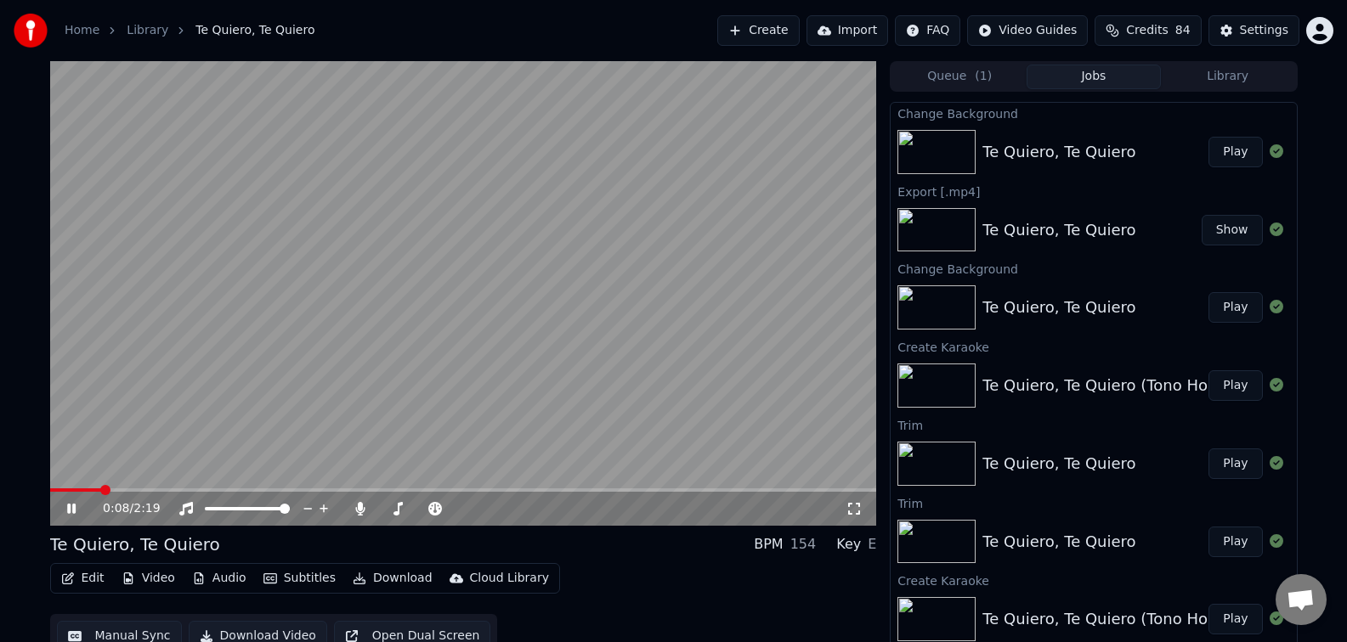
click at [82, 490] on span at bounding box center [75, 490] width 51 height 3
click at [371, 510] on div at bounding box center [437, 508] width 137 height 17
click at [360, 510] on icon at bounding box center [360, 509] width 9 height 14
click at [230, 492] on span at bounding box center [463, 490] width 827 height 3
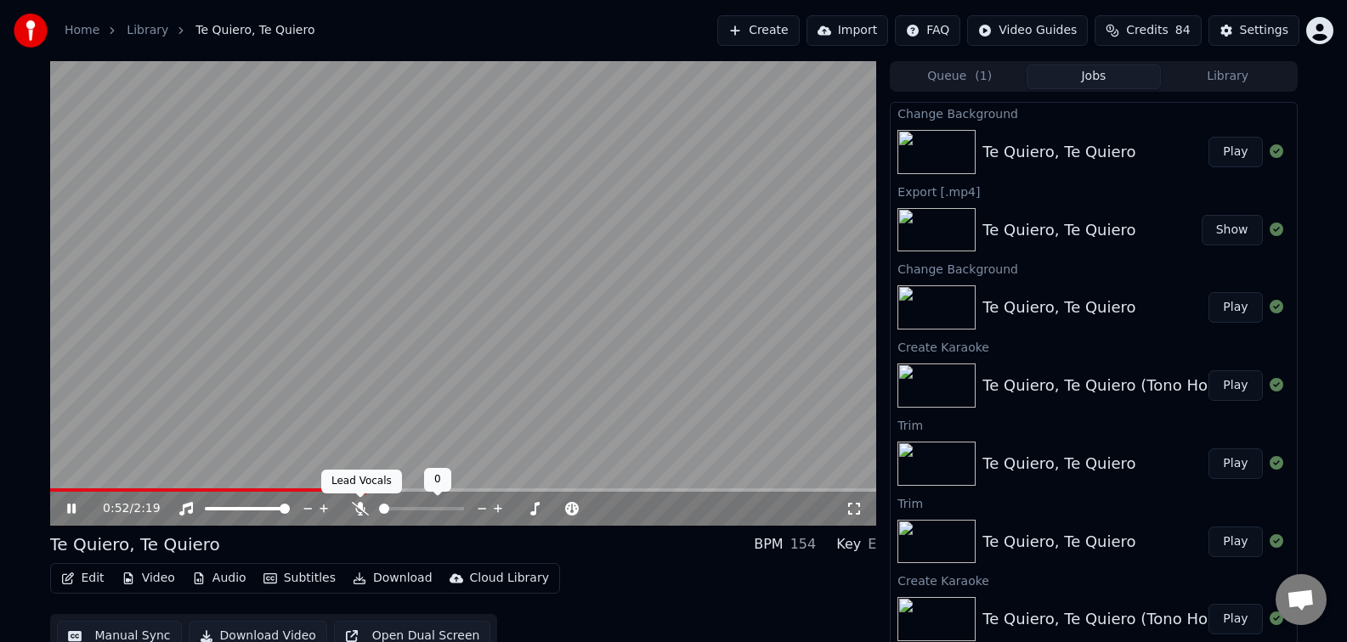
click at [364, 511] on icon at bounding box center [360, 509] width 17 height 14
click at [52, 491] on span at bounding box center [274, 490] width 449 height 3
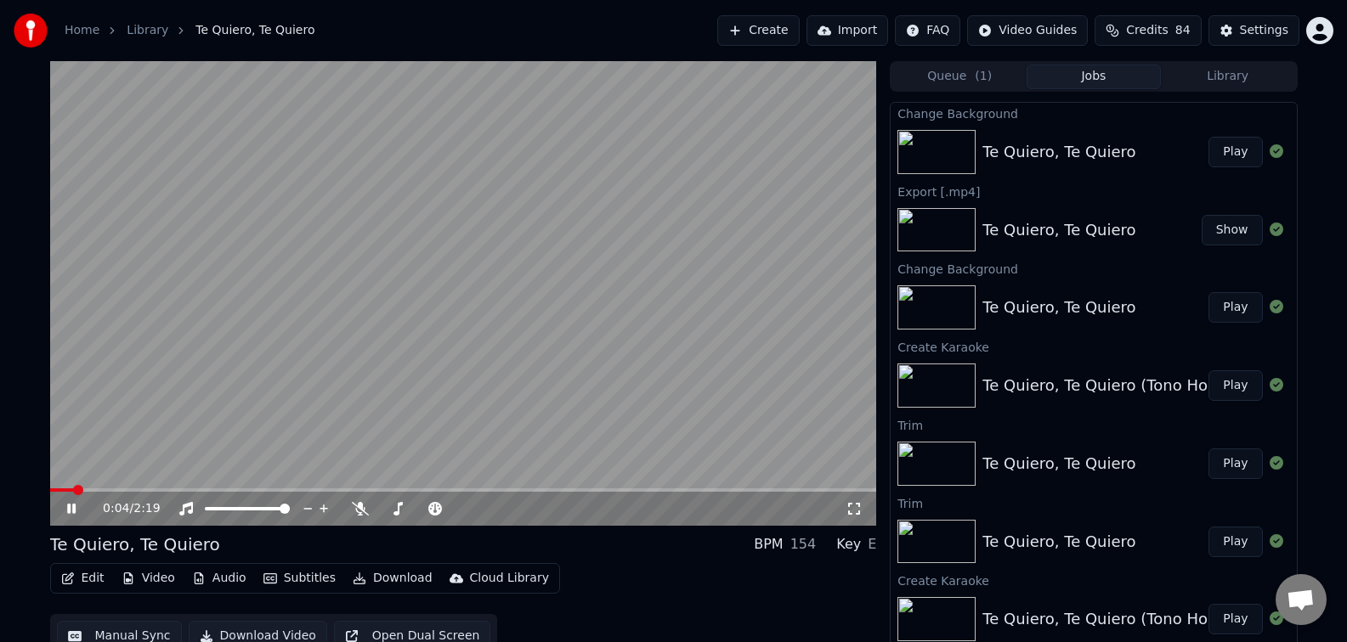
click at [69, 508] on icon at bounding box center [71, 509] width 8 height 10
click at [398, 578] on button "Download" at bounding box center [392, 579] width 93 height 24
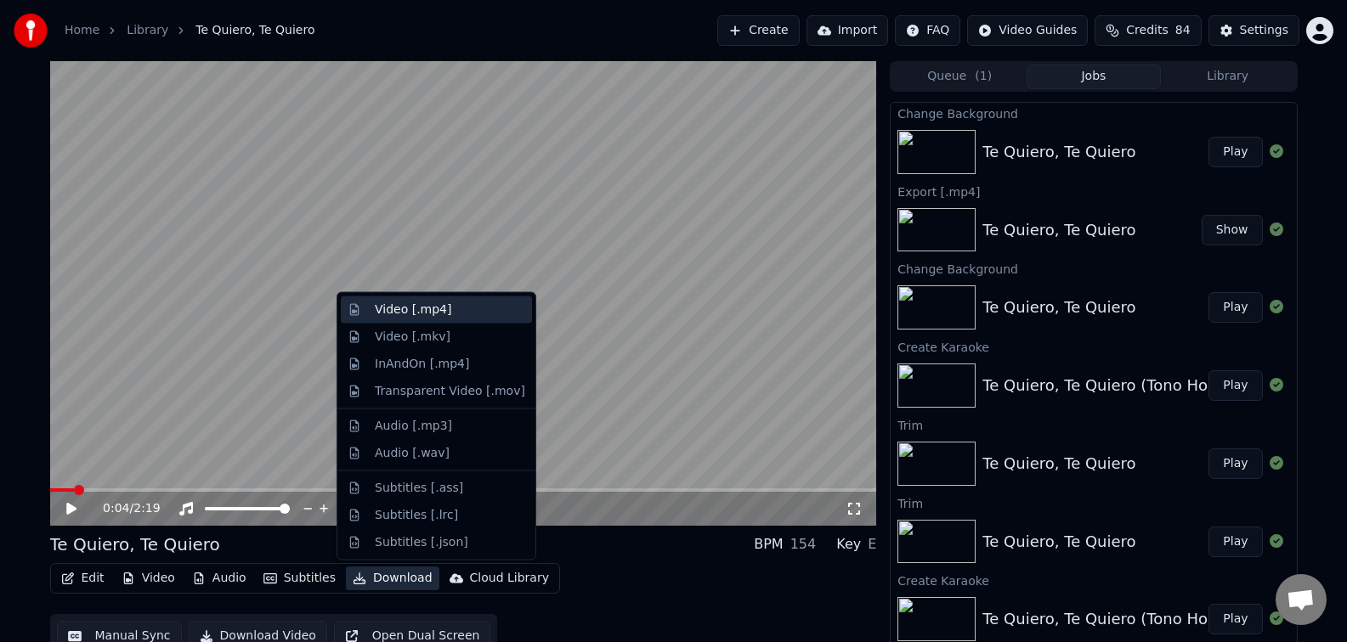
click at [431, 306] on div "Video [.mp4]" at bounding box center [413, 310] width 76 height 17
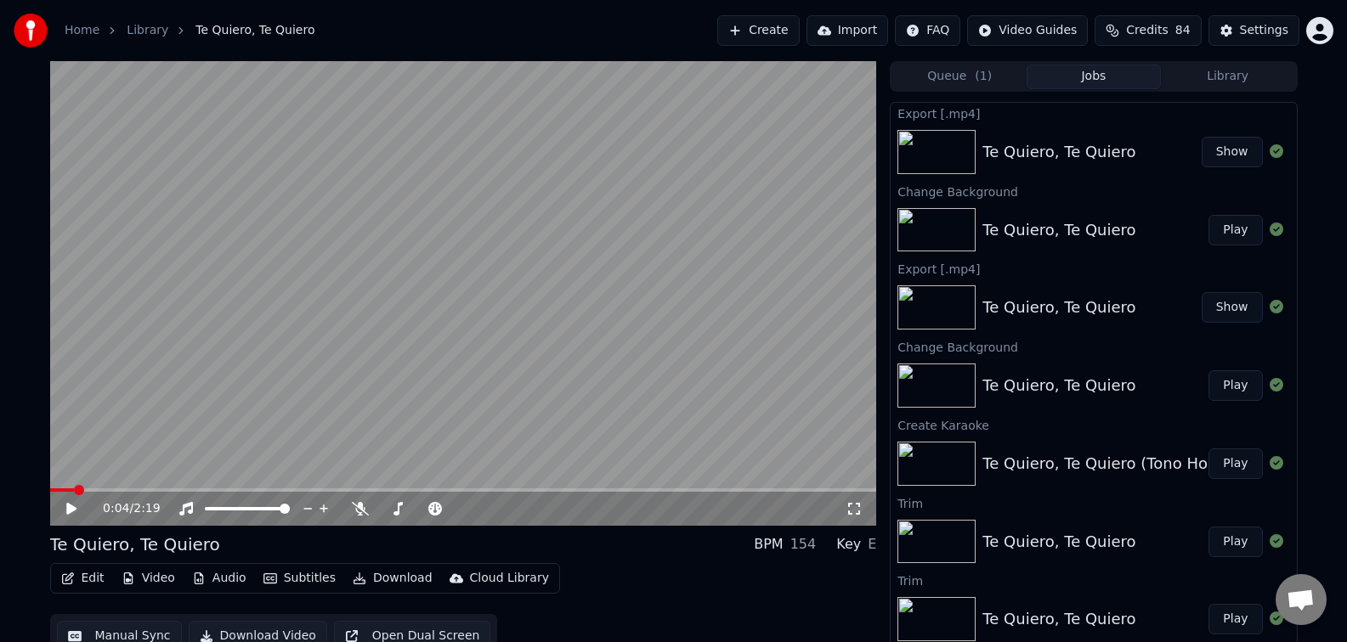
click at [1211, 157] on button "Show" at bounding box center [1231, 152] width 61 height 31
